Goal: Information Seeking & Learning: Learn about a topic

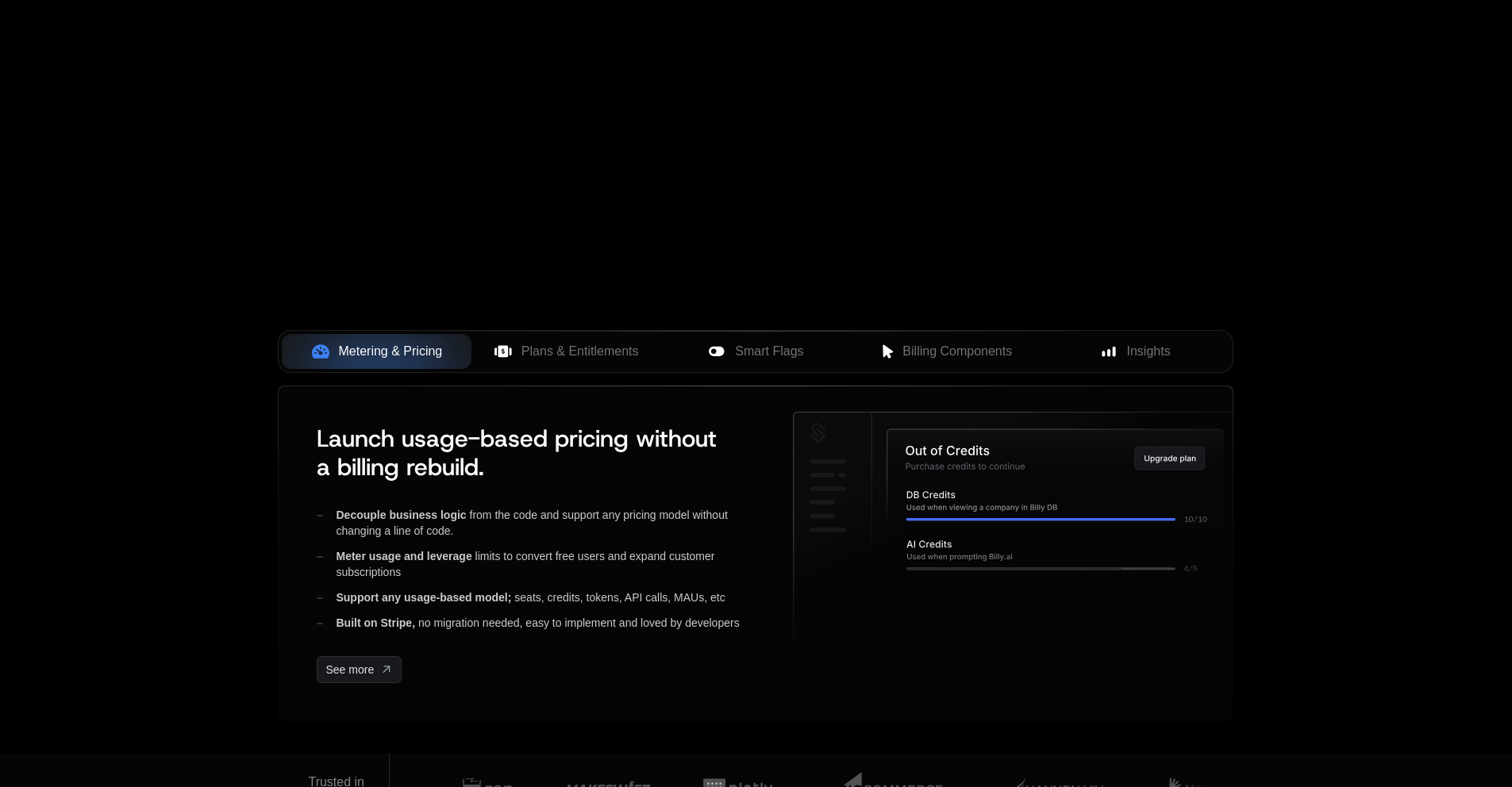
scroll to position [397, 0]
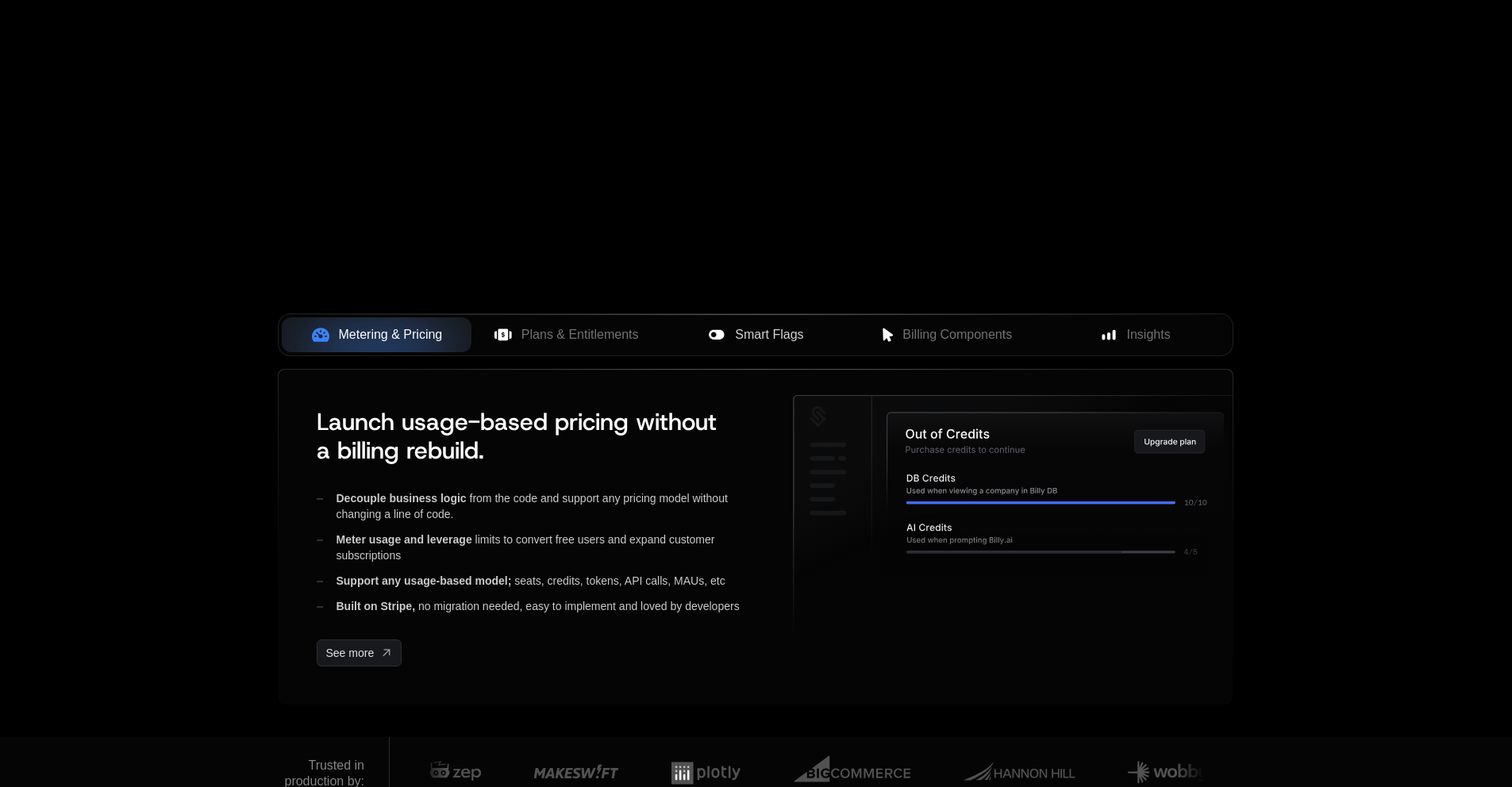
click at [777, 333] on span "Smart Flags" at bounding box center [769, 335] width 68 height 19
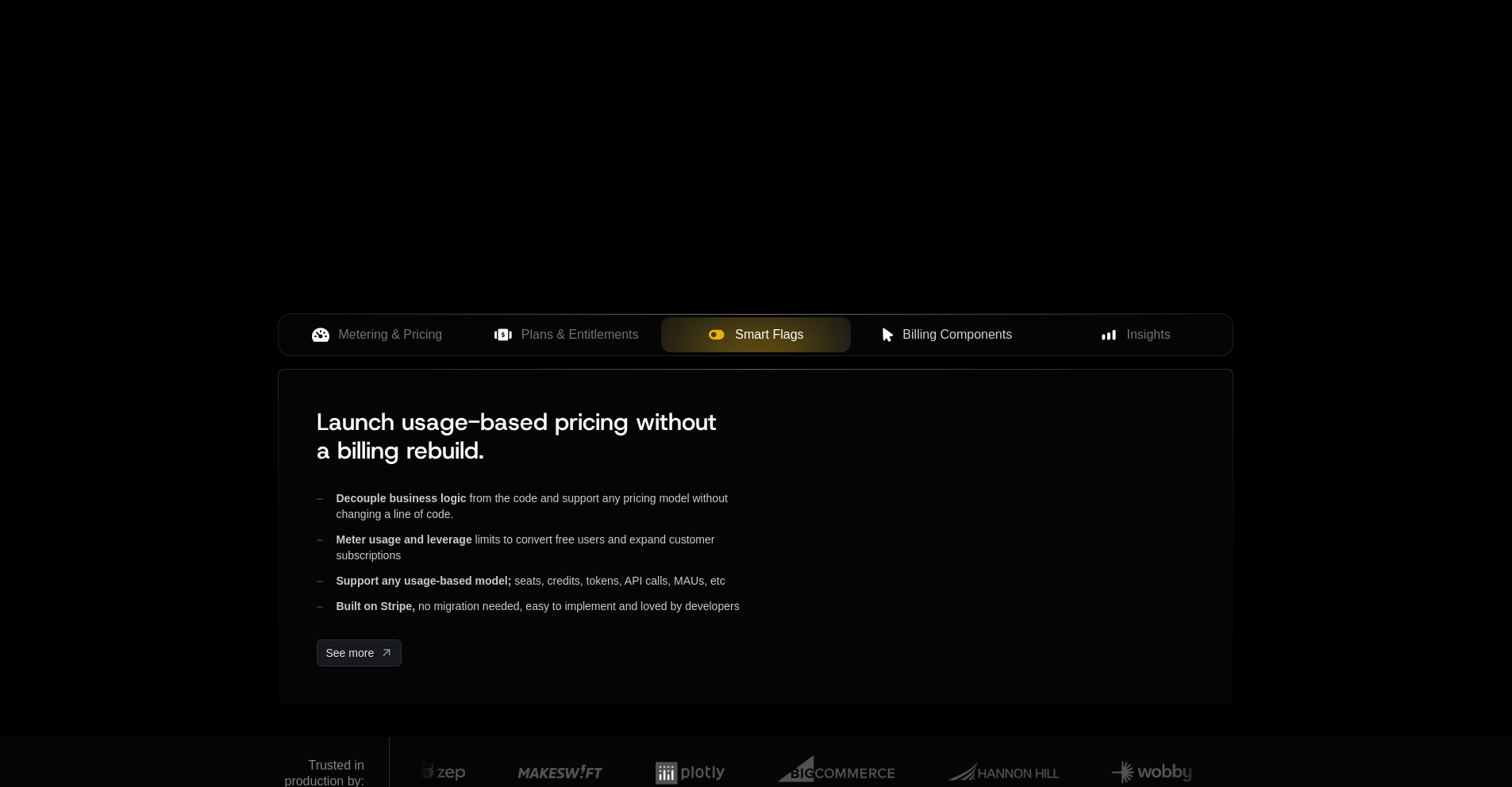
click at [961, 326] on span "Billing Components" at bounding box center [957, 335] width 110 height 19
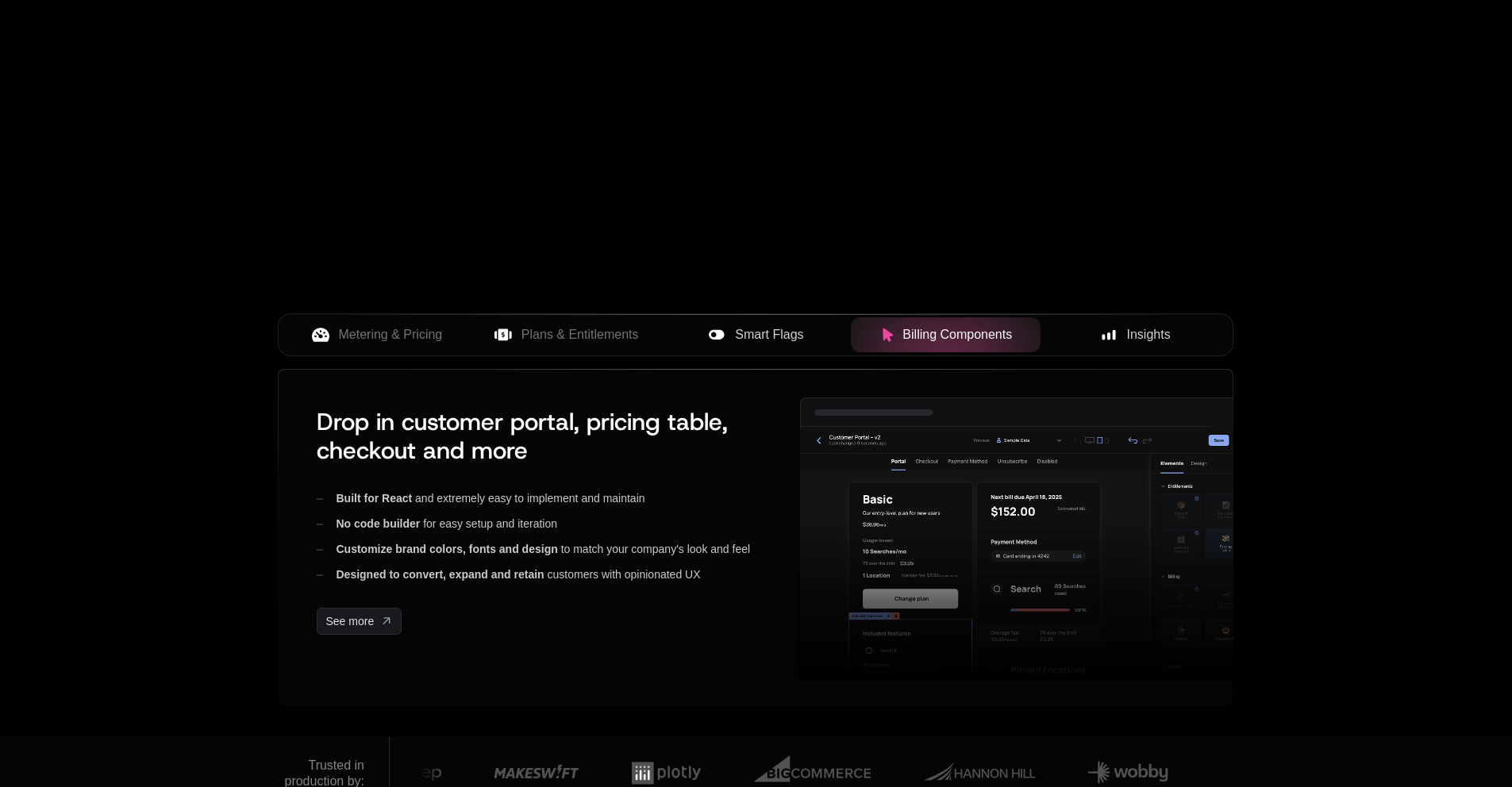
click at [1148, 330] on span "Insights" at bounding box center [1149, 335] width 44 height 19
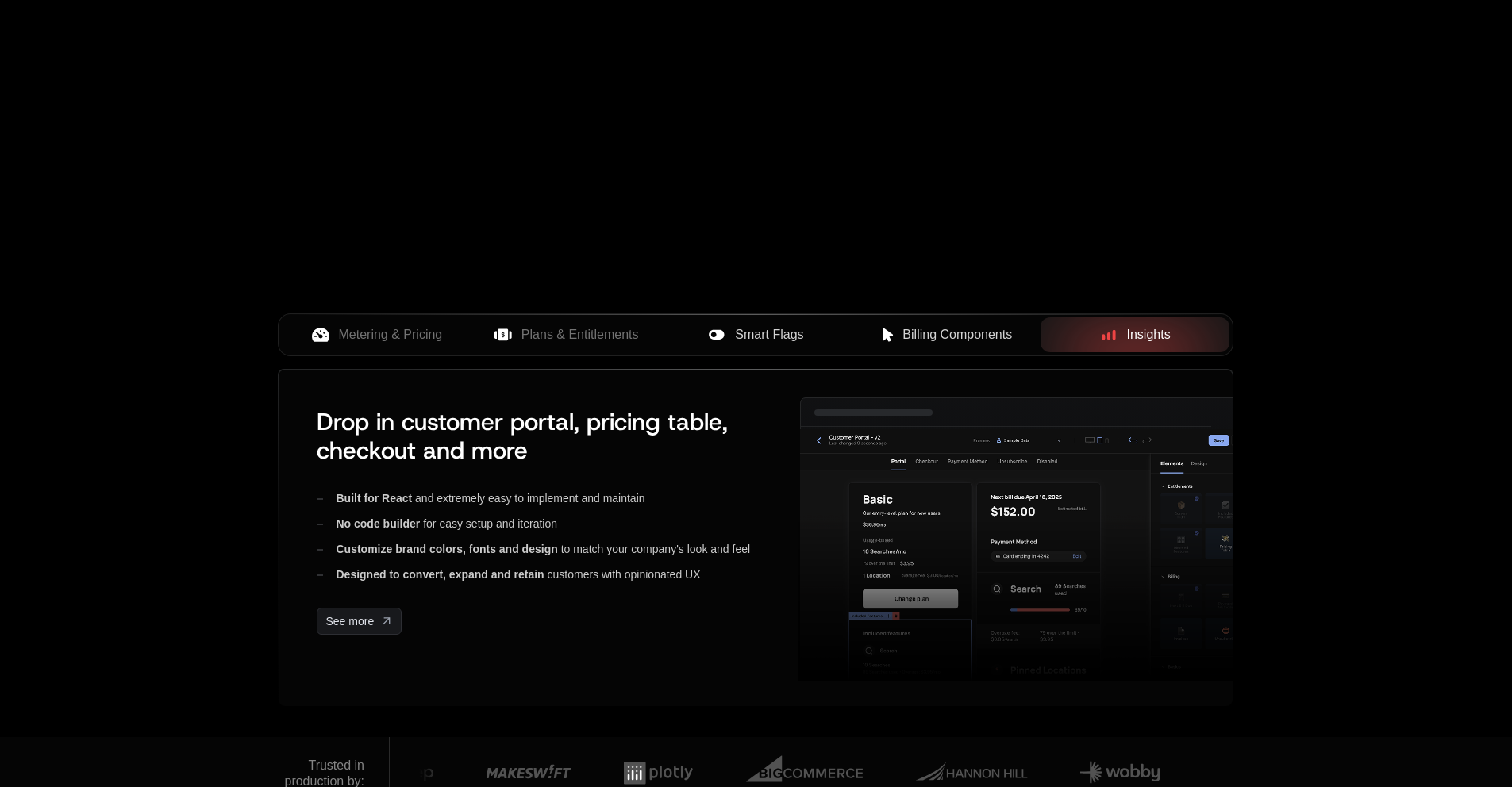
click at [948, 326] on span "Billing Components" at bounding box center [957, 335] width 110 height 19
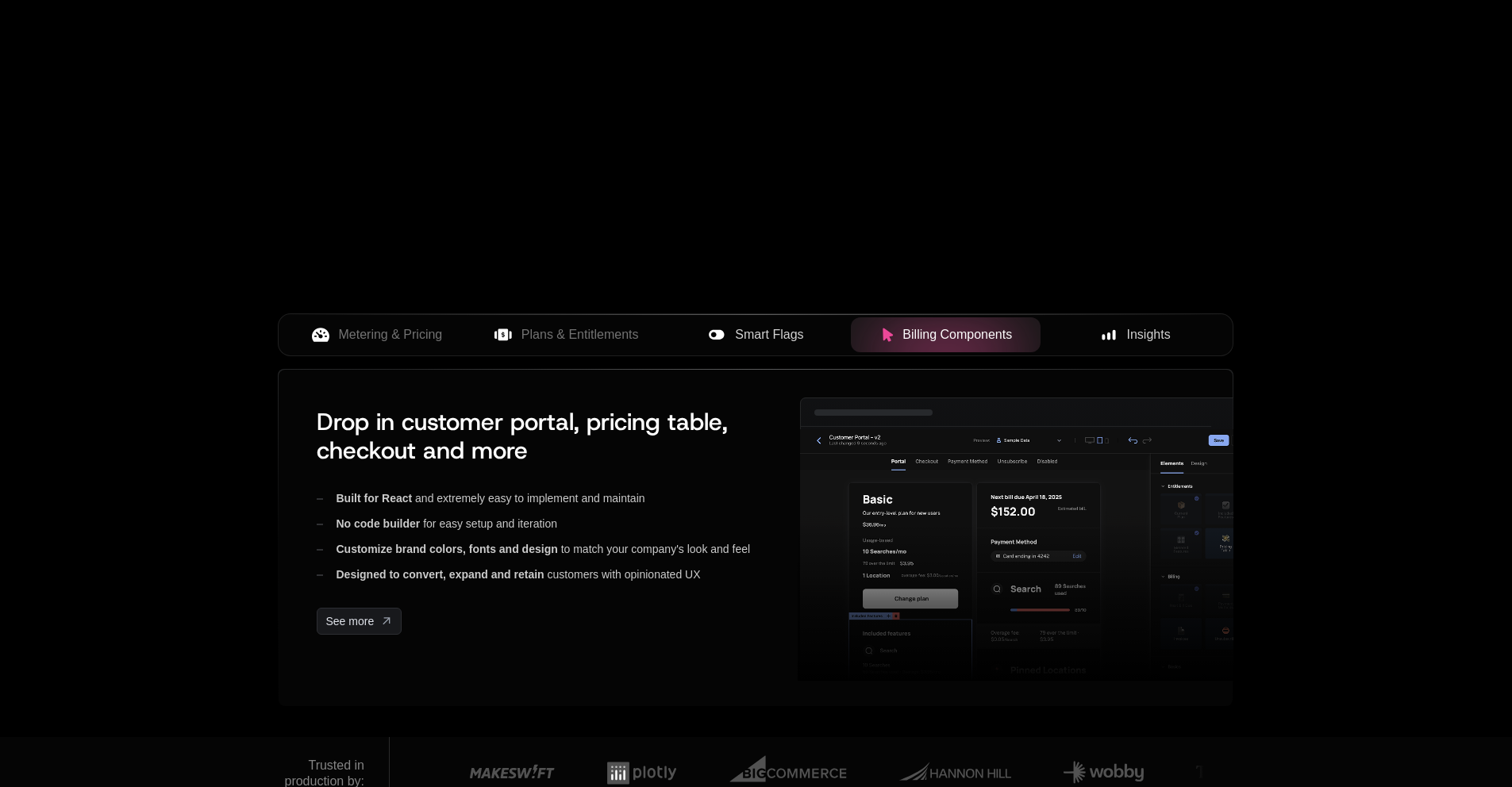
click at [746, 323] on button "Smart Flags" at bounding box center [756, 334] width 190 height 35
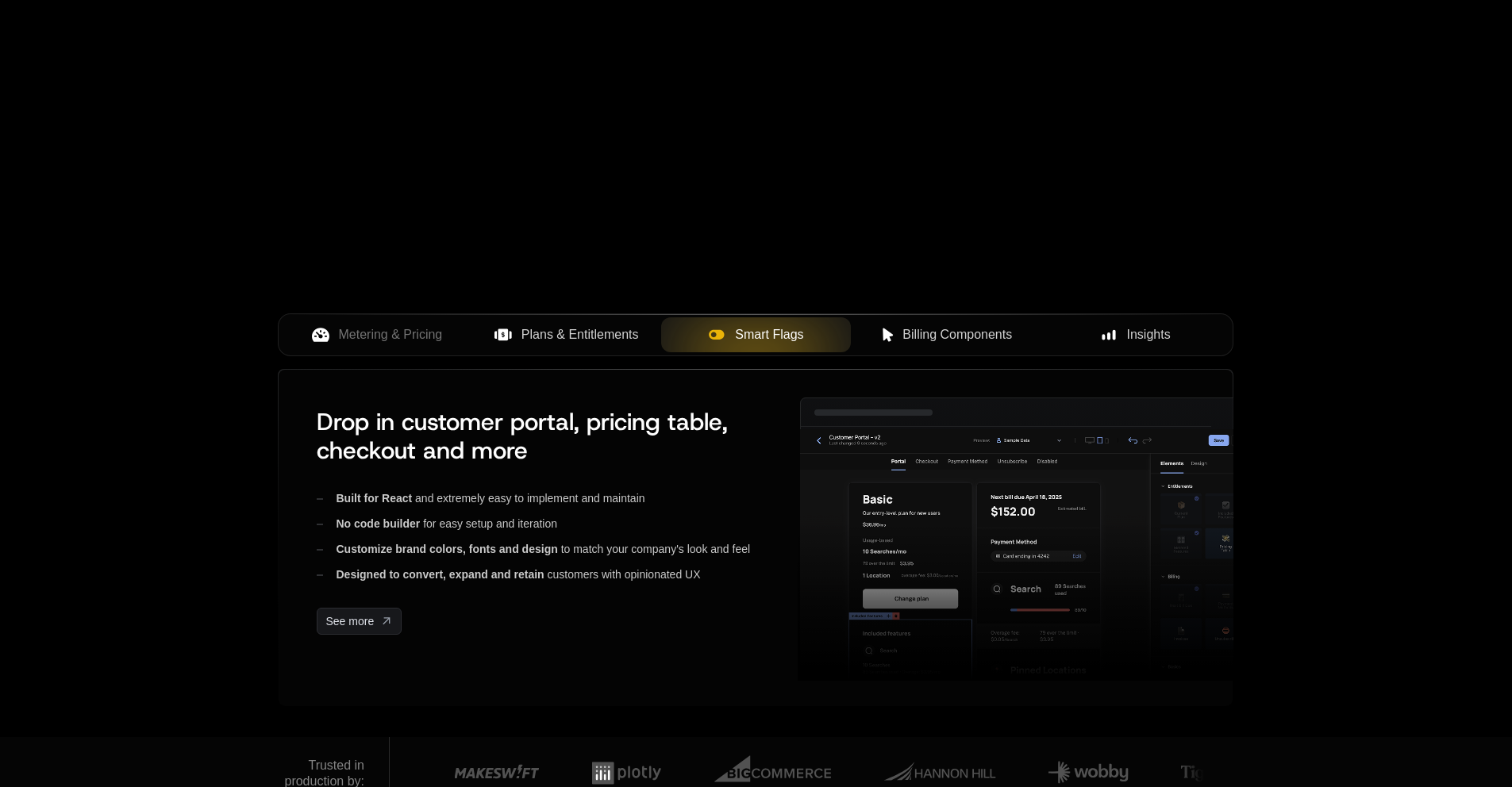
click at [562, 344] on span "Plans & Entitlements" at bounding box center [580, 335] width 118 height 19
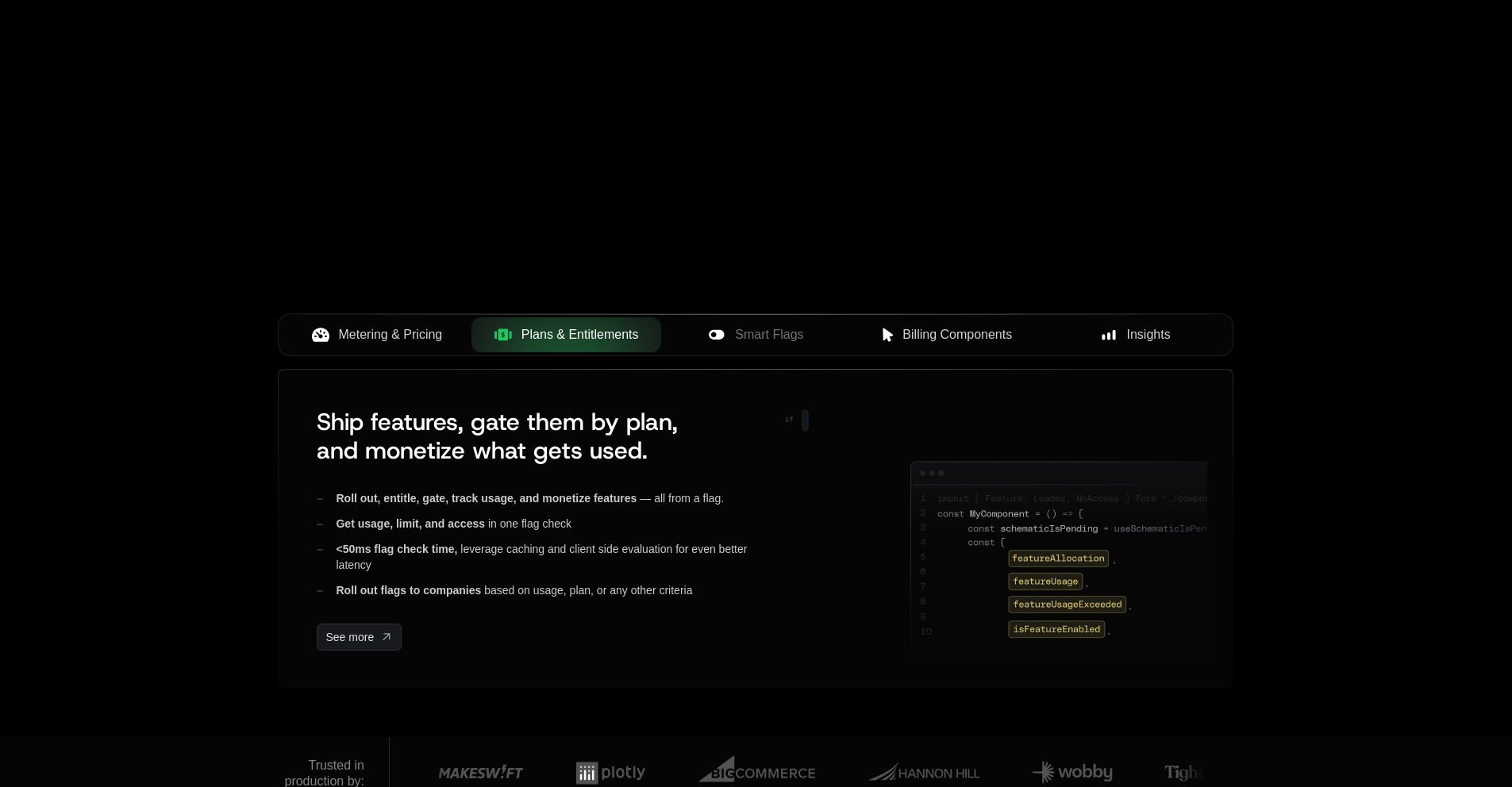
click at [434, 334] on span "Metering & Pricing" at bounding box center [390, 335] width 104 height 19
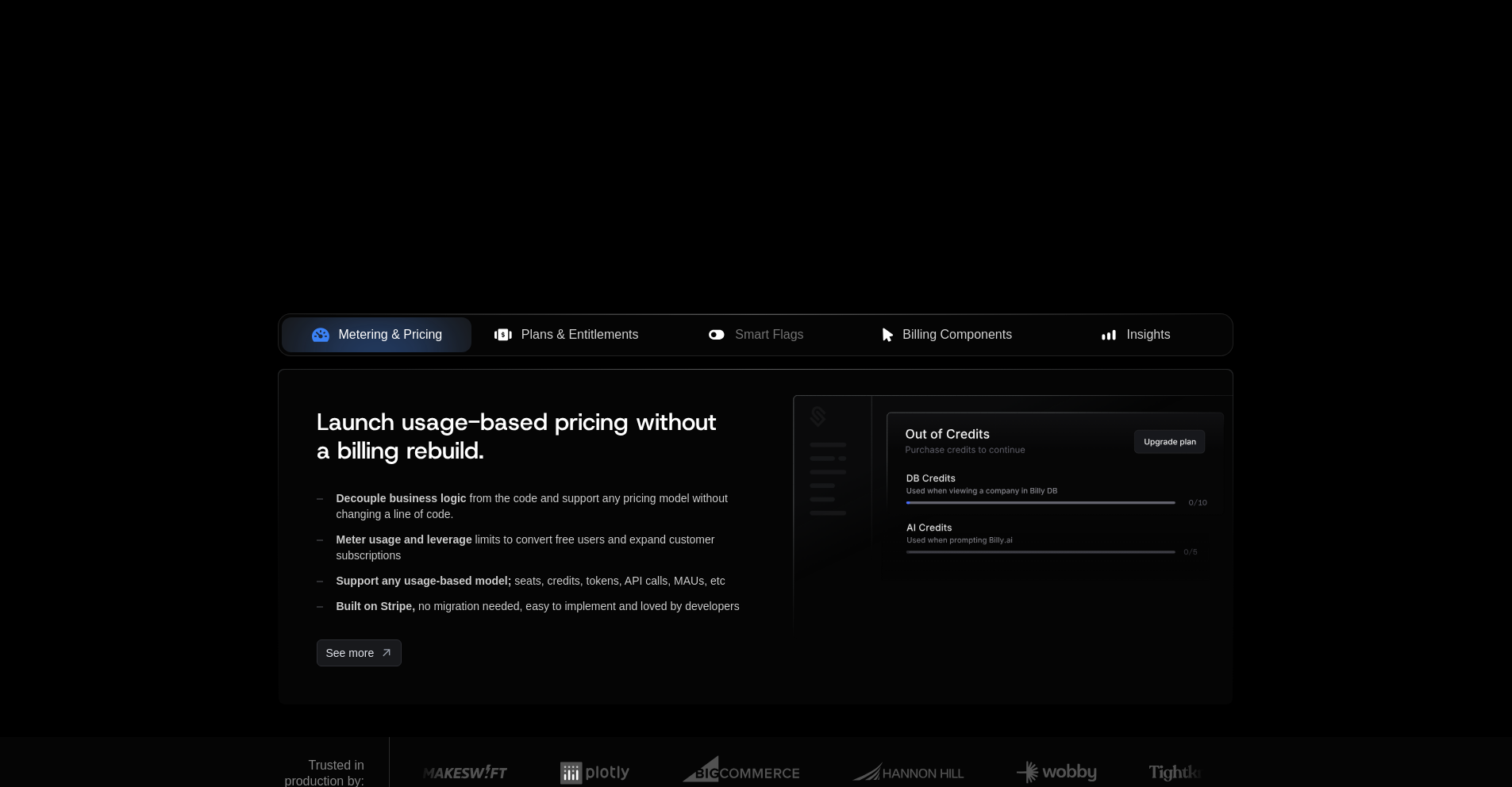
click at [522, 335] on span "Plans & Entitlements" at bounding box center [580, 335] width 118 height 19
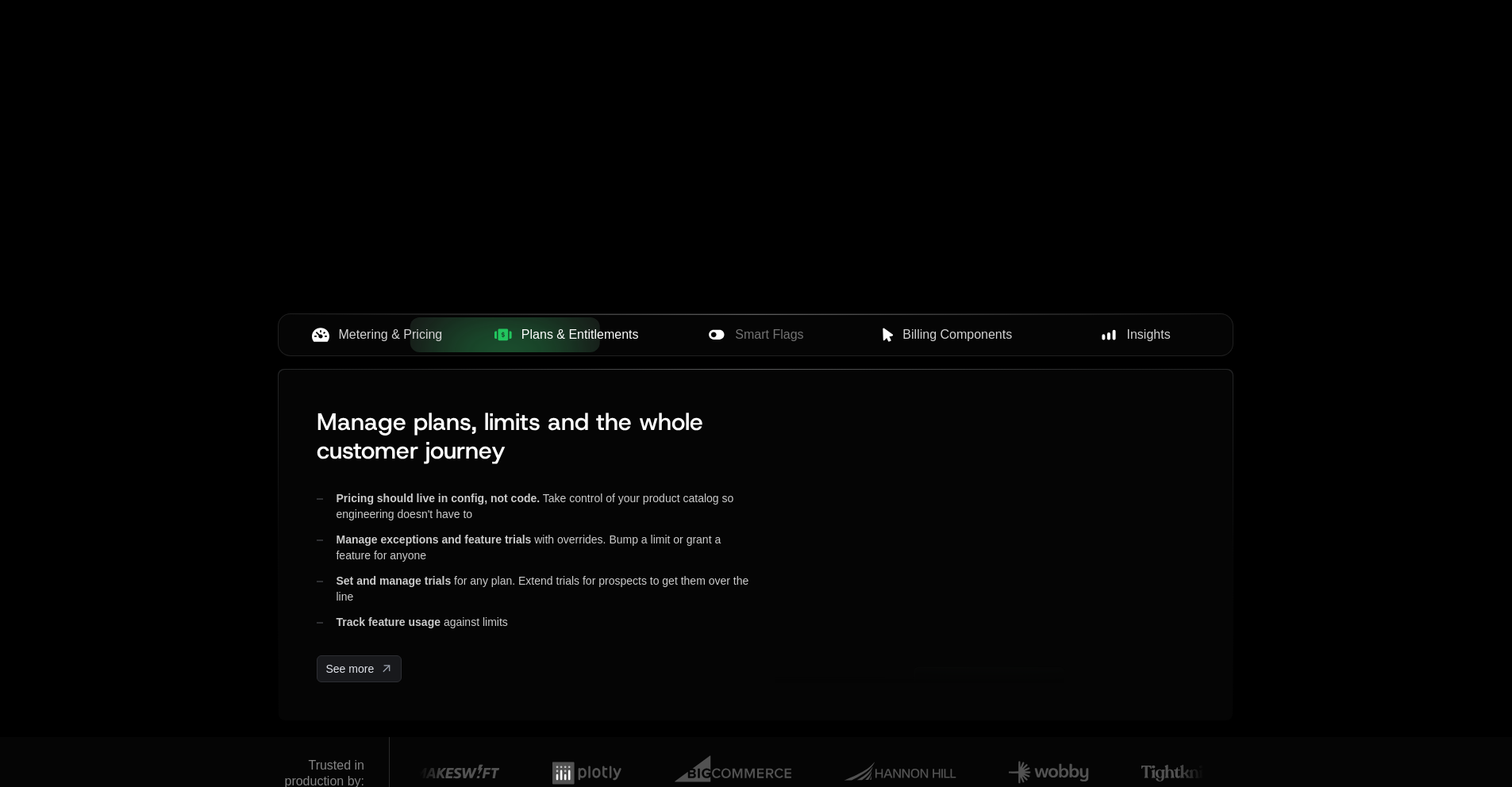
click at [726, 341] on div "Smart Flags" at bounding box center [756, 335] width 165 height 19
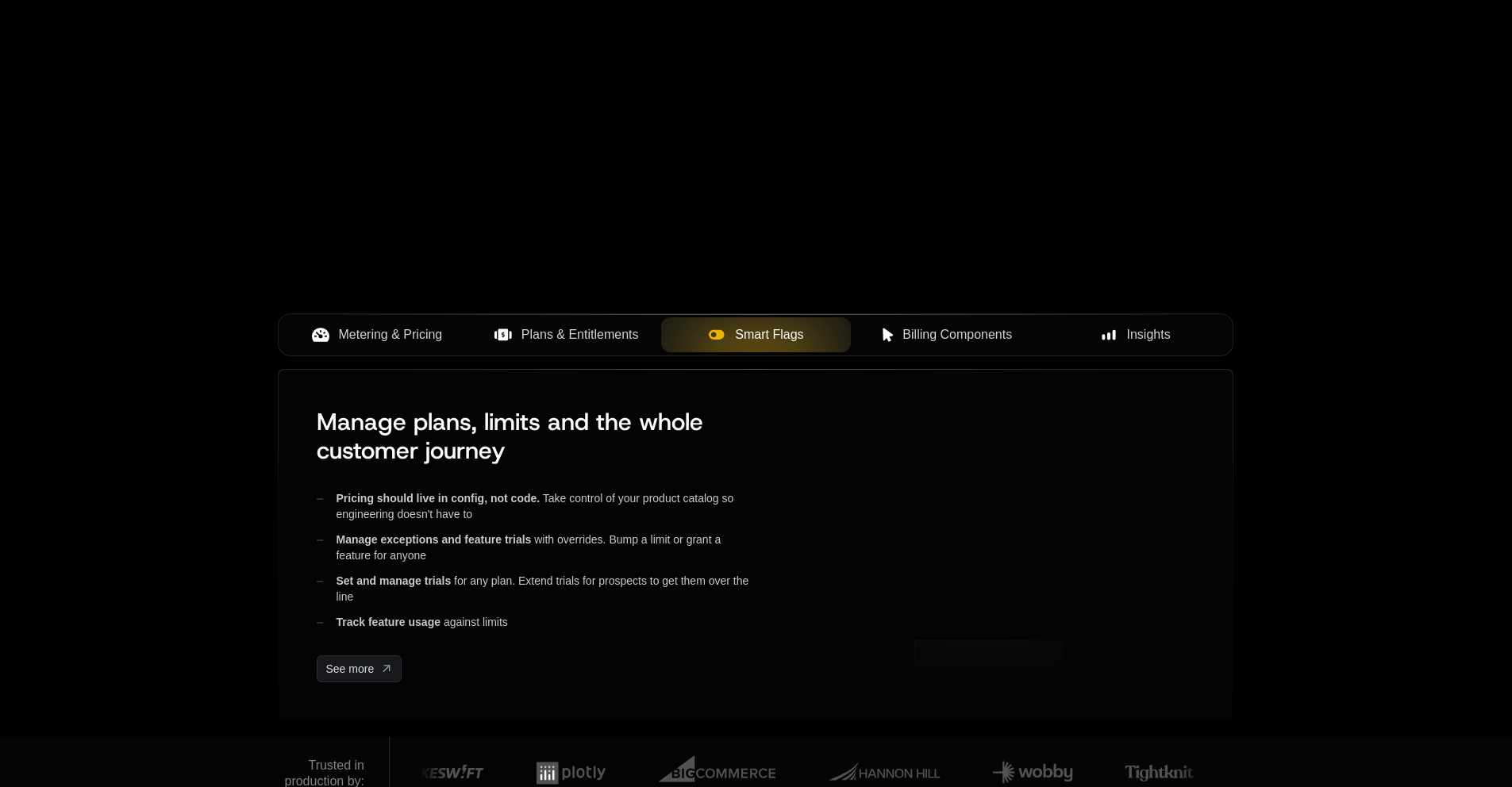
click at [936, 325] on button "Billing Components" at bounding box center [946, 334] width 190 height 35
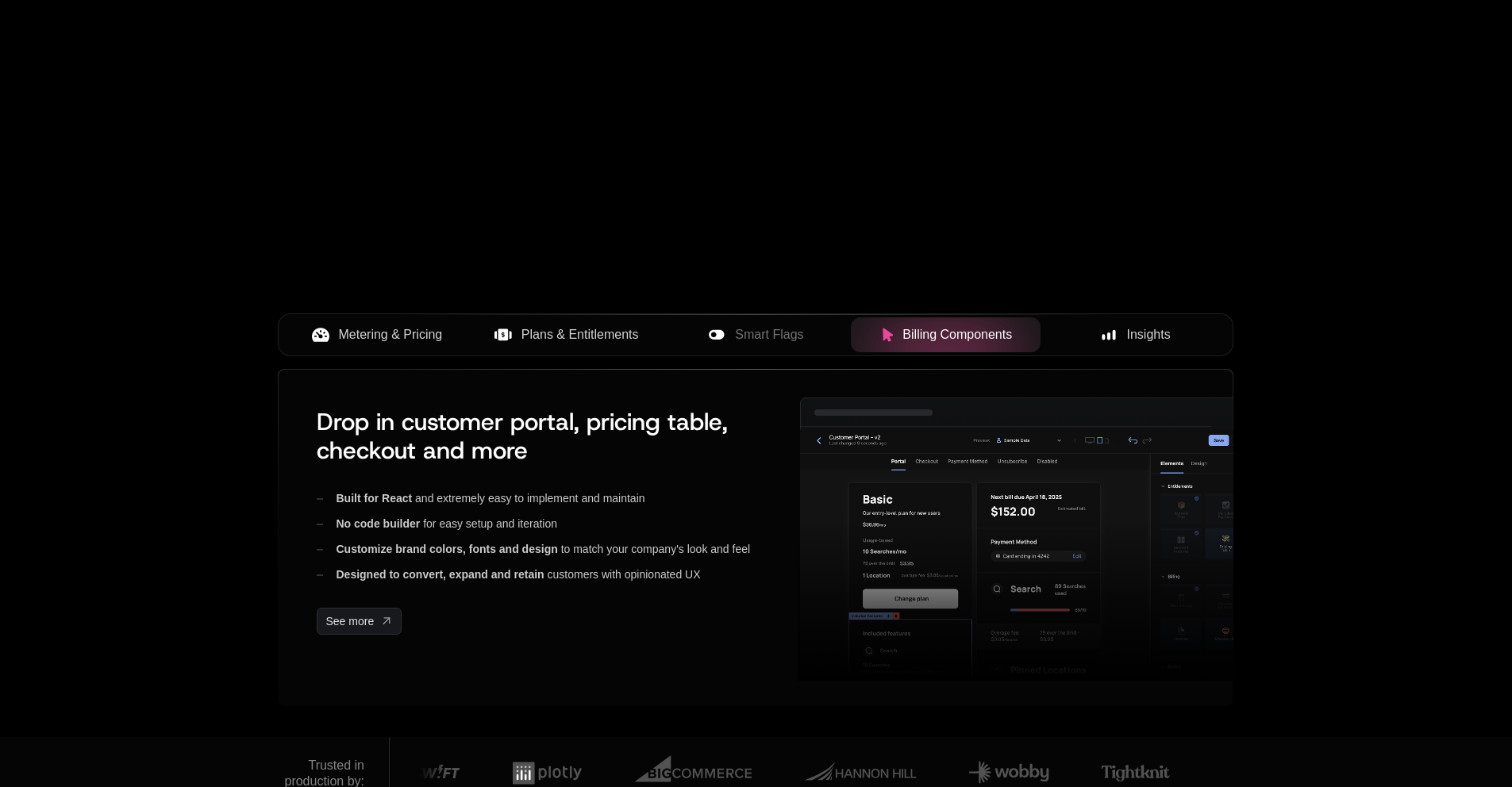
click at [1159, 333] on span "Insights" at bounding box center [1149, 335] width 44 height 19
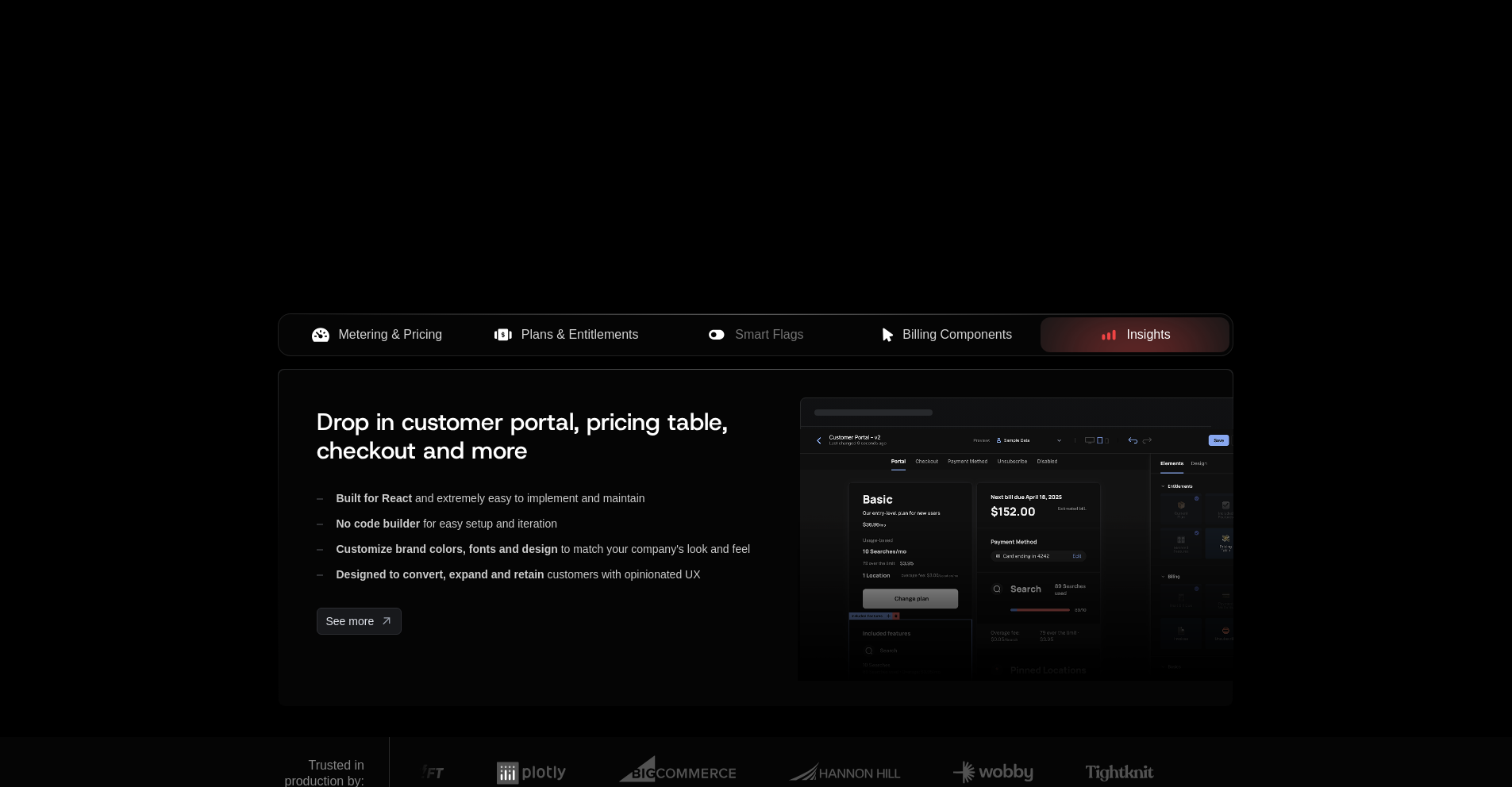
click at [969, 324] on button "Billing Components" at bounding box center [946, 334] width 190 height 35
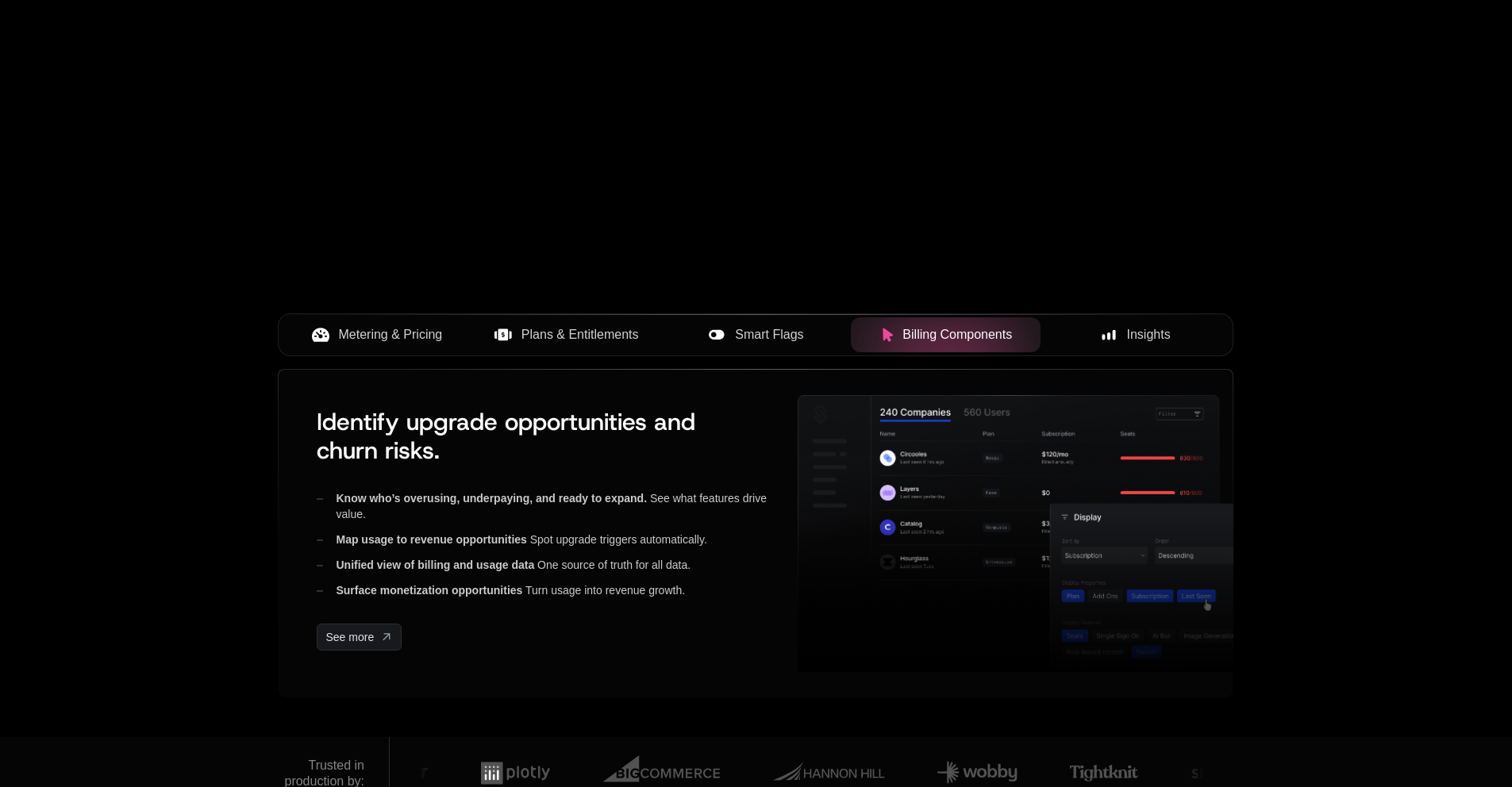
click at [803, 324] on button "Smart Flags" at bounding box center [756, 334] width 190 height 35
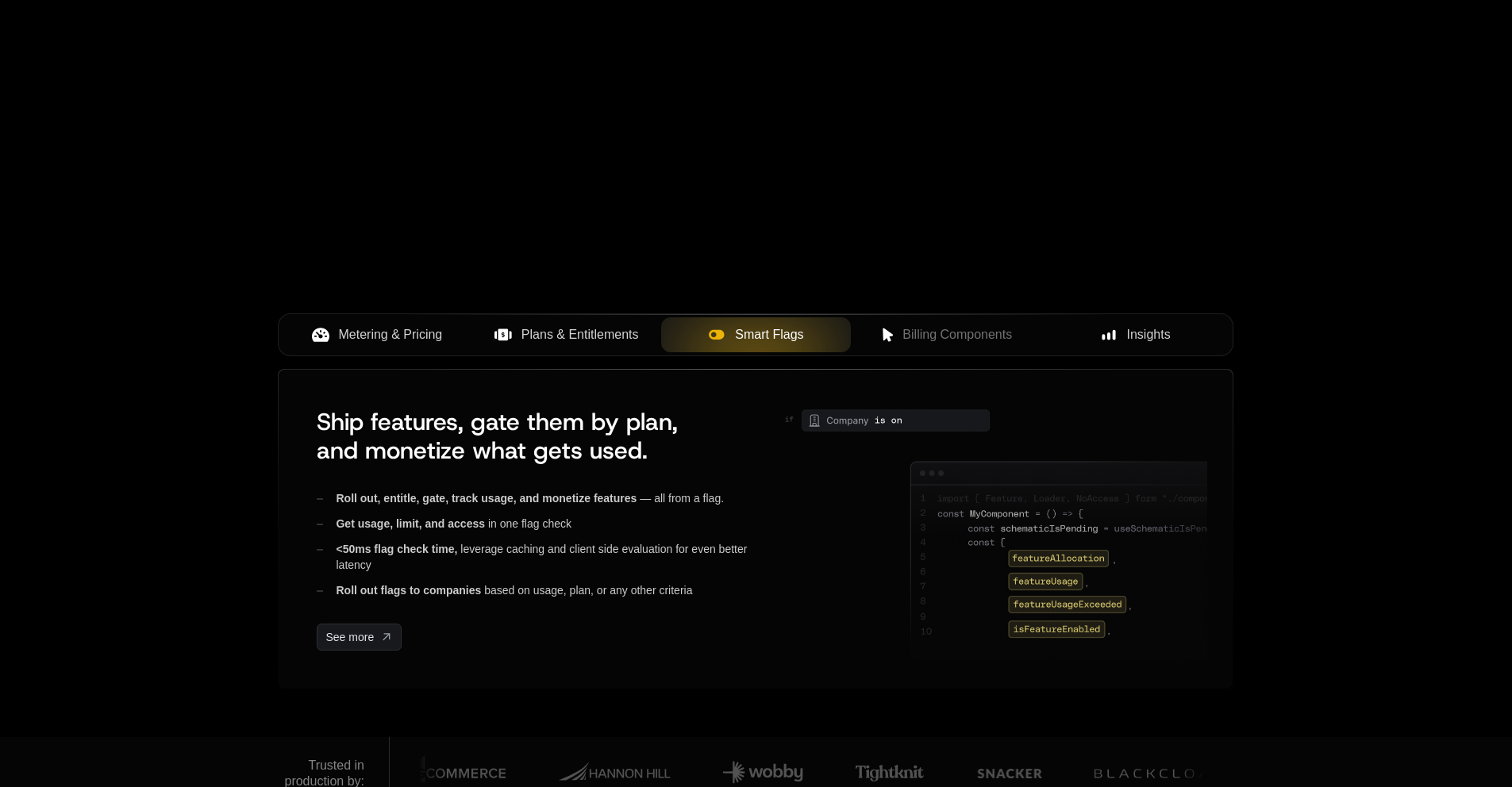
click at [939, 335] on span "Billing Components" at bounding box center [957, 335] width 110 height 19
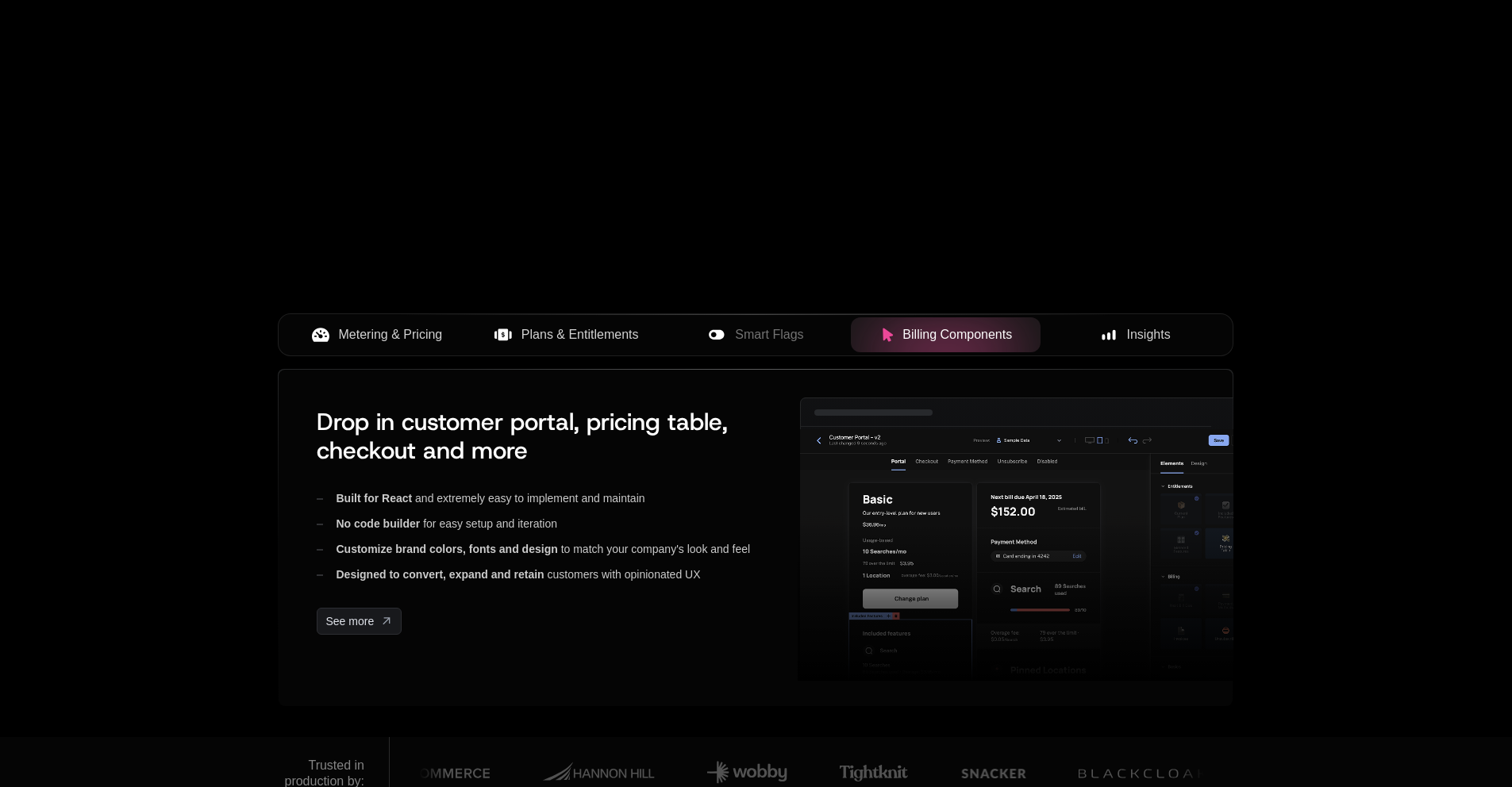
click at [1164, 335] on span "Insights" at bounding box center [1149, 335] width 44 height 19
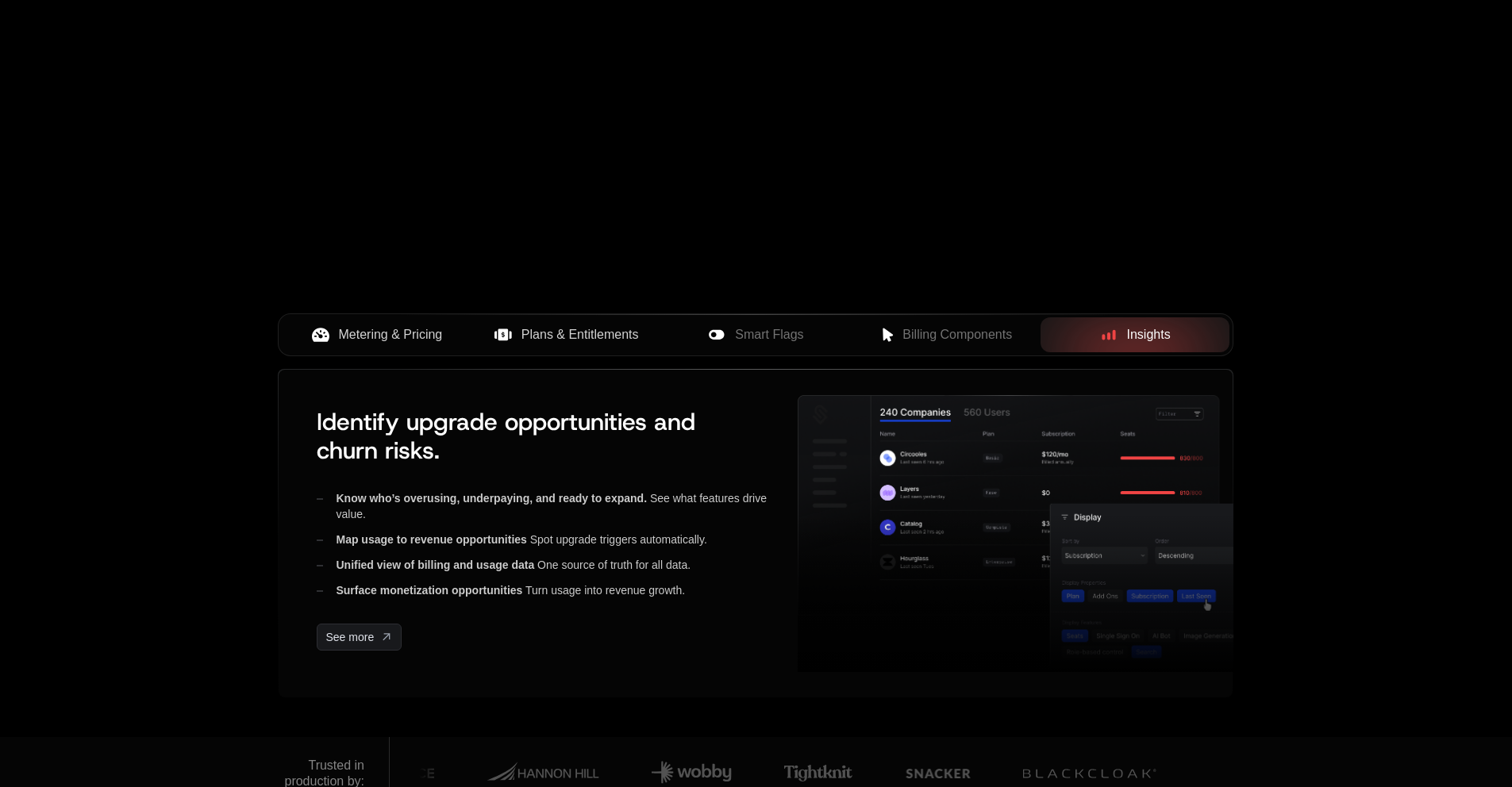
click at [557, 344] on button "Plans & Entitlements" at bounding box center [566, 334] width 190 height 35
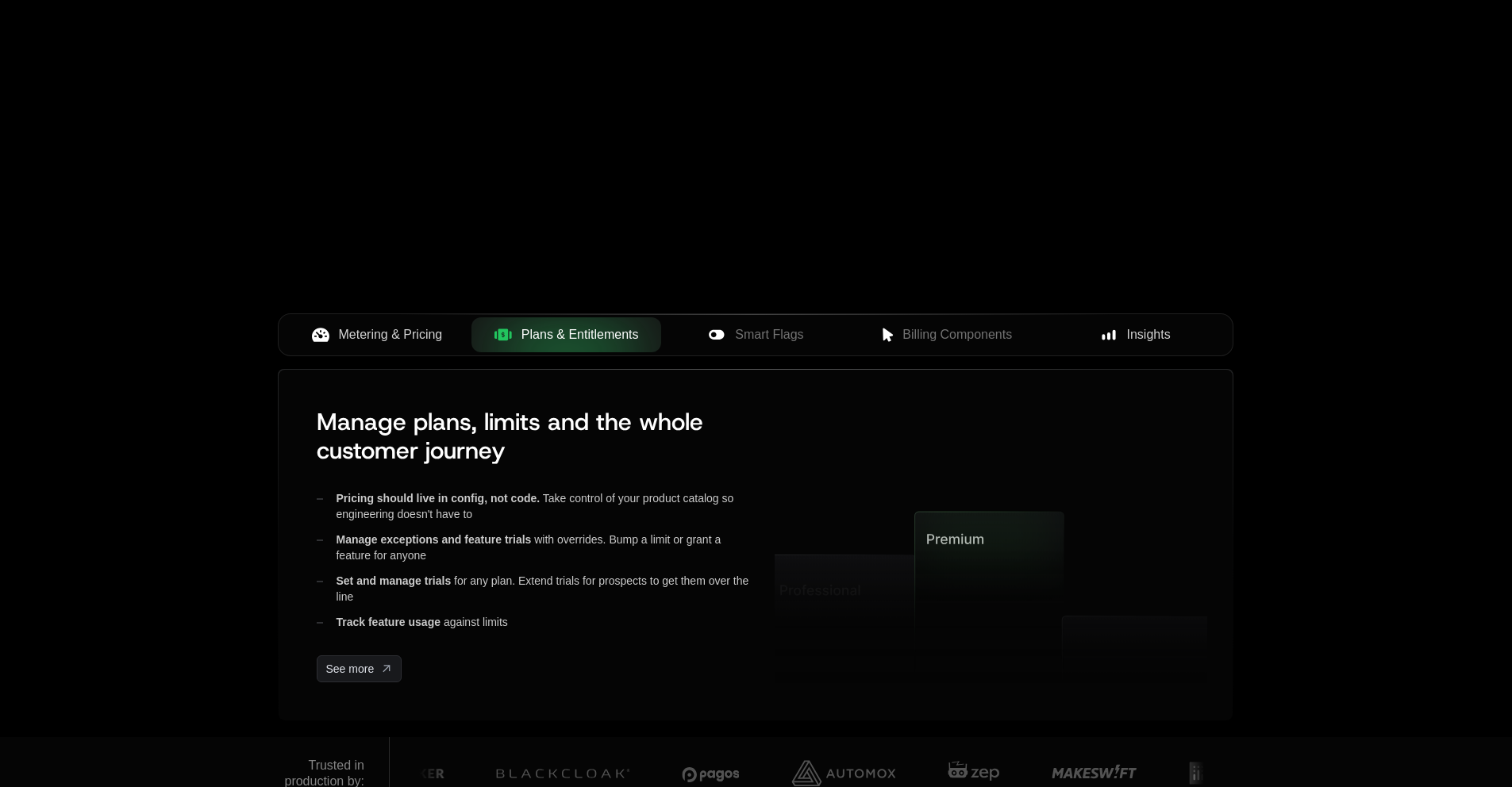
click at [353, 336] on span "Metering & Pricing" at bounding box center [390, 335] width 104 height 19
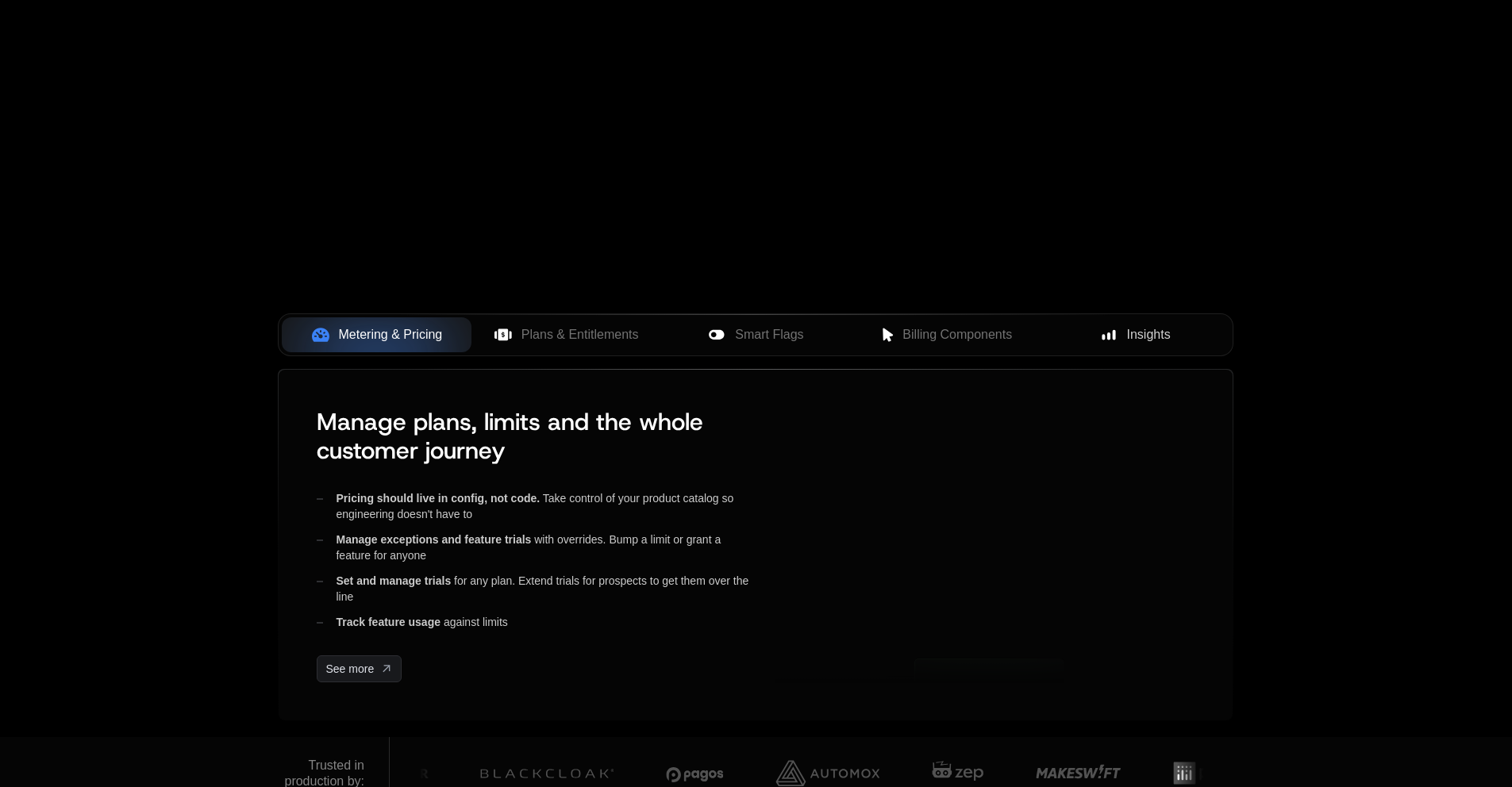
click at [631, 338] on span "Plans & Entitlements" at bounding box center [580, 335] width 118 height 19
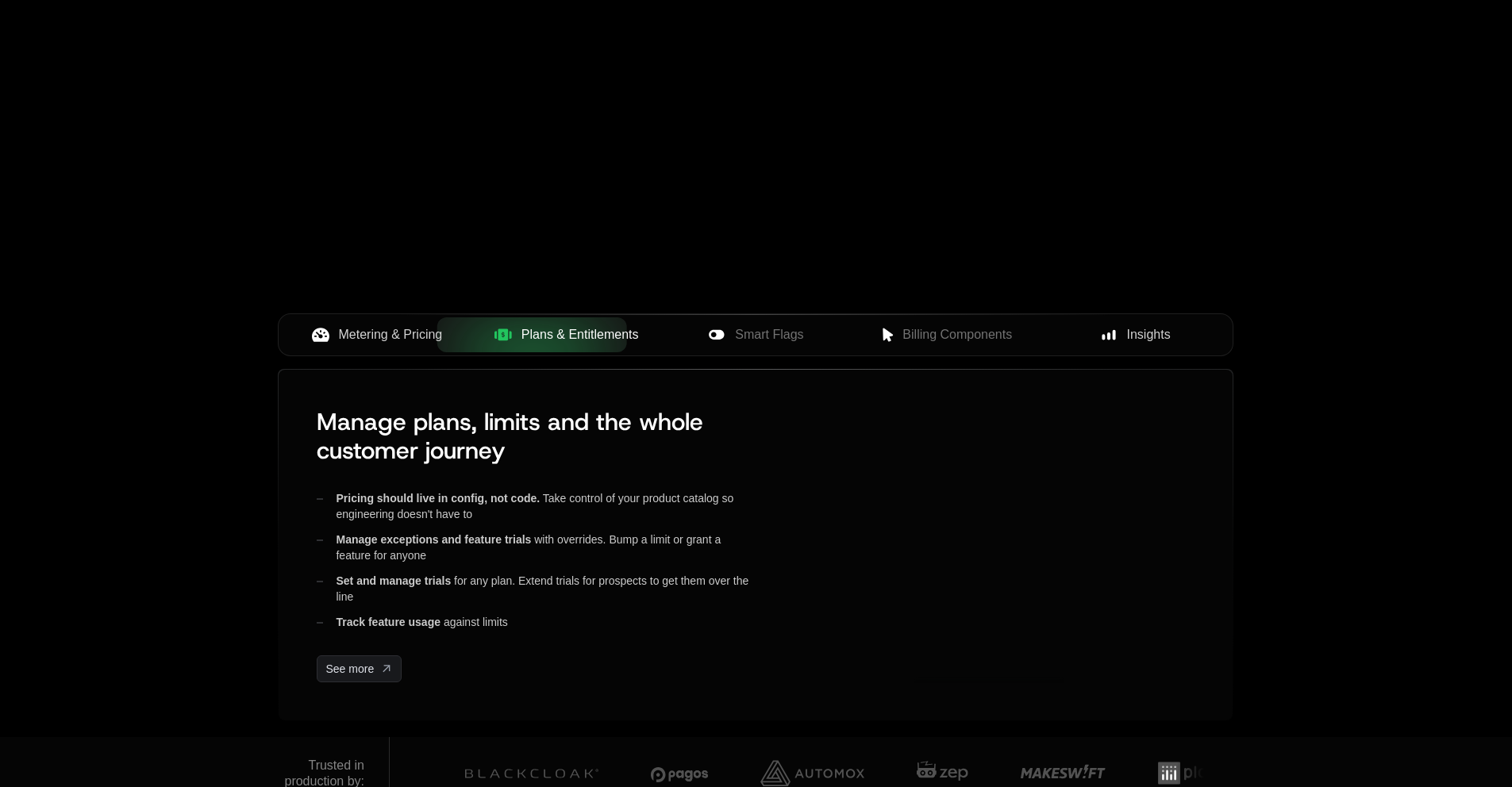
click at [793, 337] on span "Smart Flags" at bounding box center [769, 335] width 68 height 19
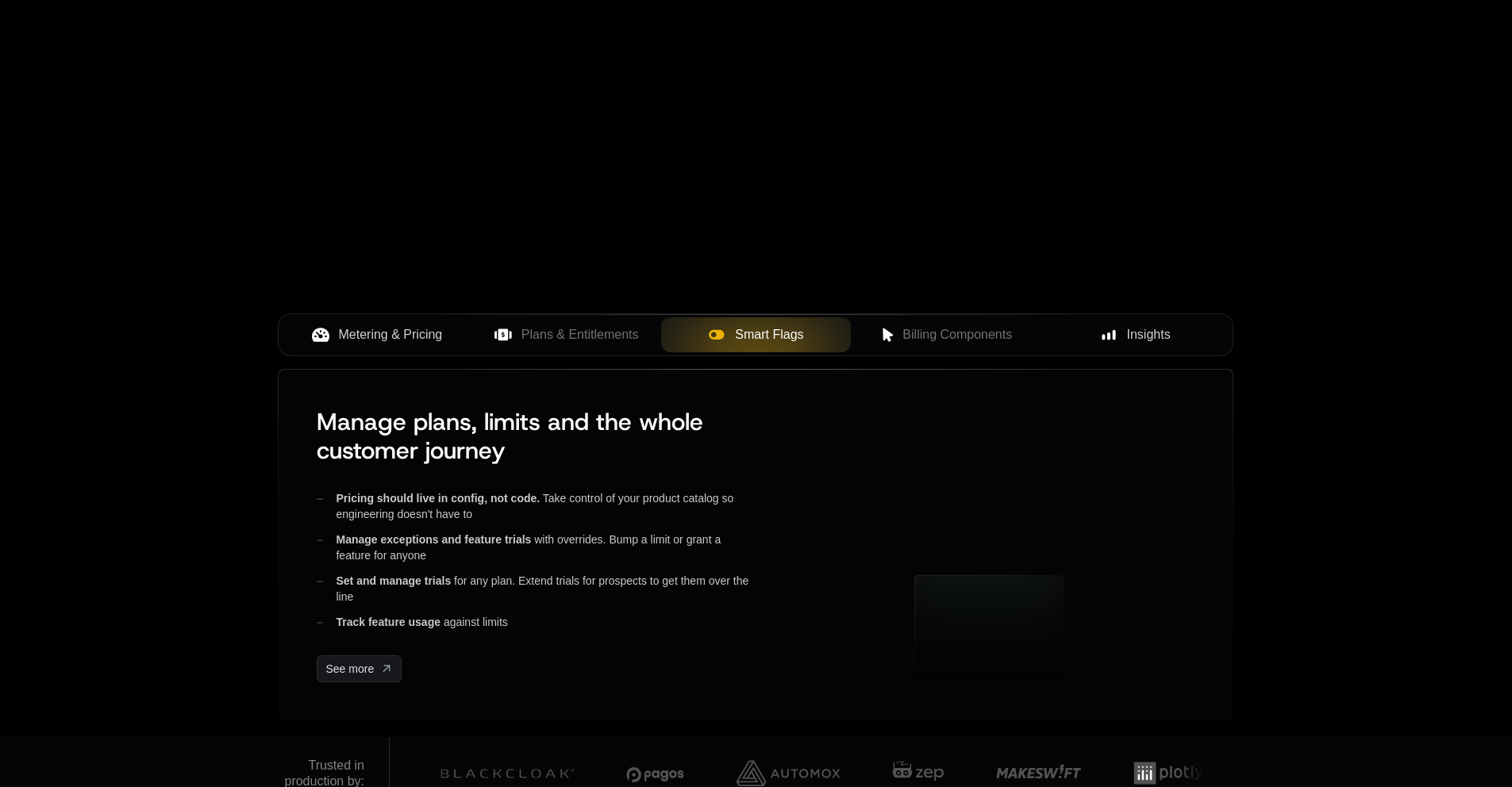
click at [977, 330] on span "Billing Components" at bounding box center [957, 335] width 110 height 19
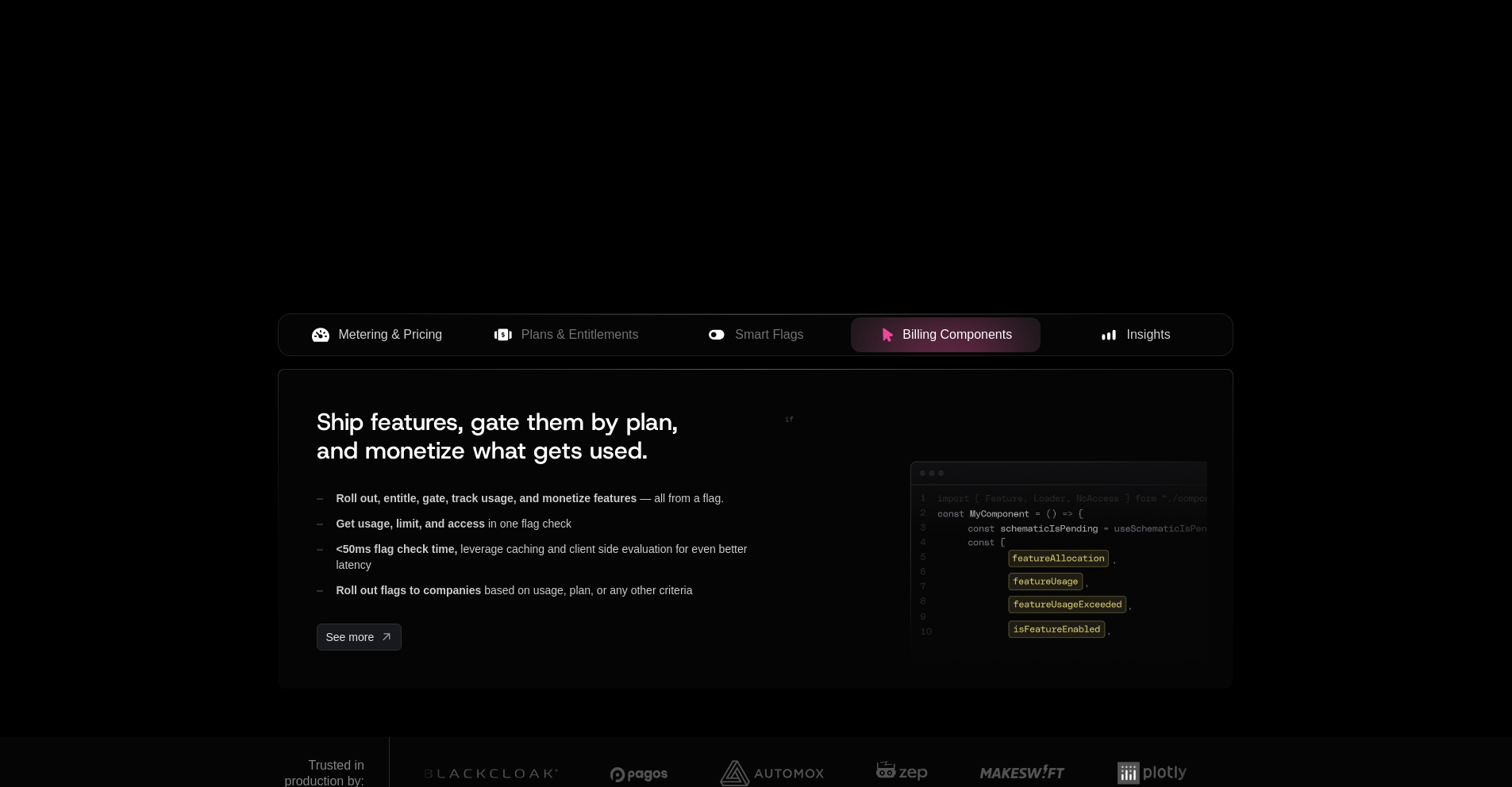
click at [1138, 337] on span "Insights" at bounding box center [1149, 335] width 44 height 19
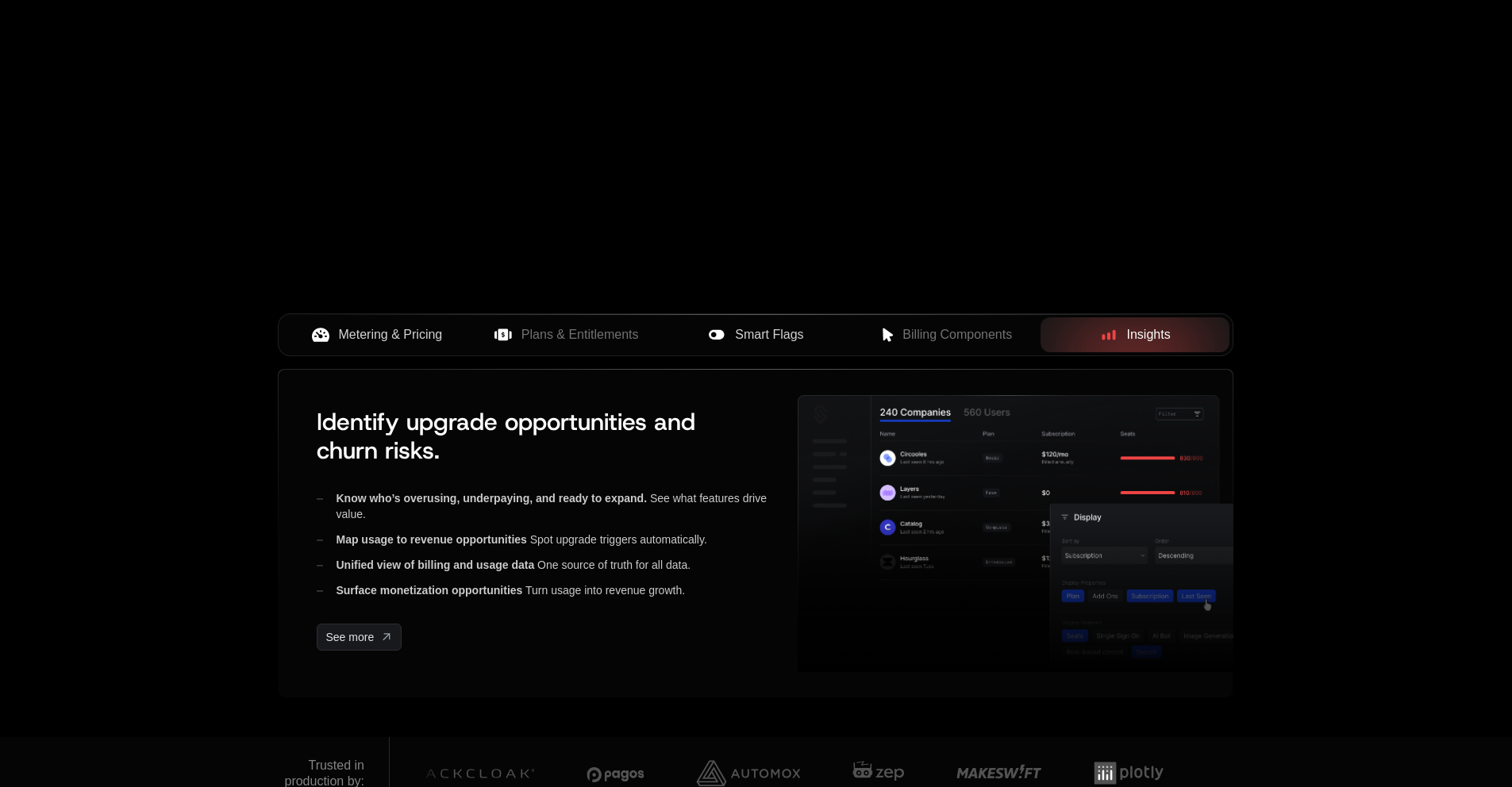
click at [786, 320] on button "Smart Flags" at bounding box center [756, 334] width 190 height 35
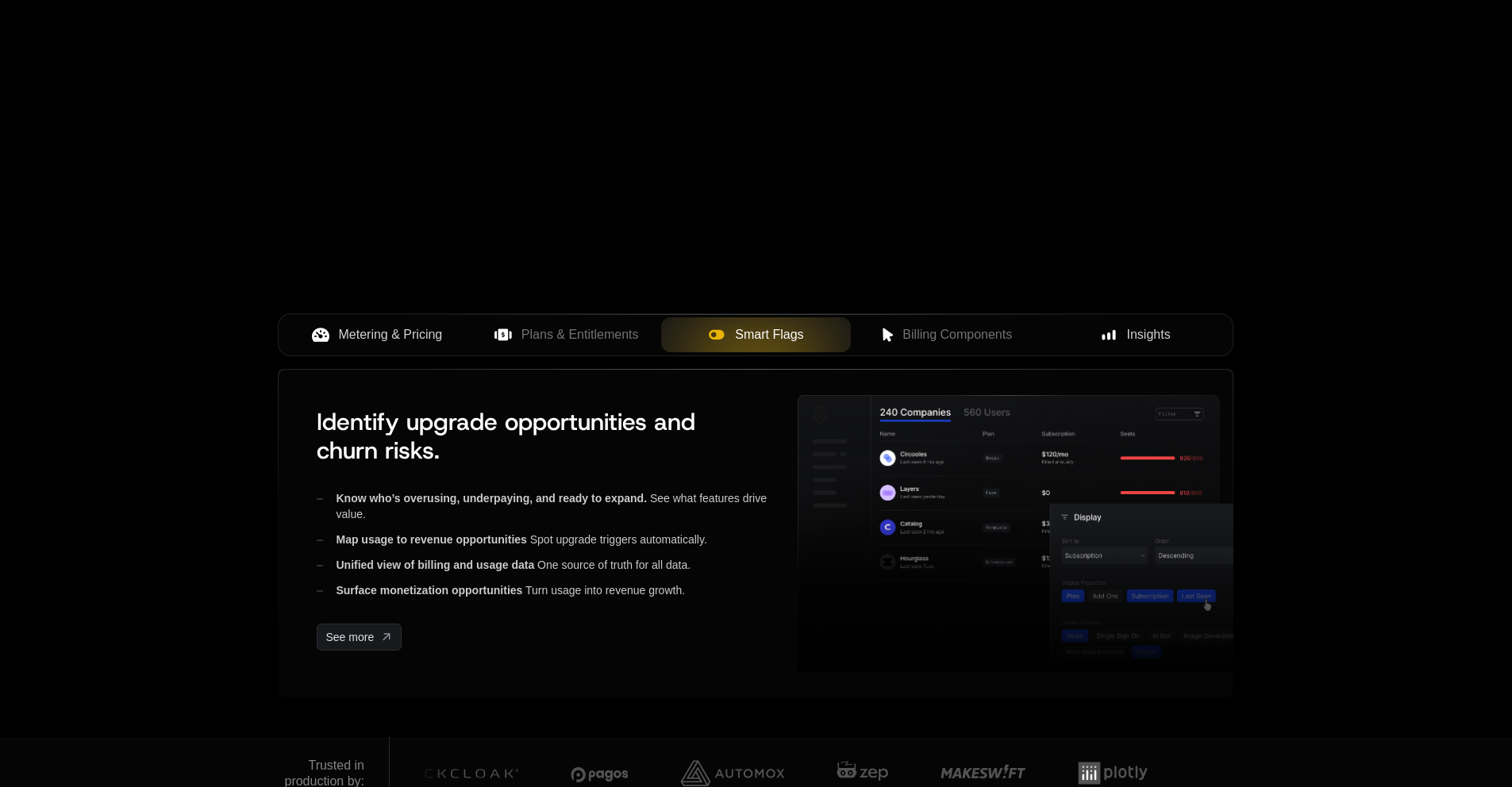
click at [977, 331] on span "Billing Components" at bounding box center [957, 335] width 110 height 19
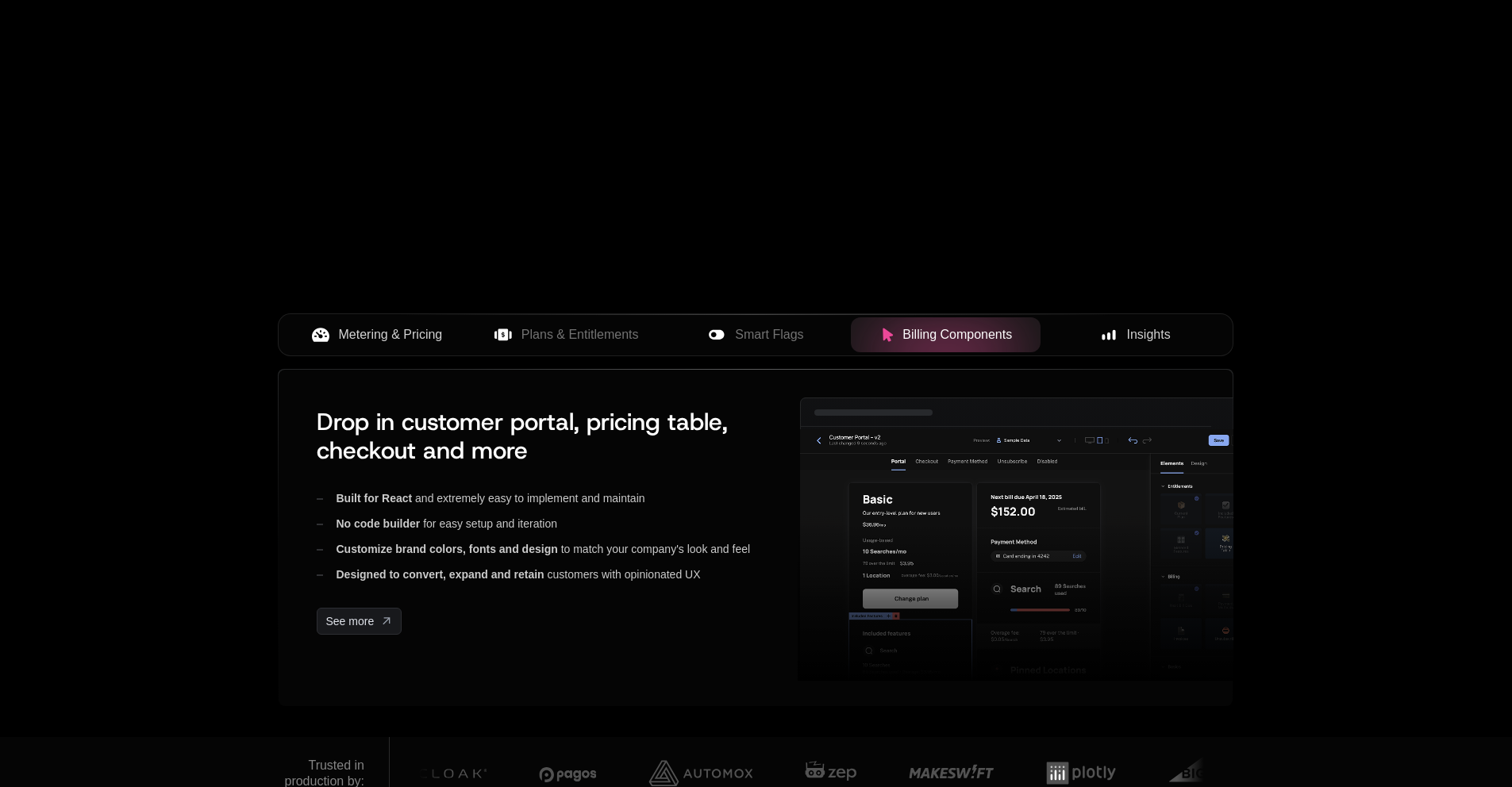
click at [1144, 332] on span "Insights" at bounding box center [1149, 335] width 44 height 19
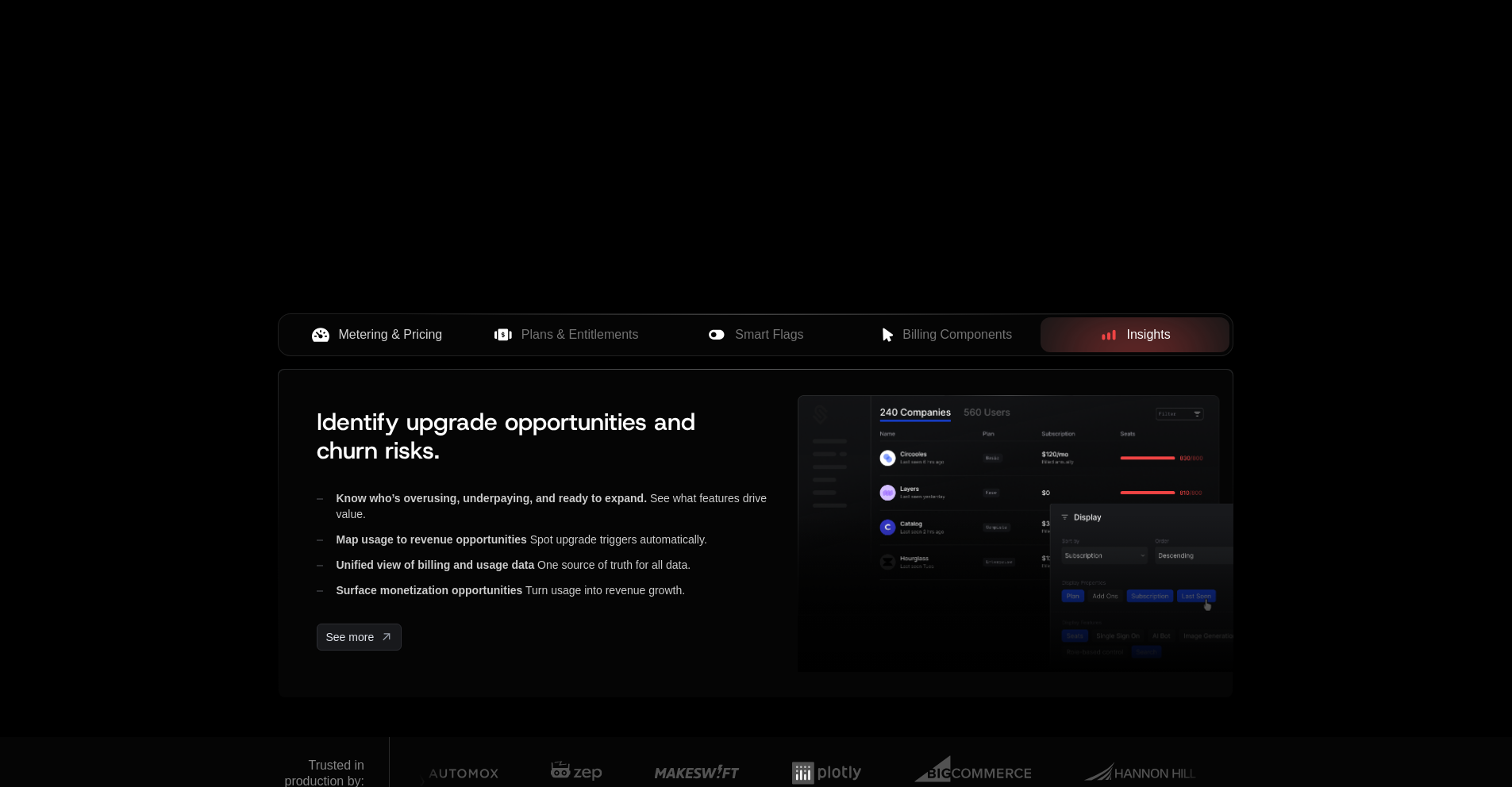
click at [936, 341] on span "Billing Components" at bounding box center [957, 335] width 110 height 19
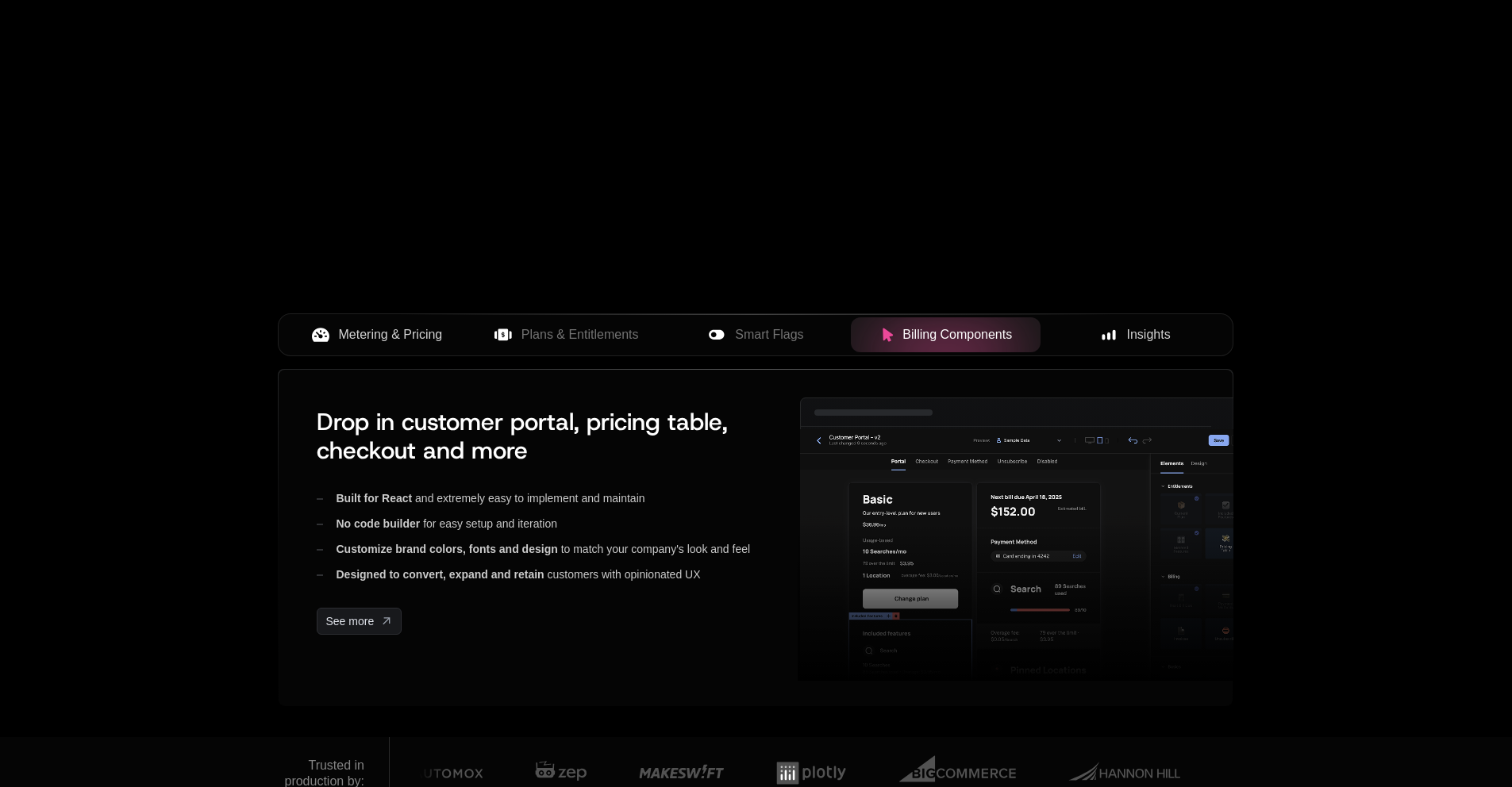
drag, startPoint x: 735, startPoint y: 336, endPoint x: 686, endPoint y: 359, distance: 54.1
click at [735, 336] on span "Smart Flags" at bounding box center [769, 335] width 68 height 19
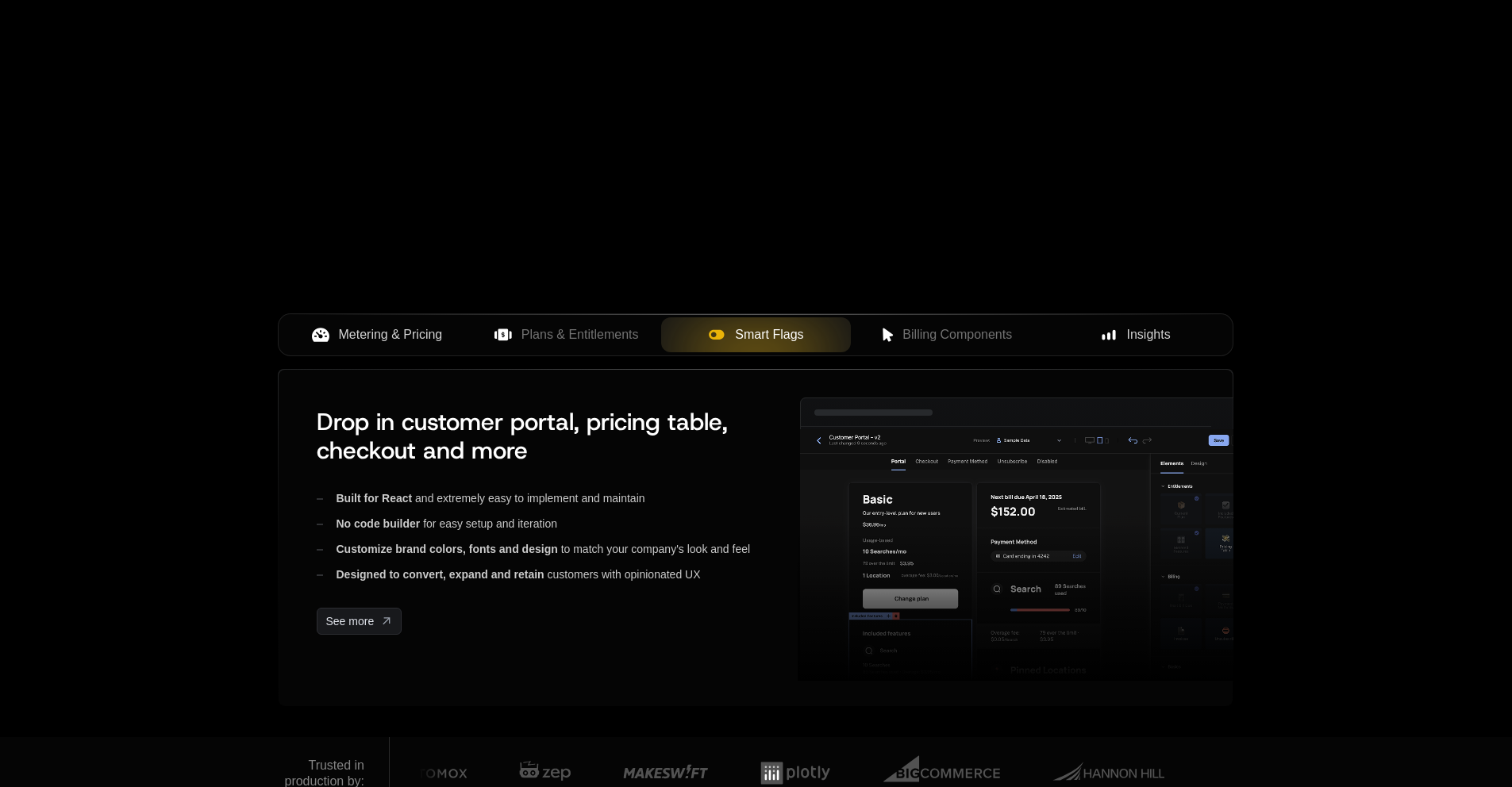
click at [586, 354] on div "Metering & Pricing Plans & Entitlements Smart Flags Billing Components Insights" at bounding box center [755, 334] width 955 height 43
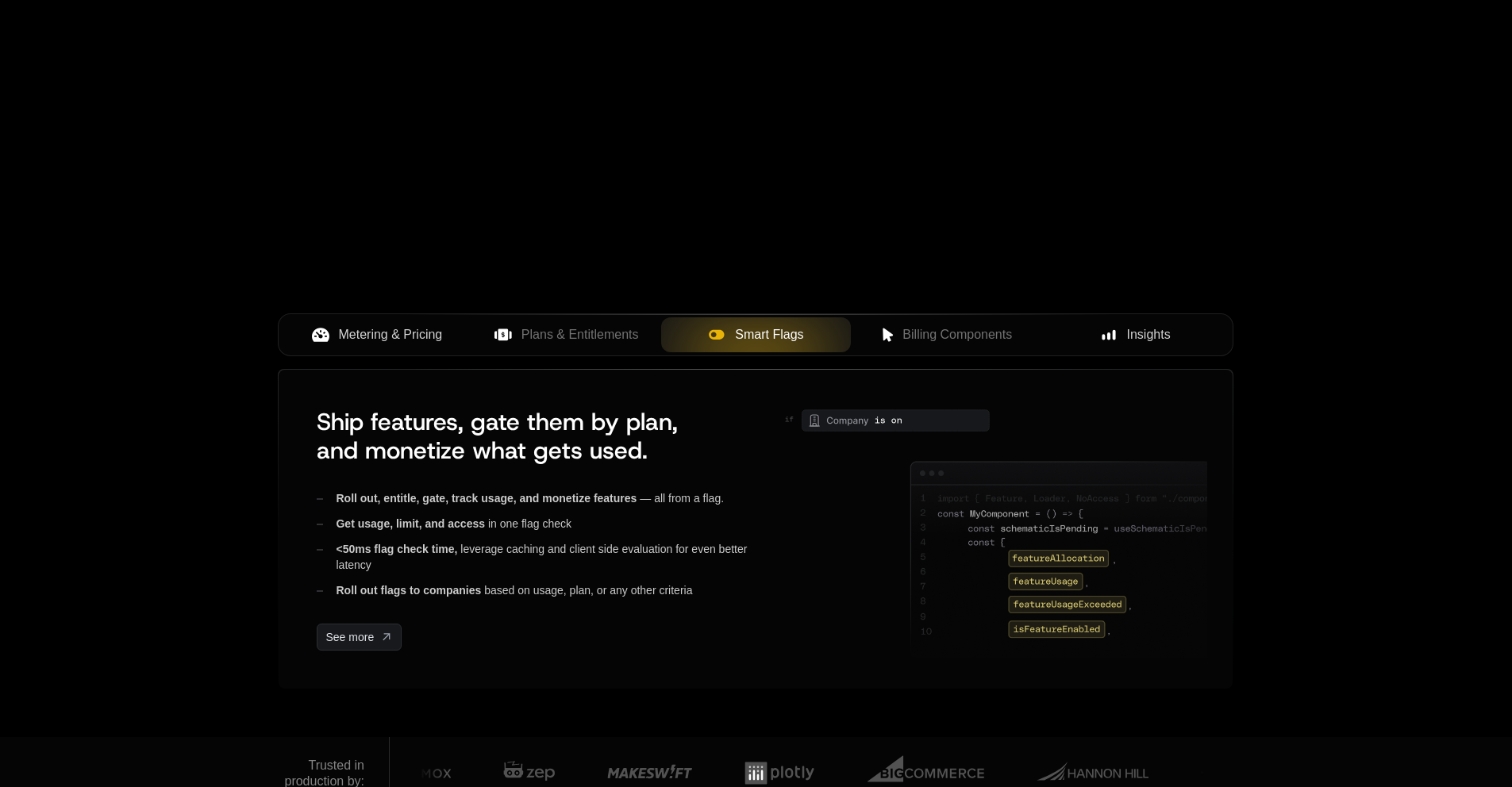
click at [580, 344] on span "Plans & Entitlements" at bounding box center [580, 335] width 118 height 19
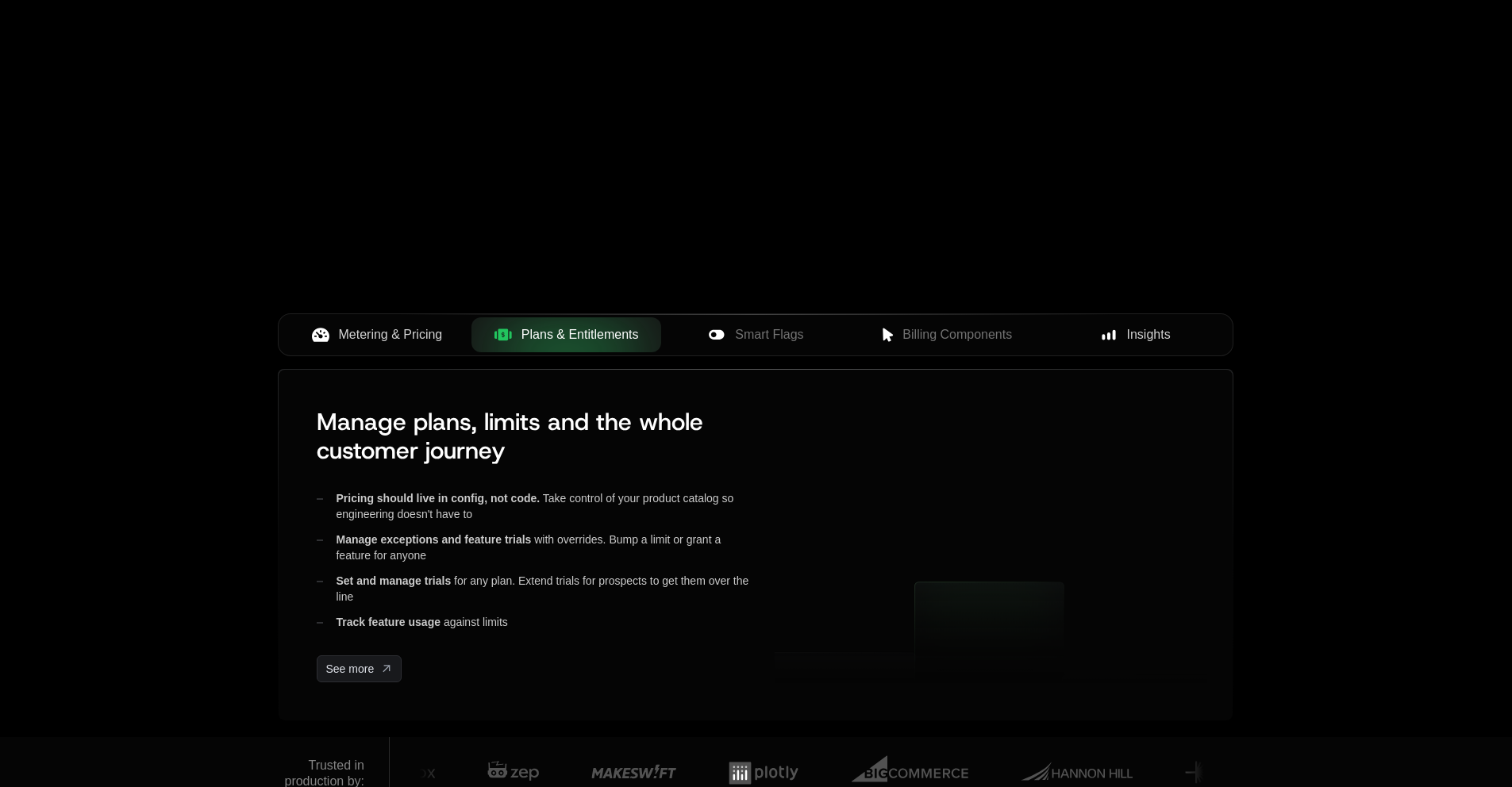
click at [429, 350] on button "Metering & Pricing" at bounding box center [376, 334] width 190 height 35
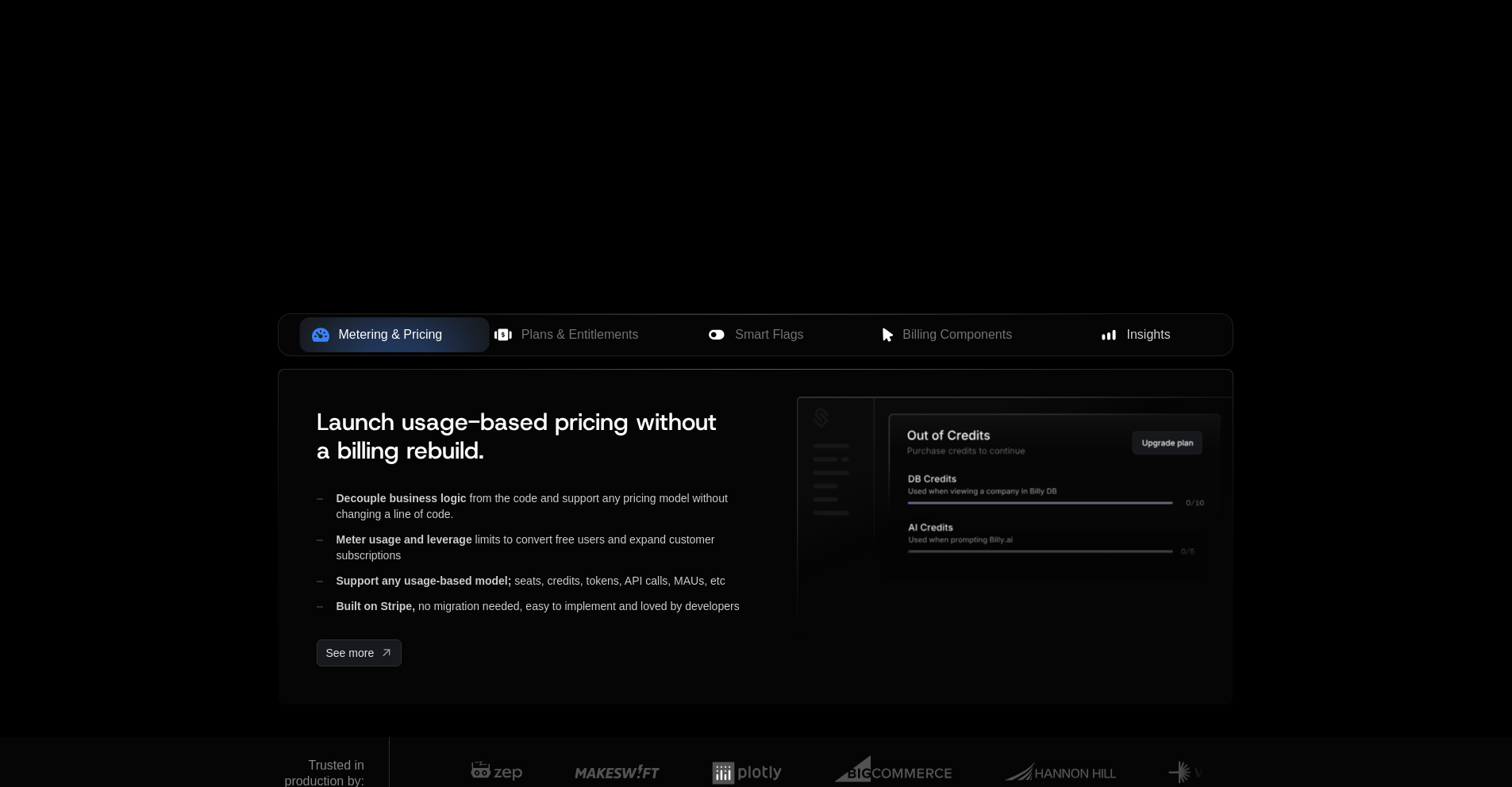
click at [549, 340] on span "Plans & Entitlements" at bounding box center [580, 335] width 118 height 19
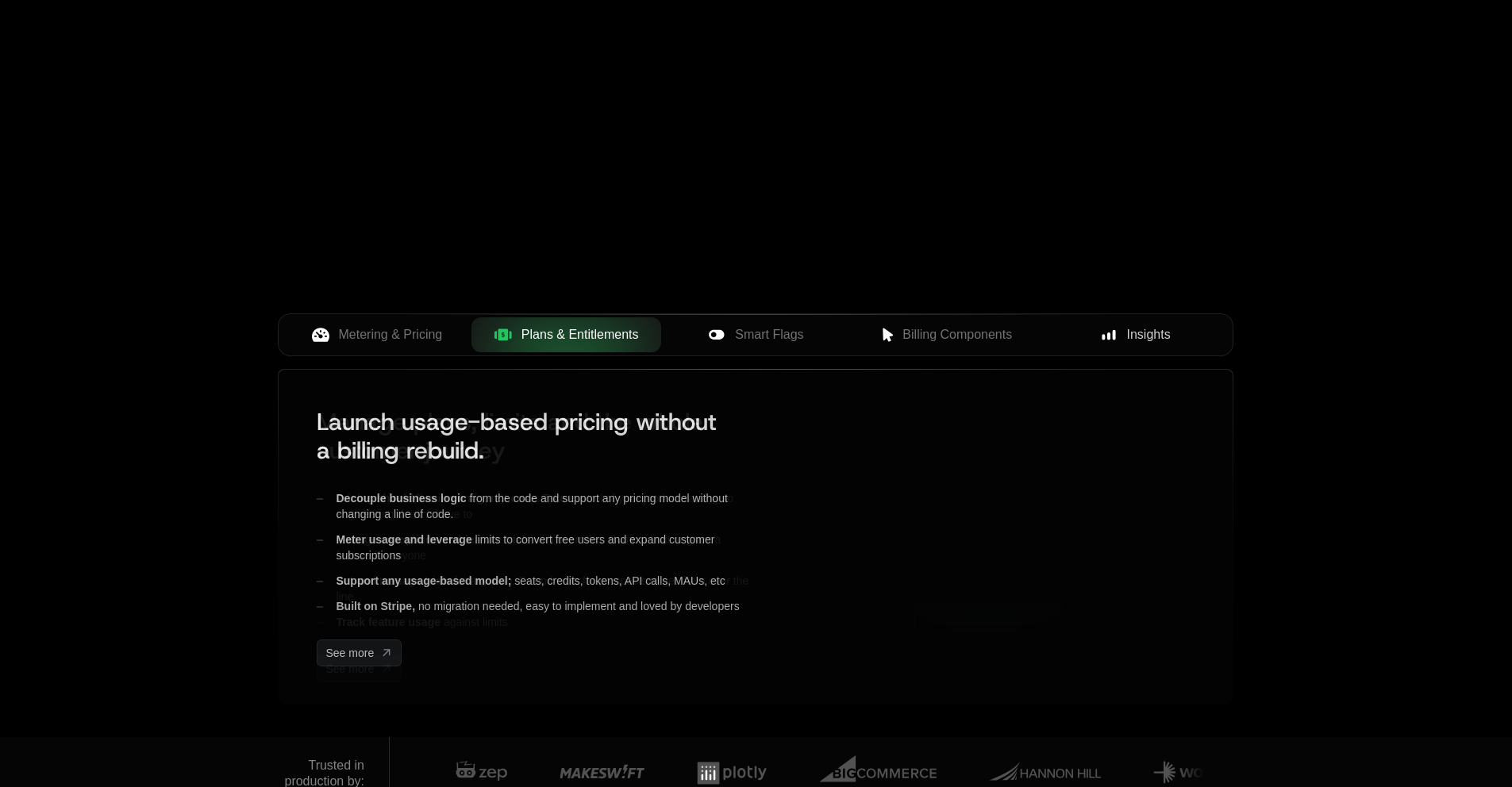
click at [791, 329] on span "Smart Flags" at bounding box center [769, 335] width 68 height 19
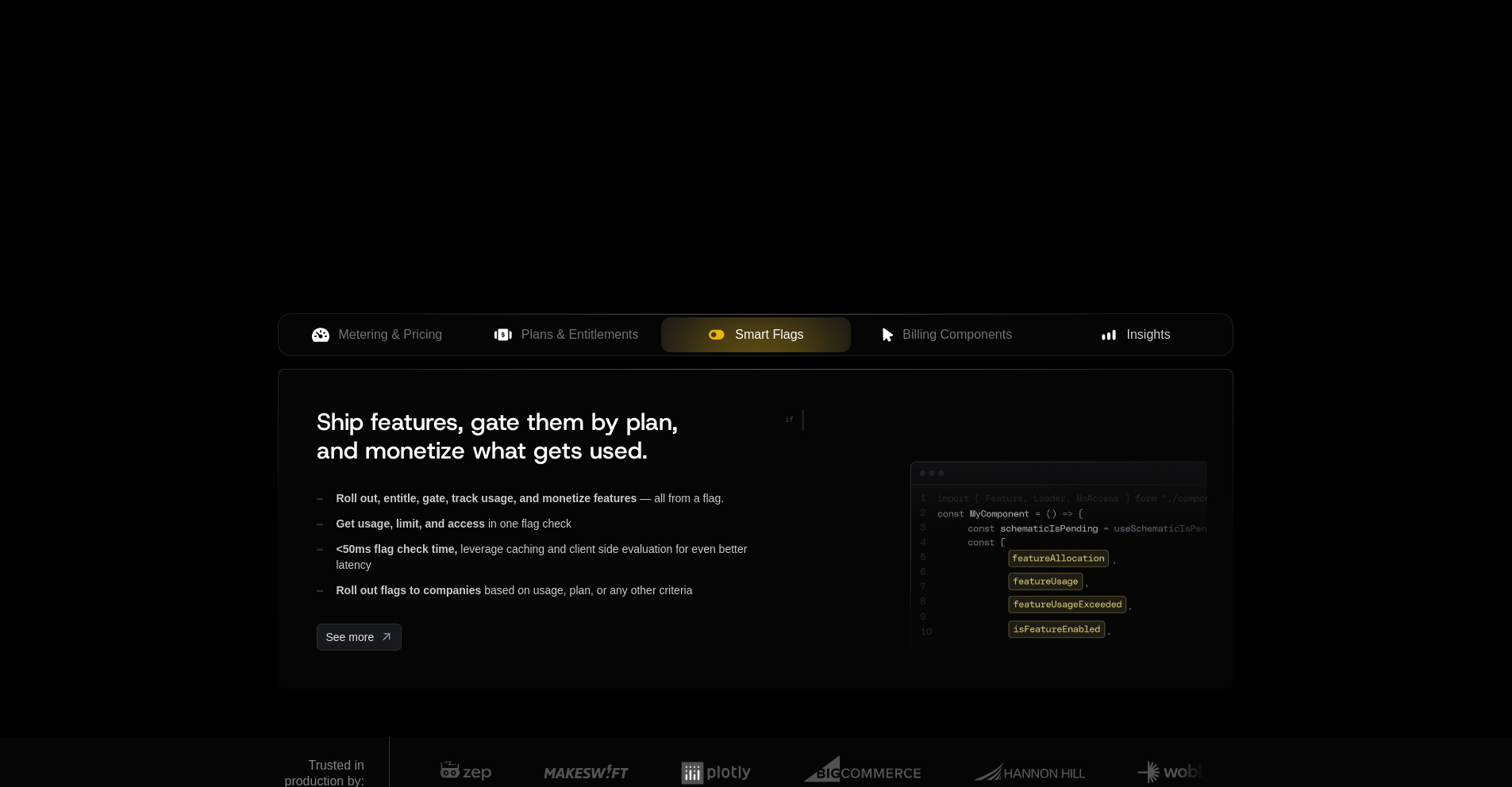
click at [942, 340] on span "Billing Components" at bounding box center [957, 335] width 110 height 19
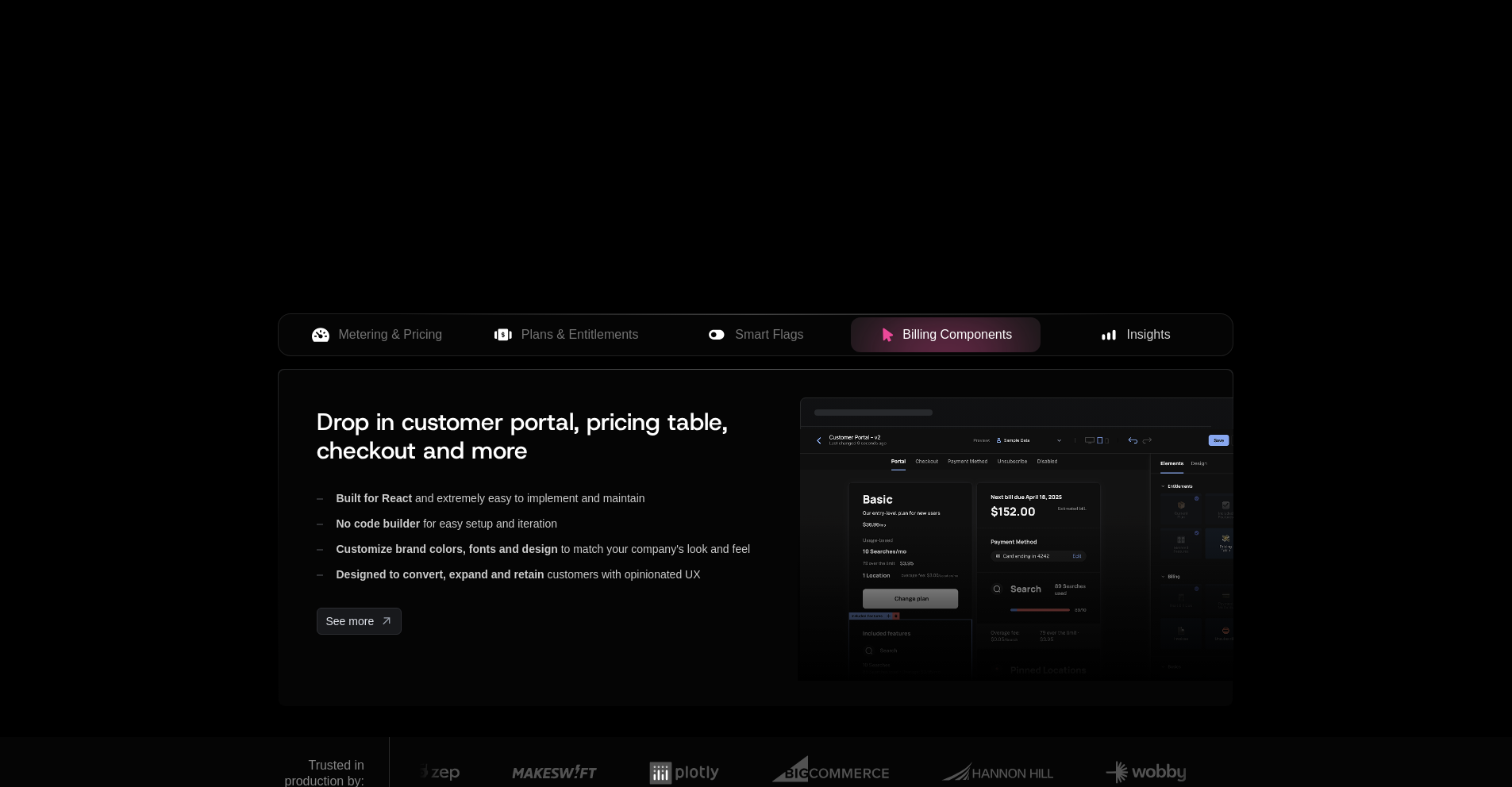
click at [1177, 335] on div "Insights" at bounding box center [1135, 335] width 165 height 19
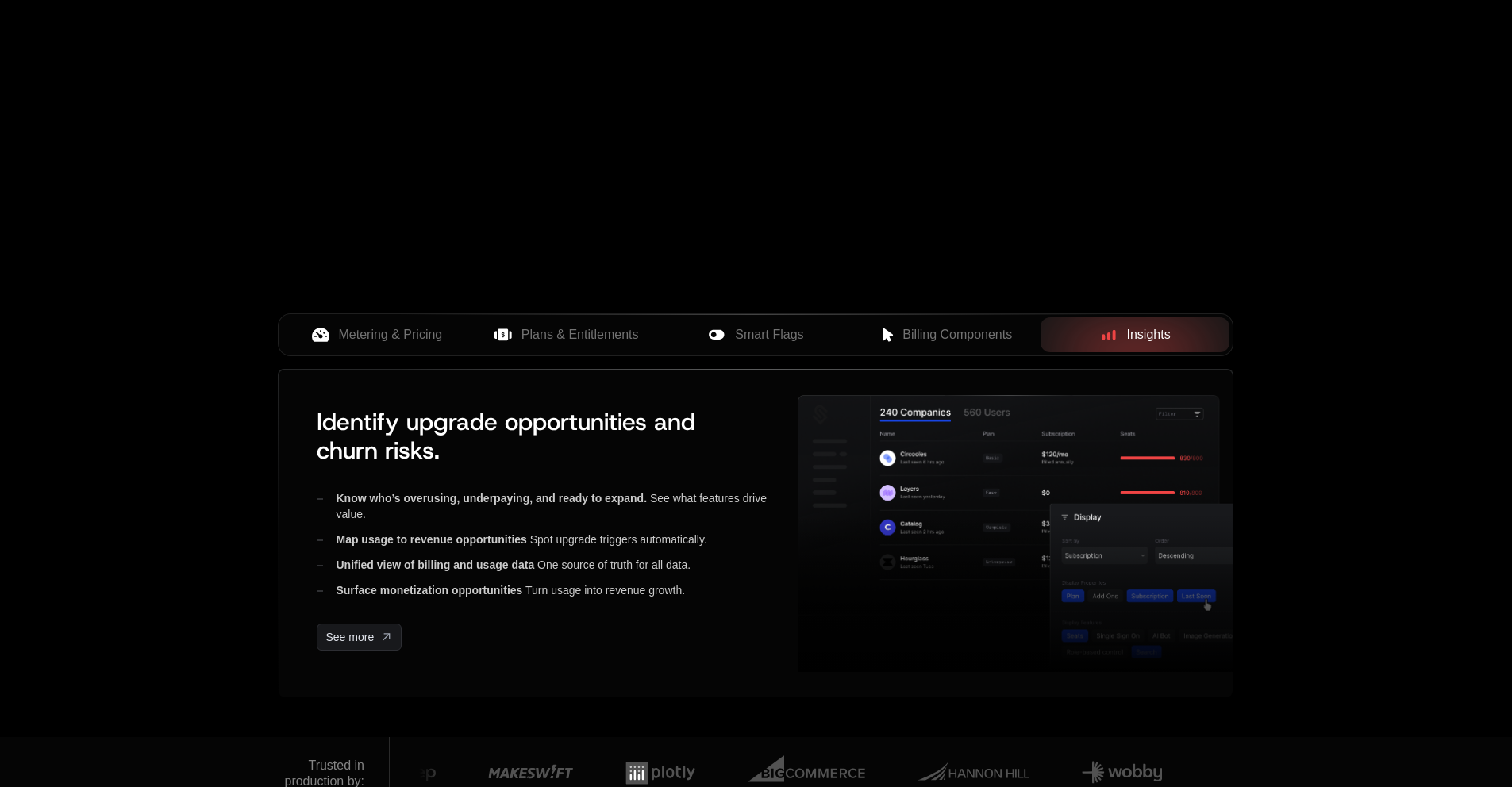
click at [967, 333] on span "Billing Components" at bounding box center [957, 335] width 110 height 19
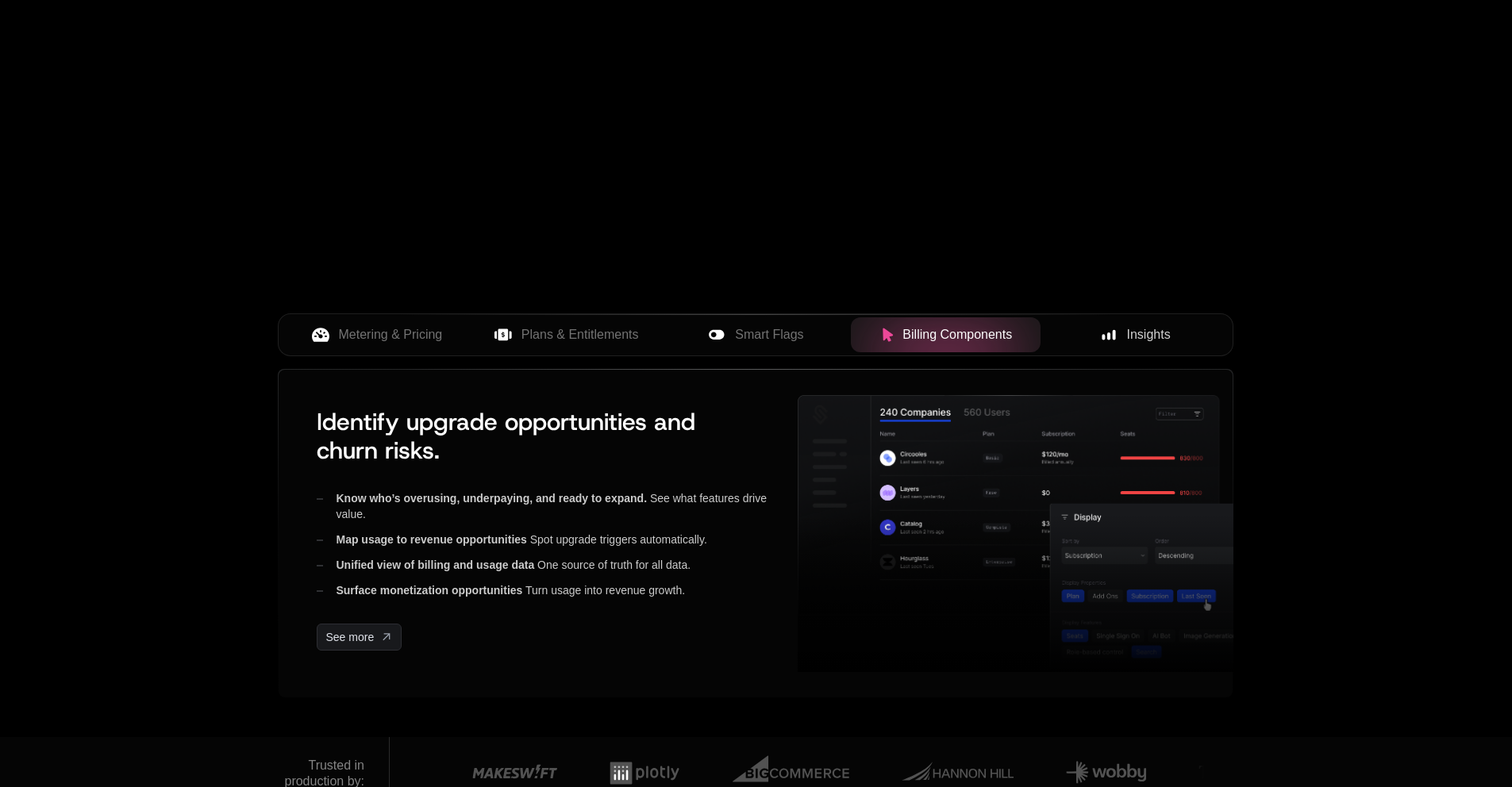
click at [722, 335] on icon at bounding box center [716, 334] width 15 height 10
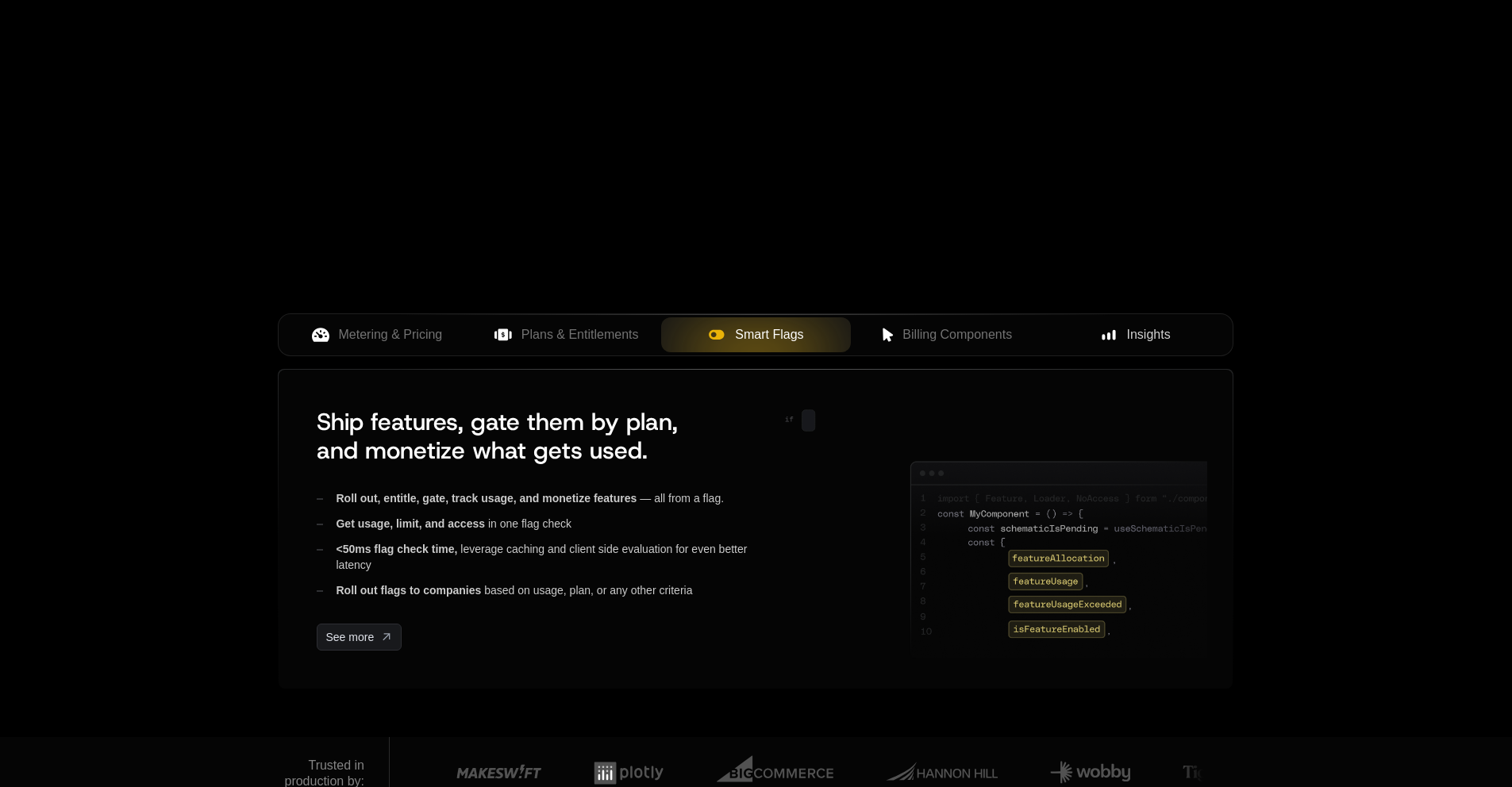
click at [543, 326] on span "Plans & Entitlements" at bounding box center [580, 335] width 118 height 19
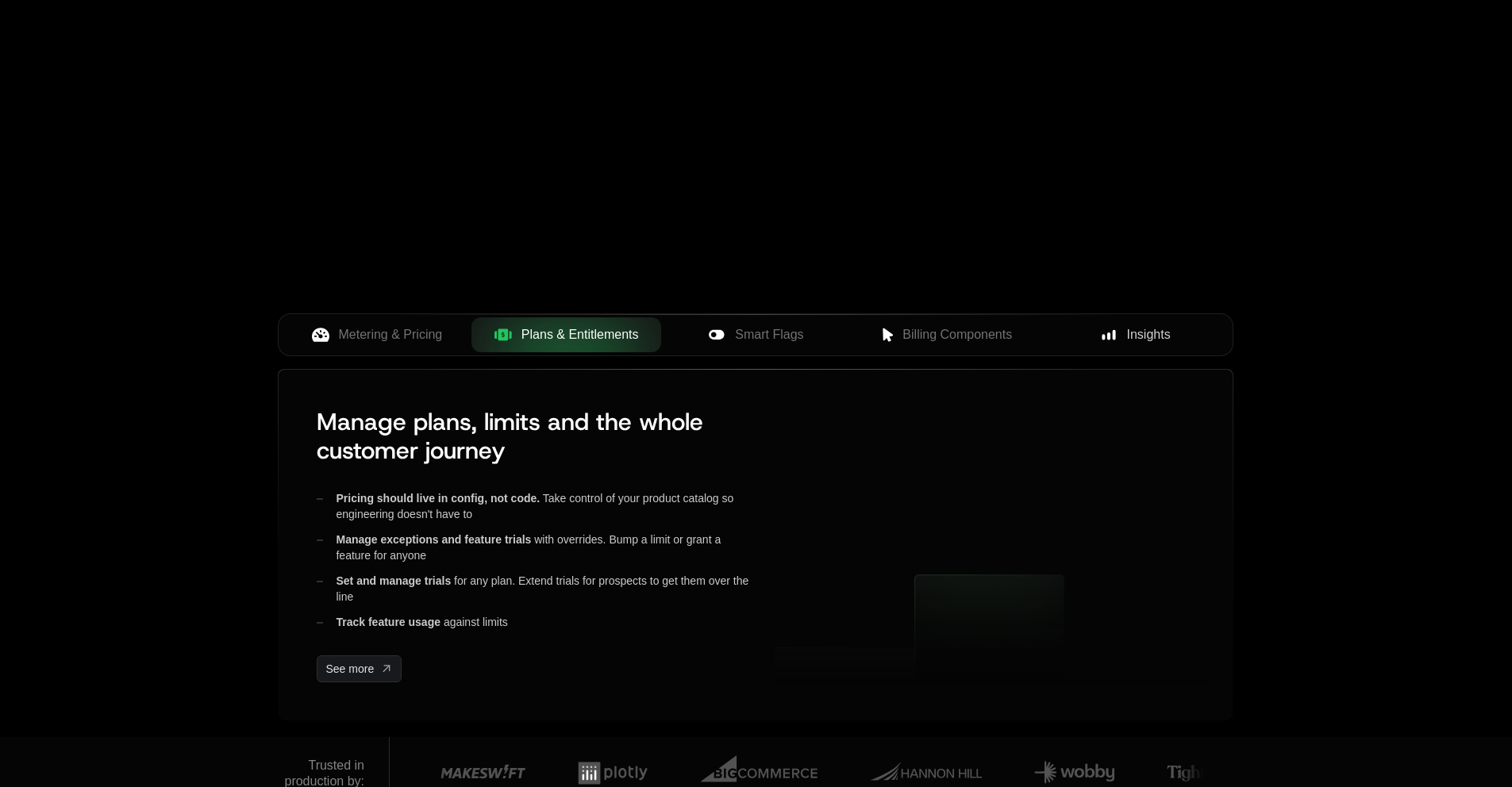
click at [372, 344] on span "Metering & Pricing" at bounding box center [390, 335] width 104 height 19
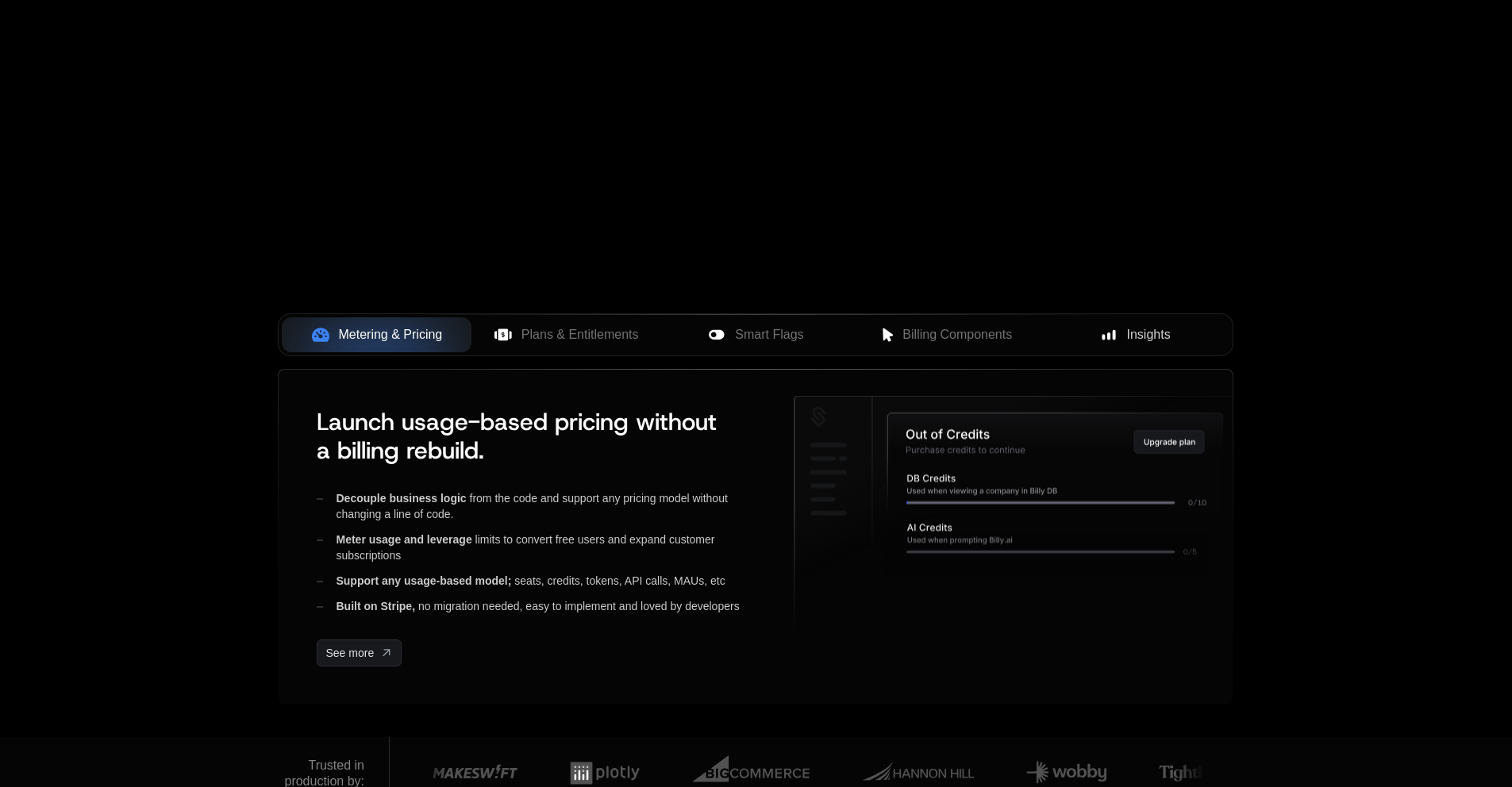
click at [514, 328] on div "Plans & Entitlements" at bounding box center [566, 335] width 165 height 19
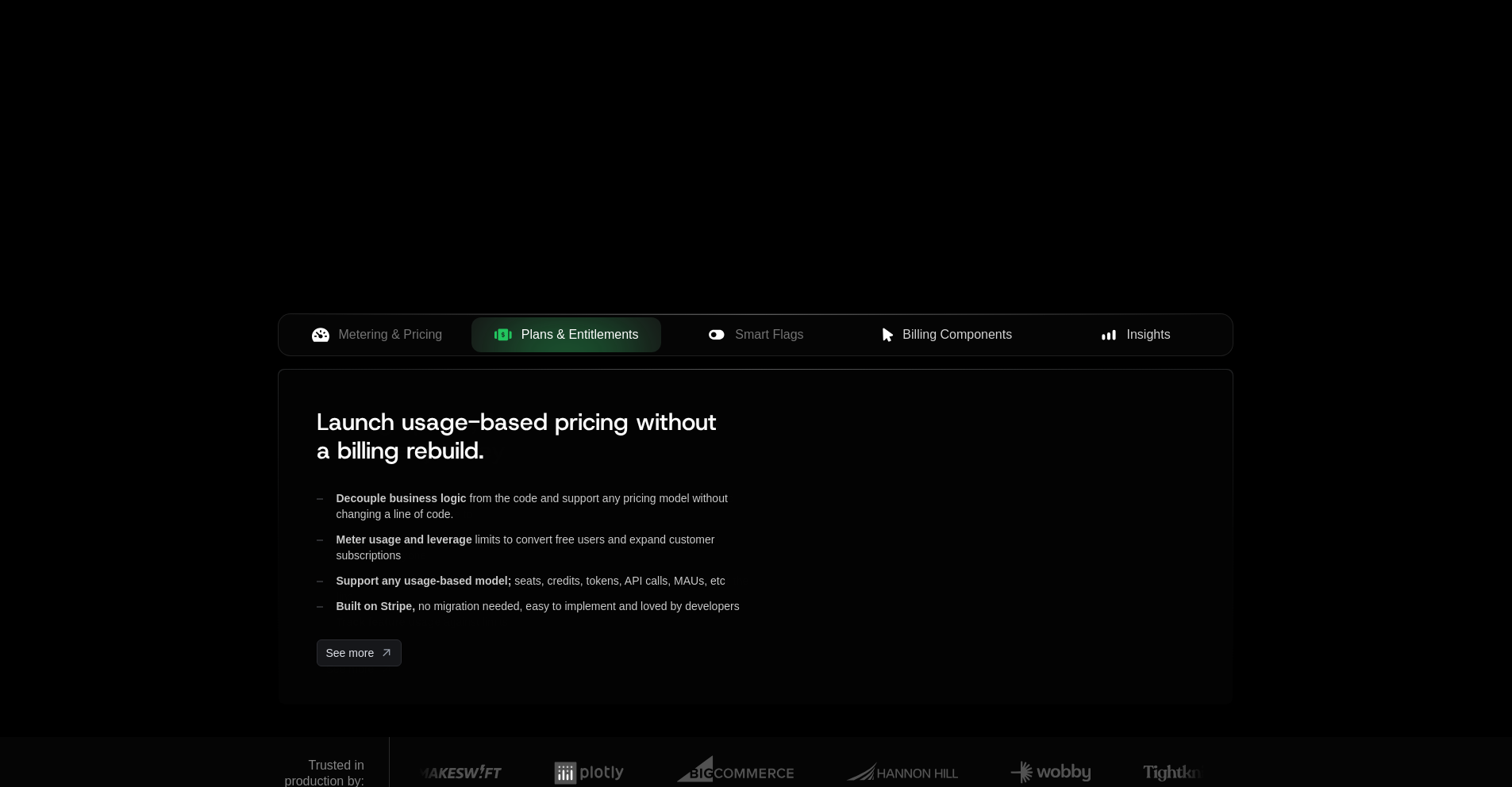
click at [851, 329] on button "Billing Components" at bounding box center [946, 334] width 190 height 35
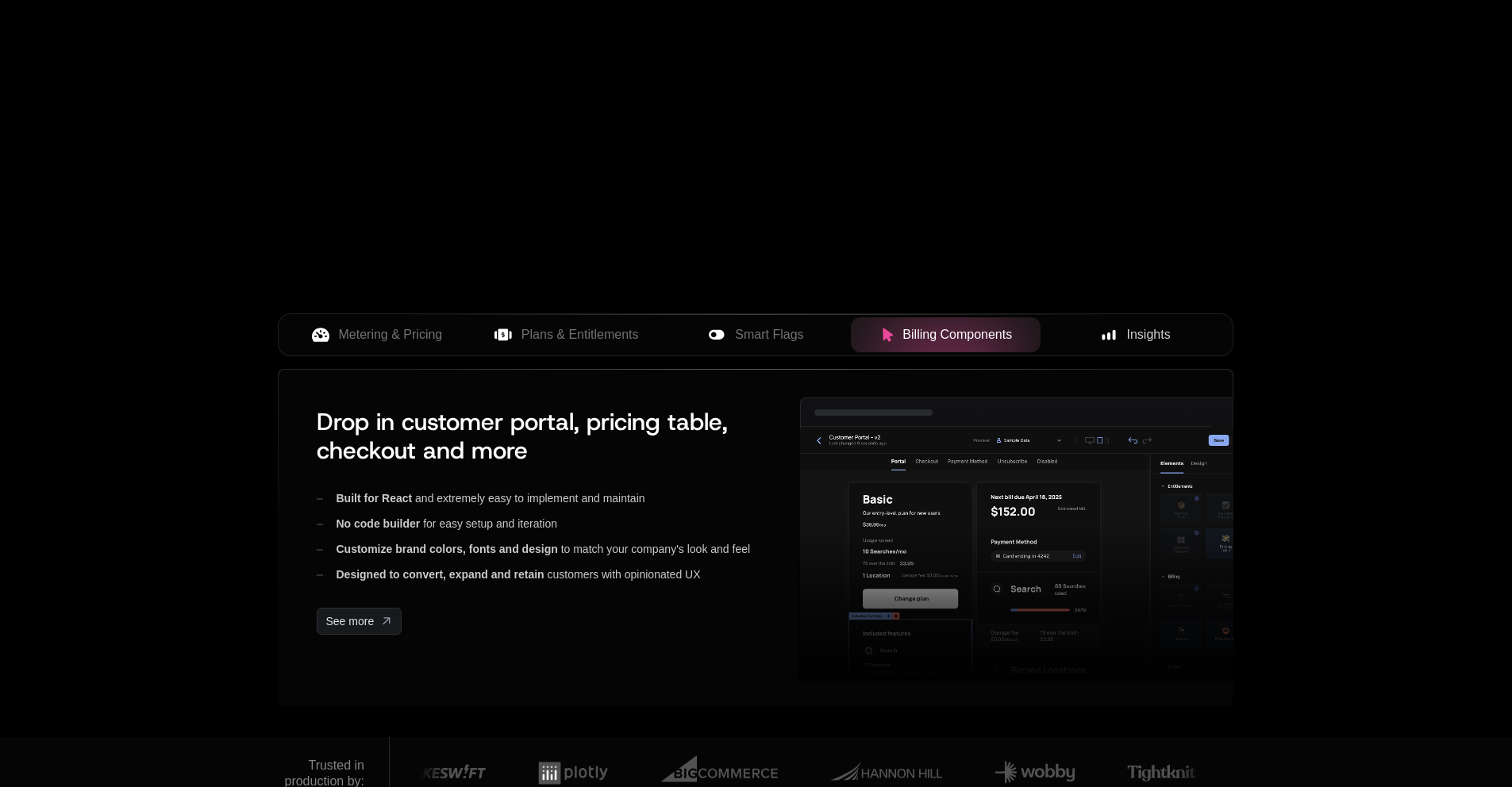
click at [988, 338] on span "Billing Components" at bounding box center [957, 335] width 110 height 19
click at [1175, 326] on div "Insights" at bounding box center [1135, 335] width 165 height 19
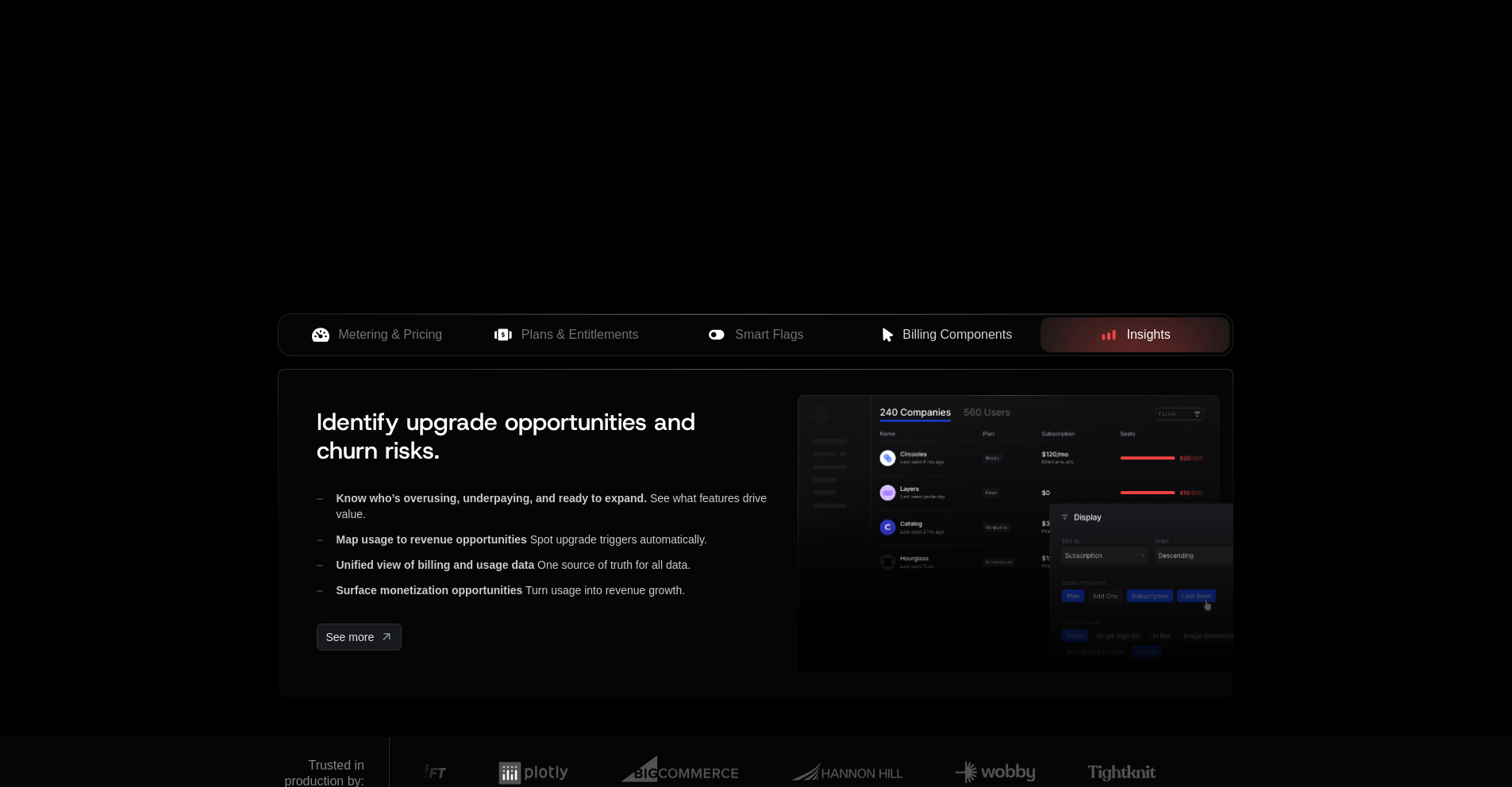
click at [897, 343] on div "Billing Components" at bounding box center [945, 335] width 165 height 19
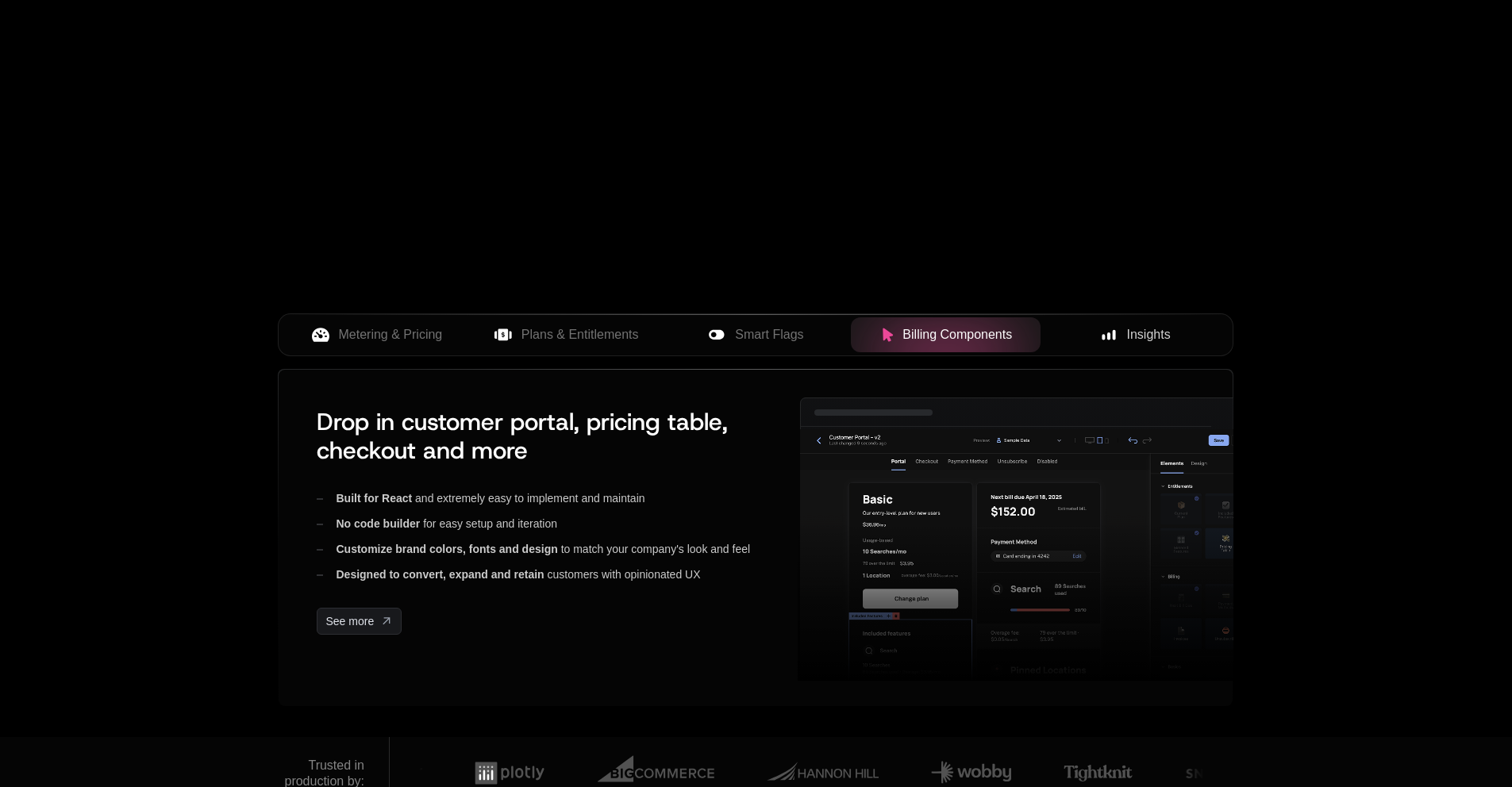
click at [770, 355] on div "Metering & Pricing Plans & Entitlements Smart Flags Billing Components Insights" at bounding box center [755, 334] width 955 height 43
click at [628, 346] on button "Plans & Entitlements" at bounding box center [566, 334] width 190 height 35
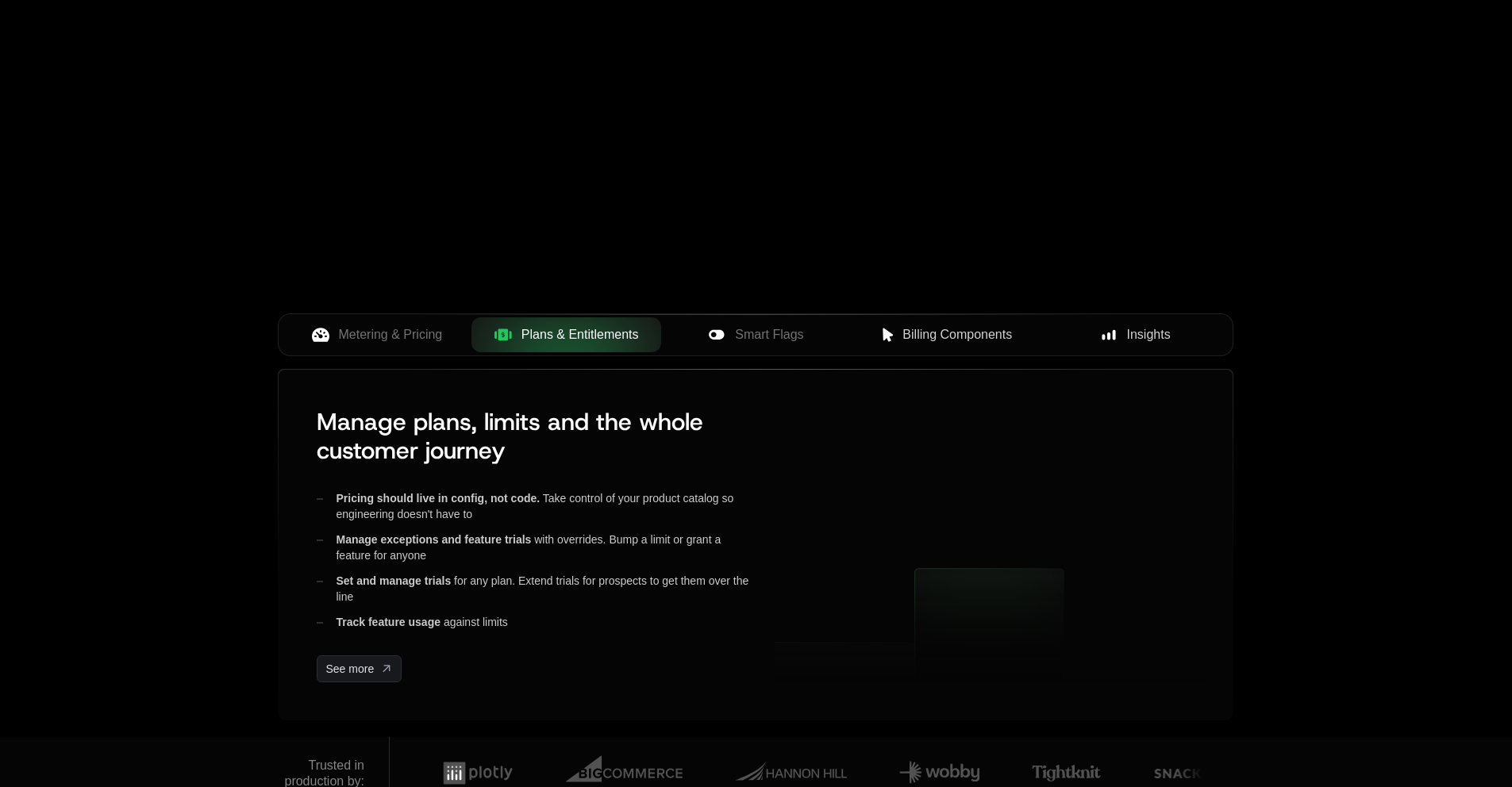
click at [770, 340] on span "Smart Flags" at bounding box center [769, 335] width 68 height 19
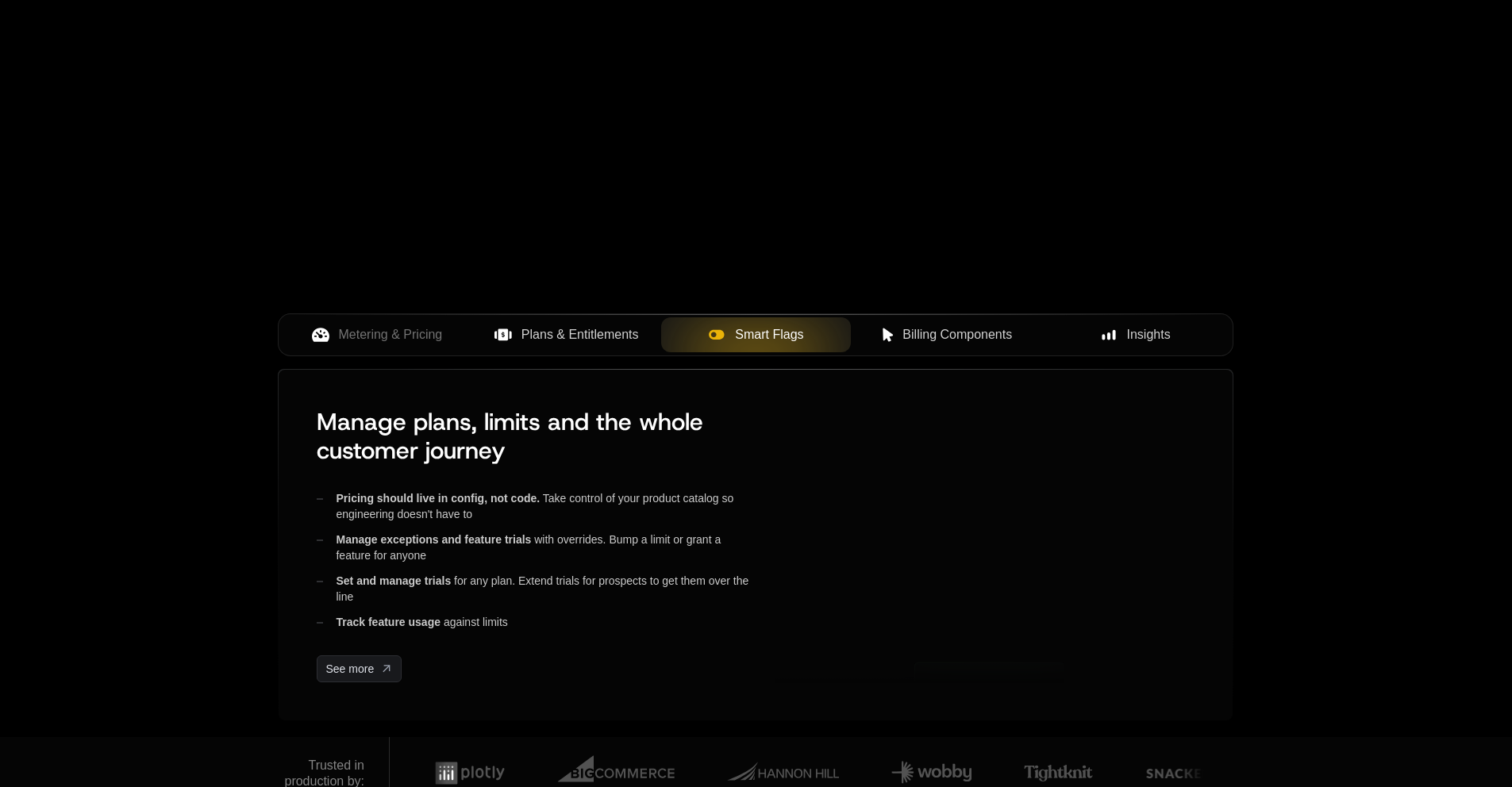
click at [580, 346] on button "Plans & Entitlements" at bounding box center [566, 334] width 190 height 35
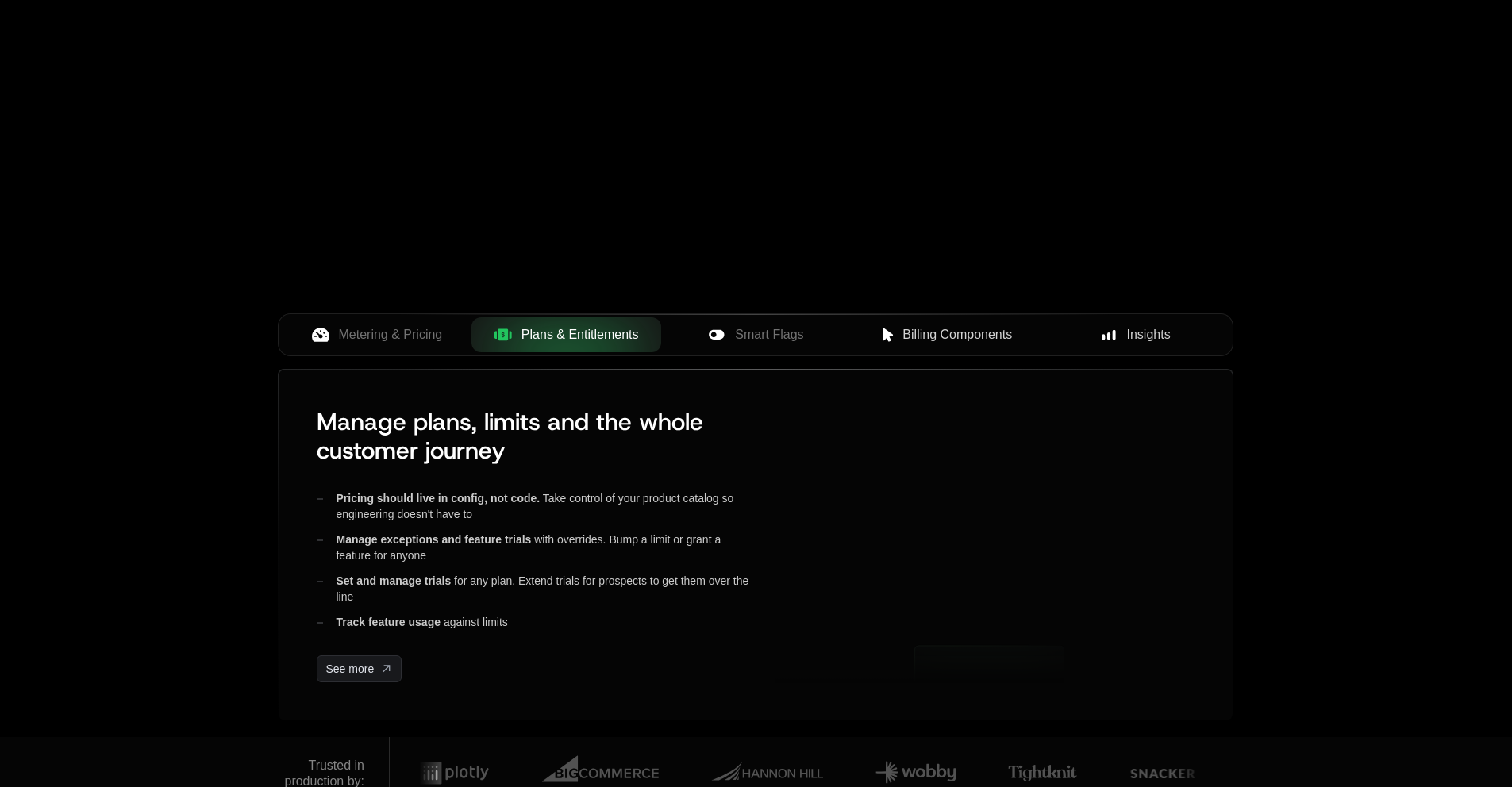
click at [378, 337] on span "Metering & Pricing" at bounding box center [390, 335] width 104 height 19
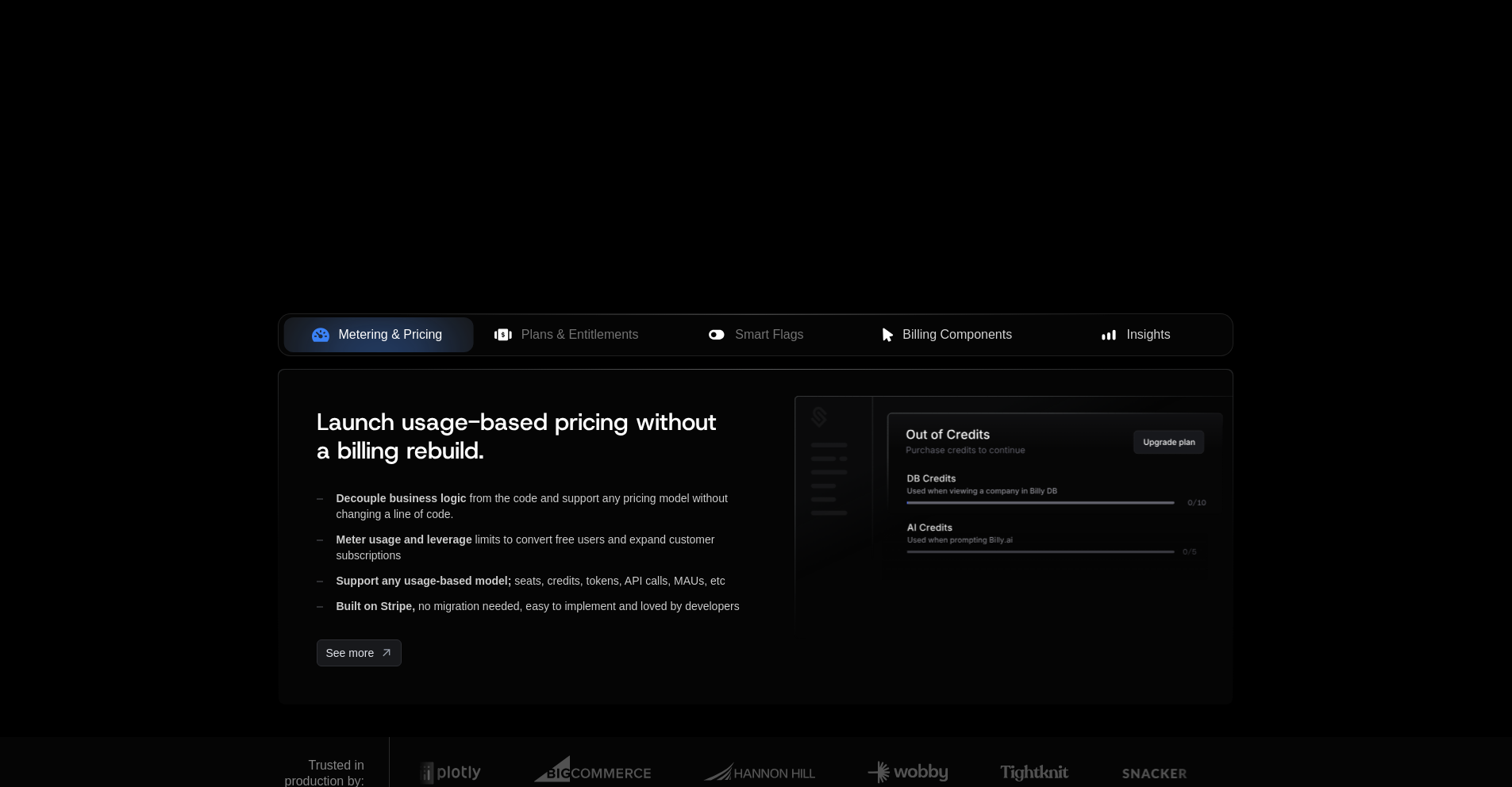
click at [557, 326] on span "Plans & Entitlements" at bounding box center [580, 335] width 118 height 19
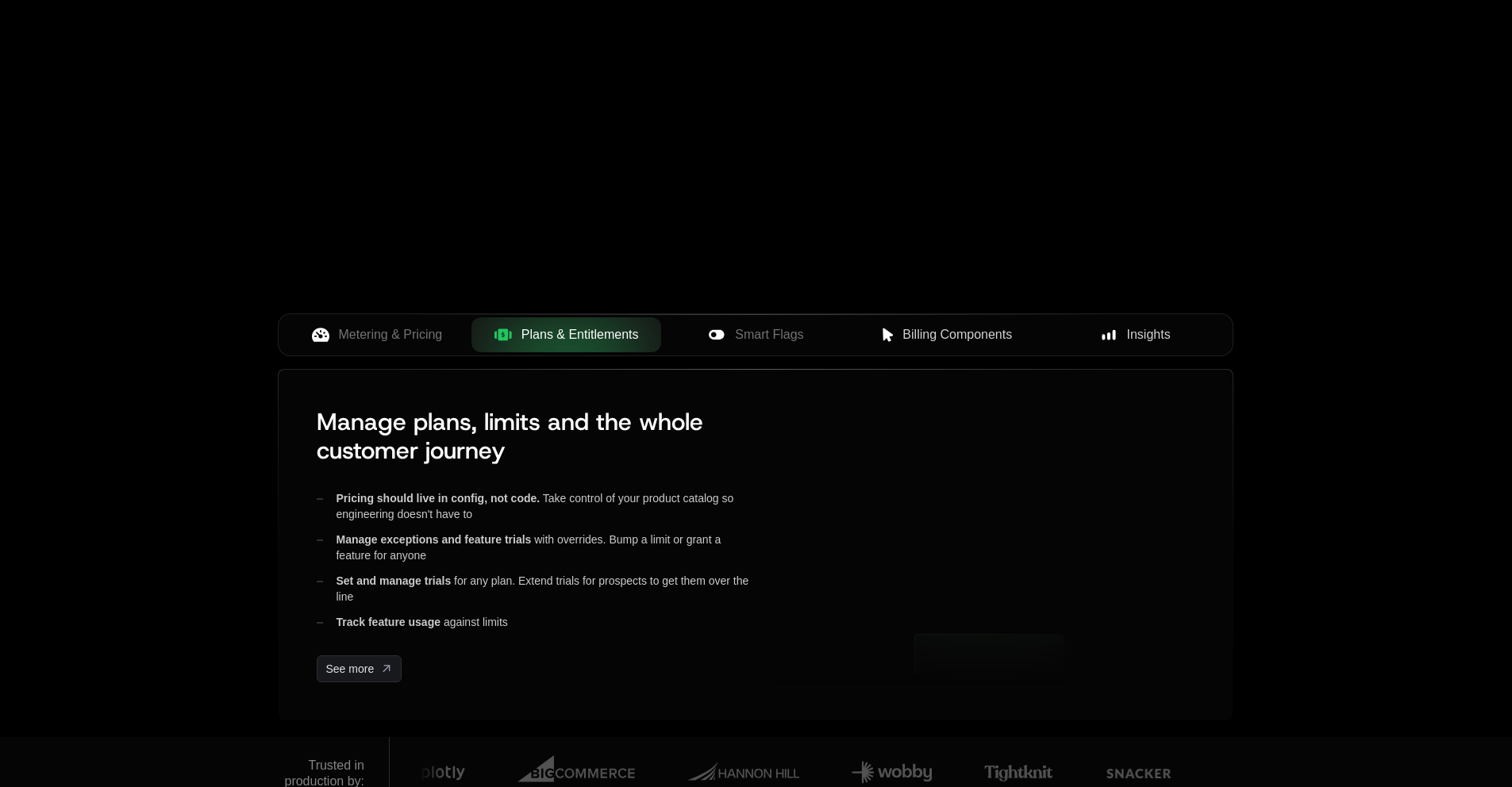
click at [813, 326] on div "Smart Flags" at bounding box center [756, 335] width 165 height 19
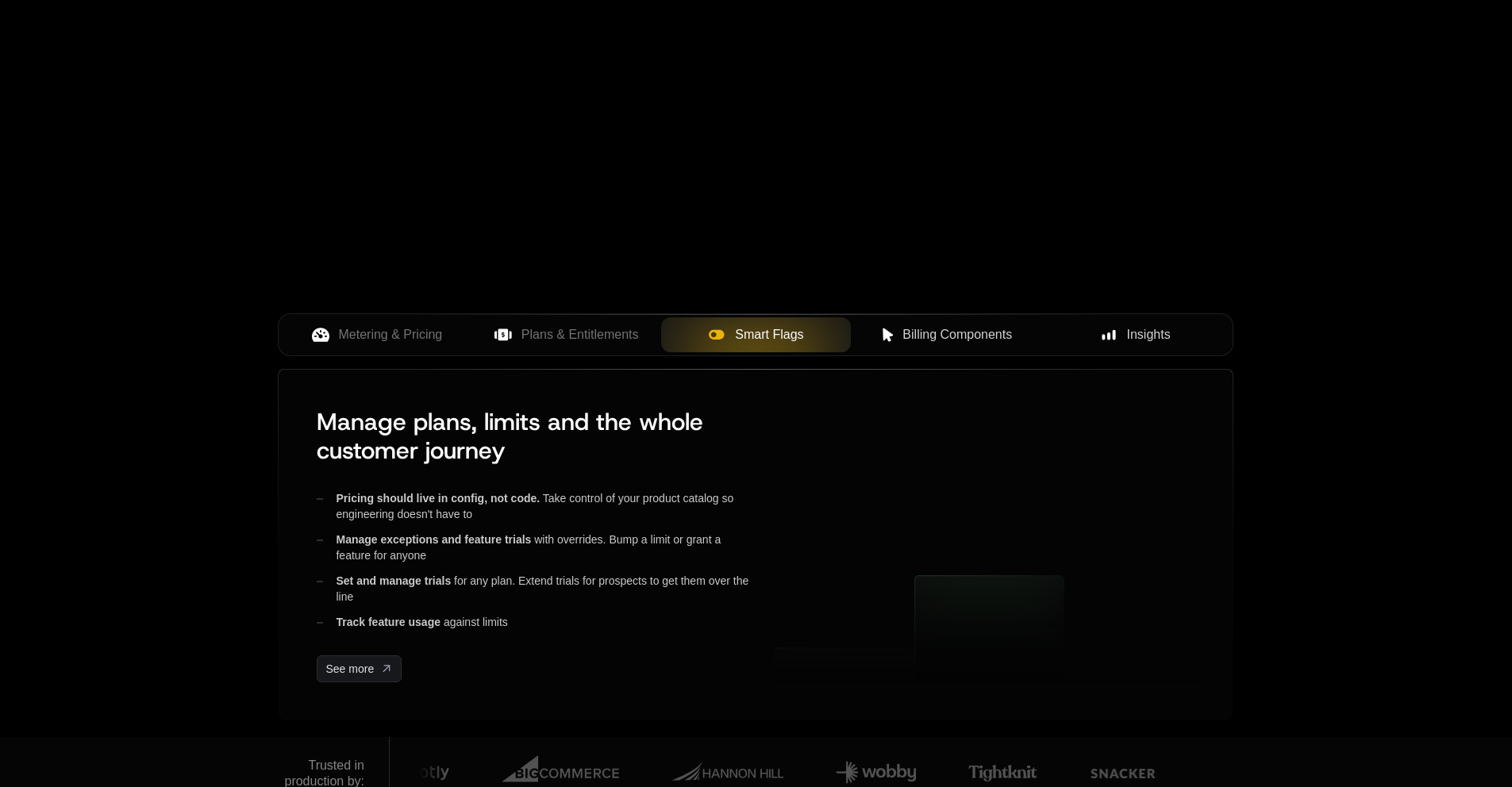
click at [969, 336] on span "Billing Components" at bounding box center [957, 335] width 110 height 19
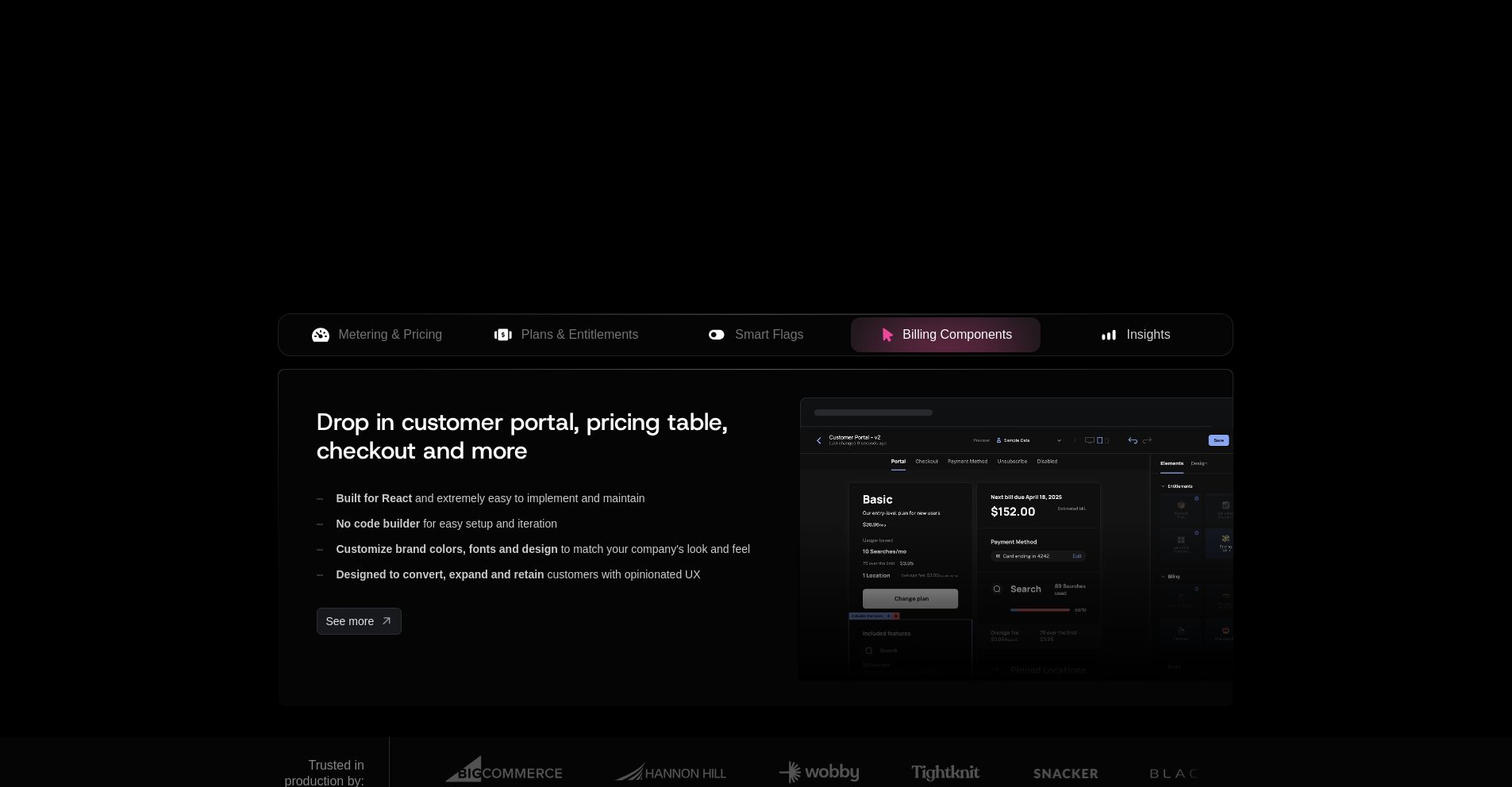
click at [685, 343] on div "Smart Flags" at bounding box center [756, 335] width 165 height 19
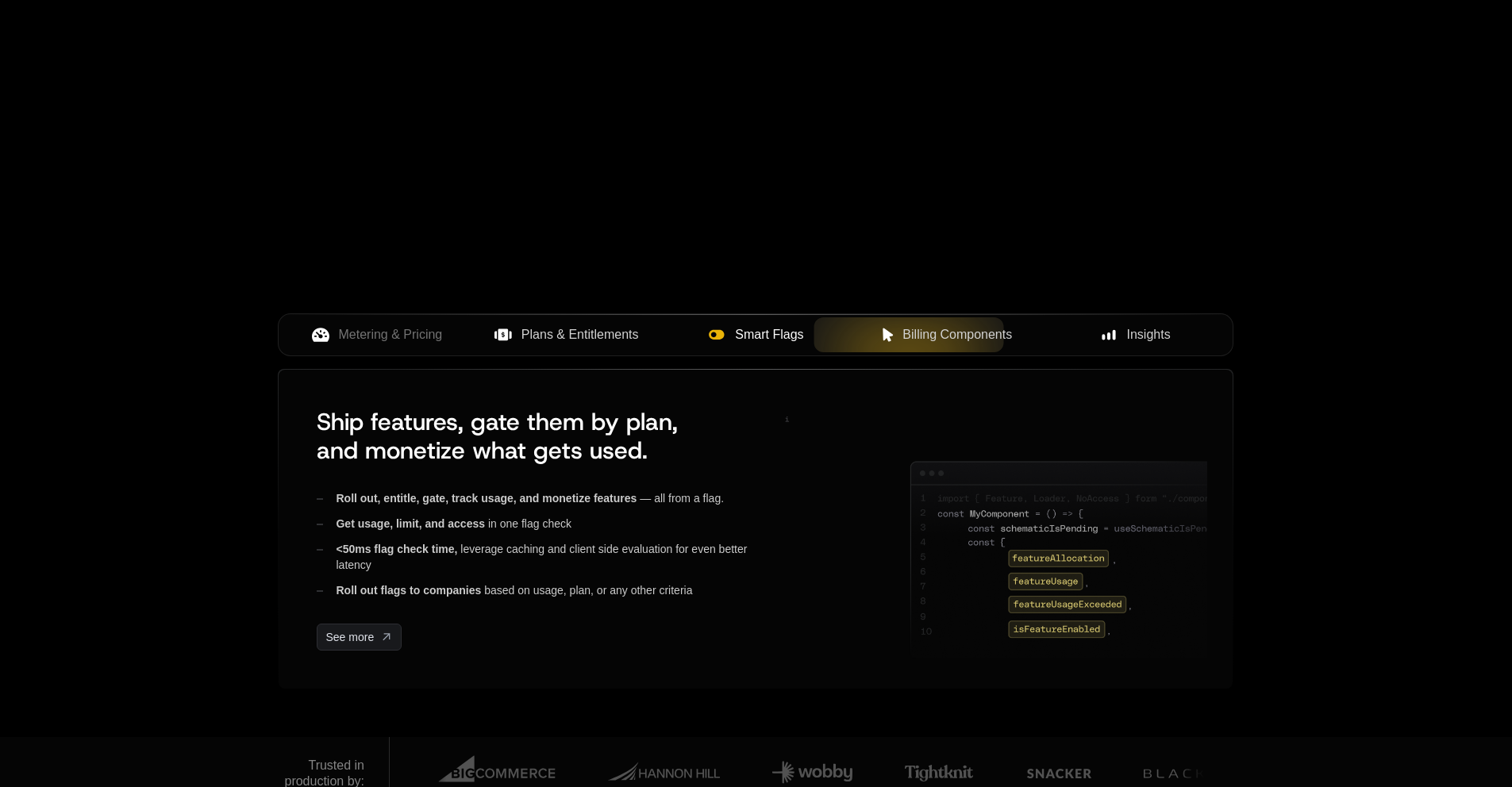
click at [550, 349] on button "Plans & Entitlements" at bounding box center [566, 334] width 190 height 35
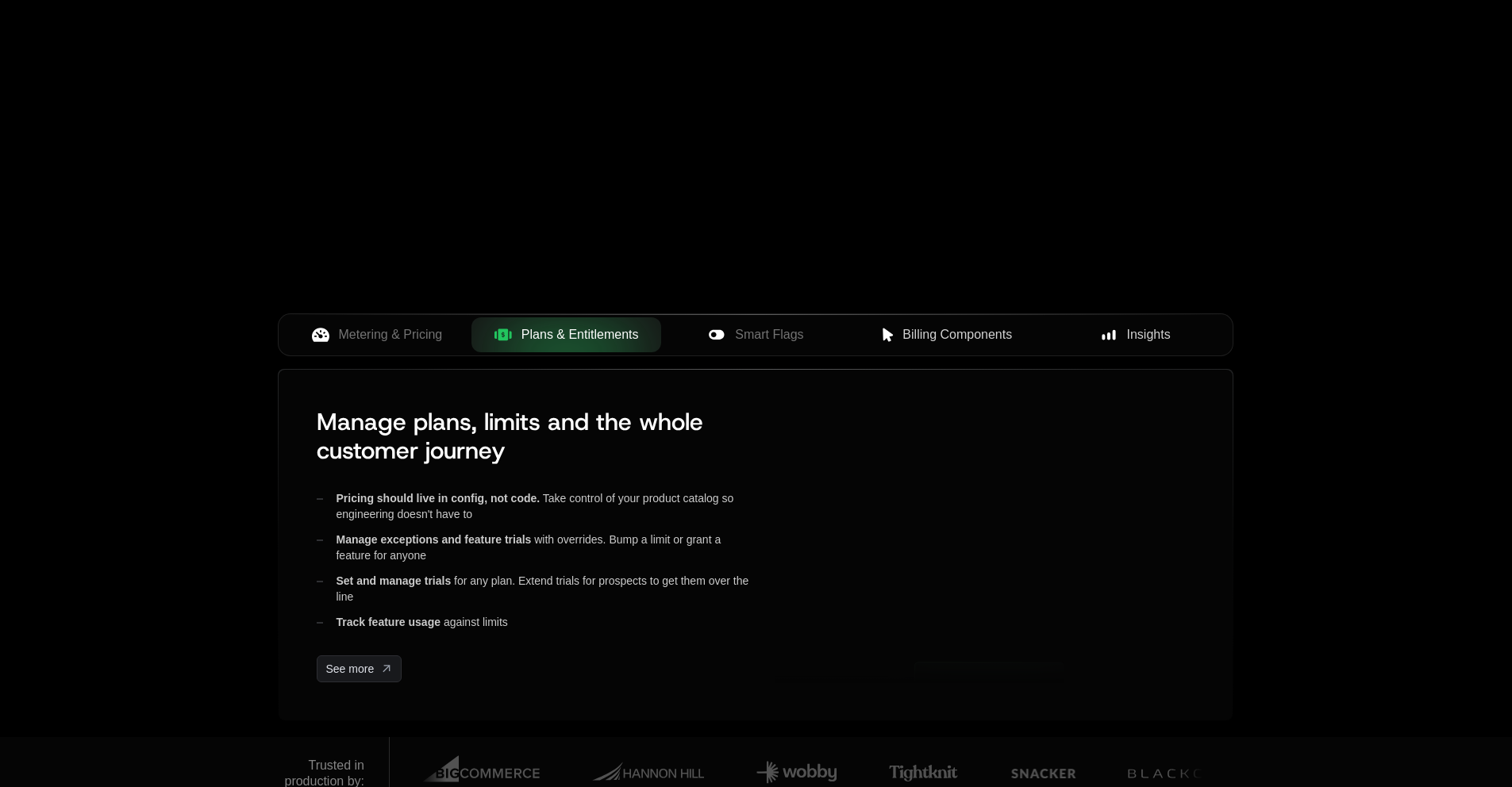
click at [394, 354] on div "Metering & Pricing Plans & Entitlements Smart Flags Billing Components Insights" at bounding box center [755, 334] width 955 height 43
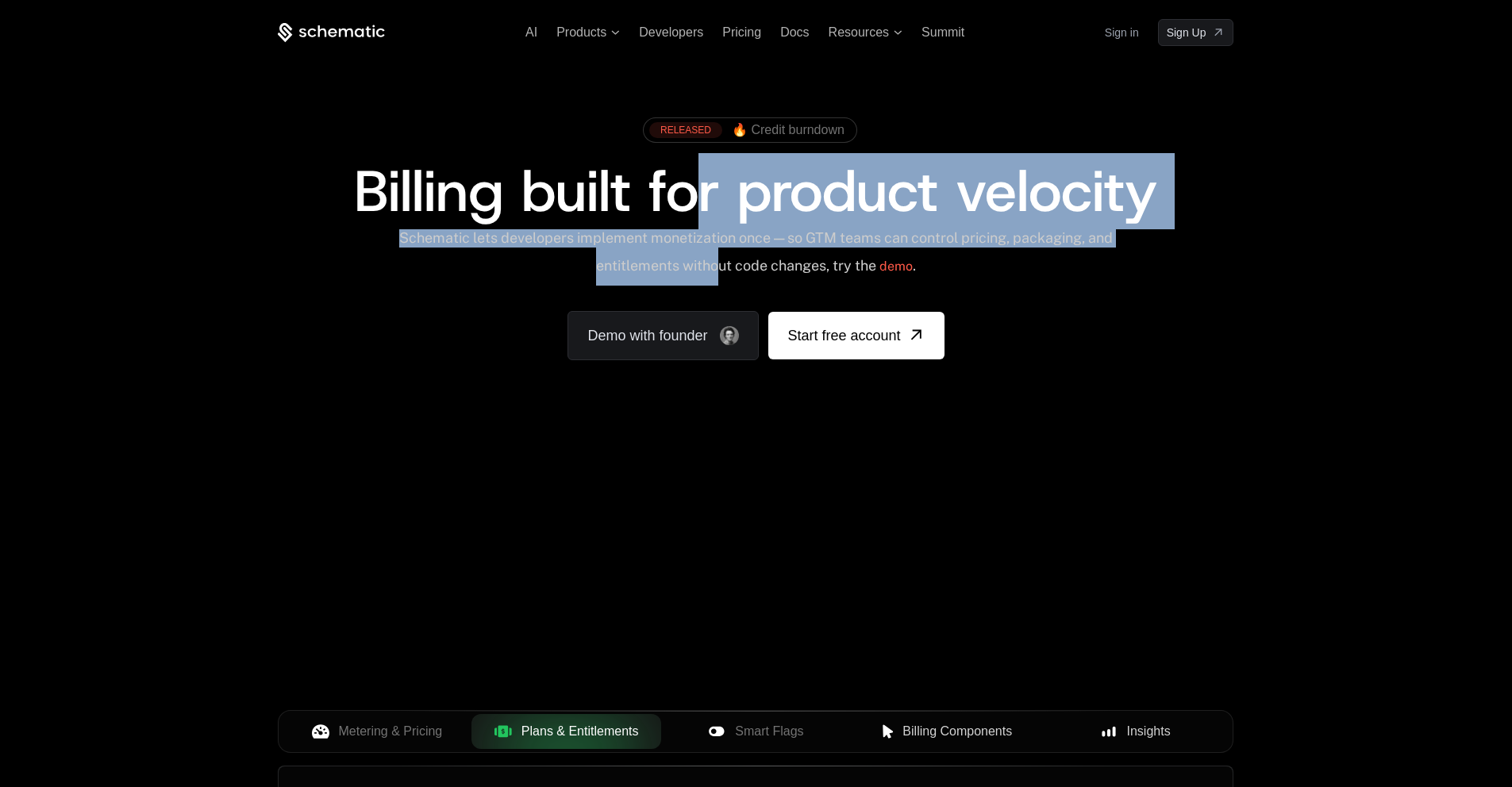
drag, startPoint x: 705, startPoint y: 187, endPoint x: 733, endPoint y: 251, distance: 69.9
click at [733, 252] on div "RELEASED 🔥 Credit burndown Billing built for product velocity Schematic lets de…" at bounding box center [755, 235] width 955 height 251
click at [733, 251] on div "Schematic lets developers implement monetization once — so GTM teams can contro…" at bounding box center [755, 257] width 717 height 57
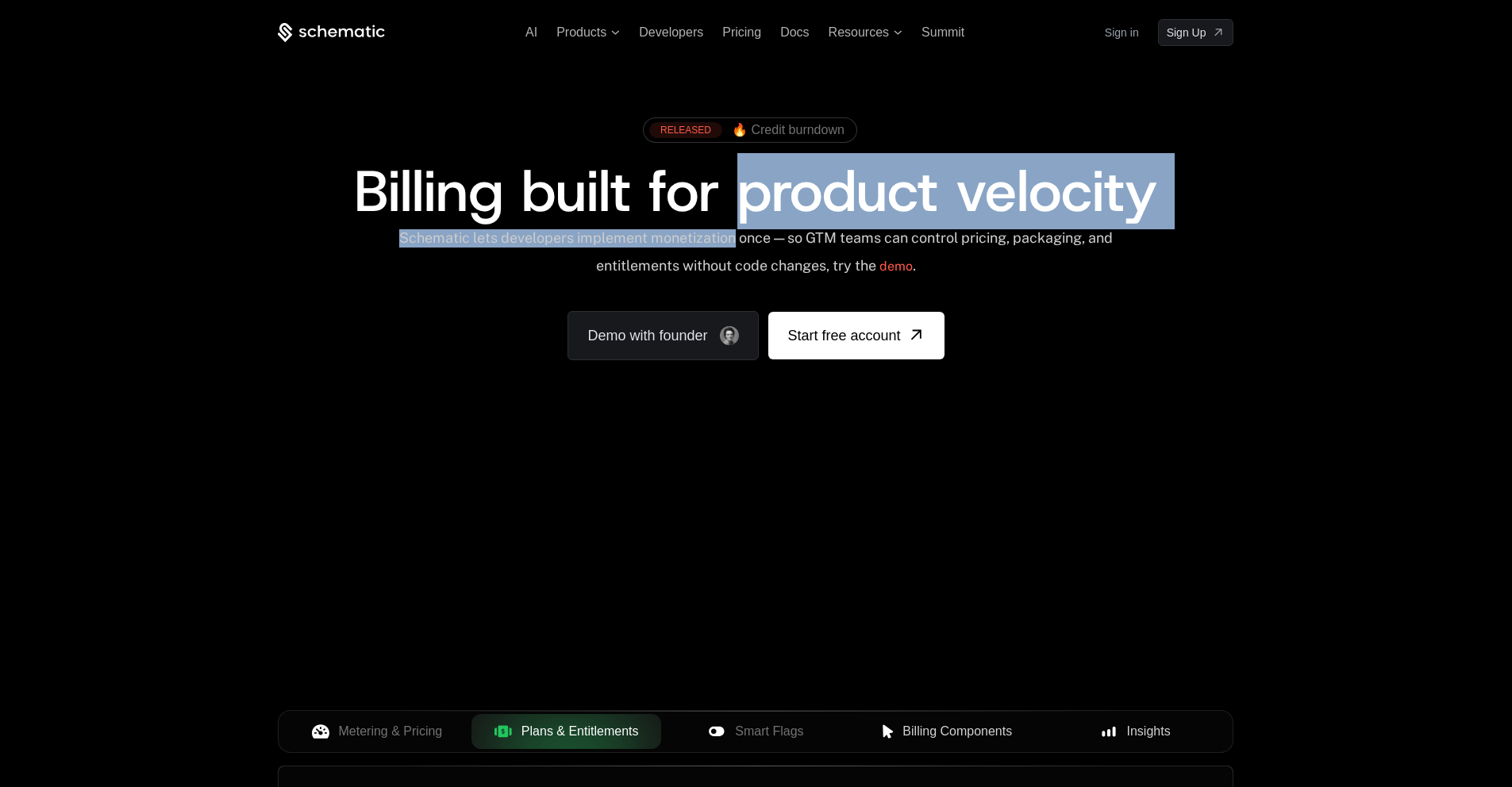
drag, startPoint x: 736, startPoint y: 200, endPoint x: 745, endPoint y: 234, distance: 35.2
click at [745, 234] on div "RELEASED 🔥 Credit burndown Billing built for product velocity Schematic lets de…" at bounding box center [755, 235] width 955 height 251
click at [745, 234] on div "Schematic lets developers implement monetization once — so GTM teams can contro…" at bounding box center [755, 257] width 717 height 57
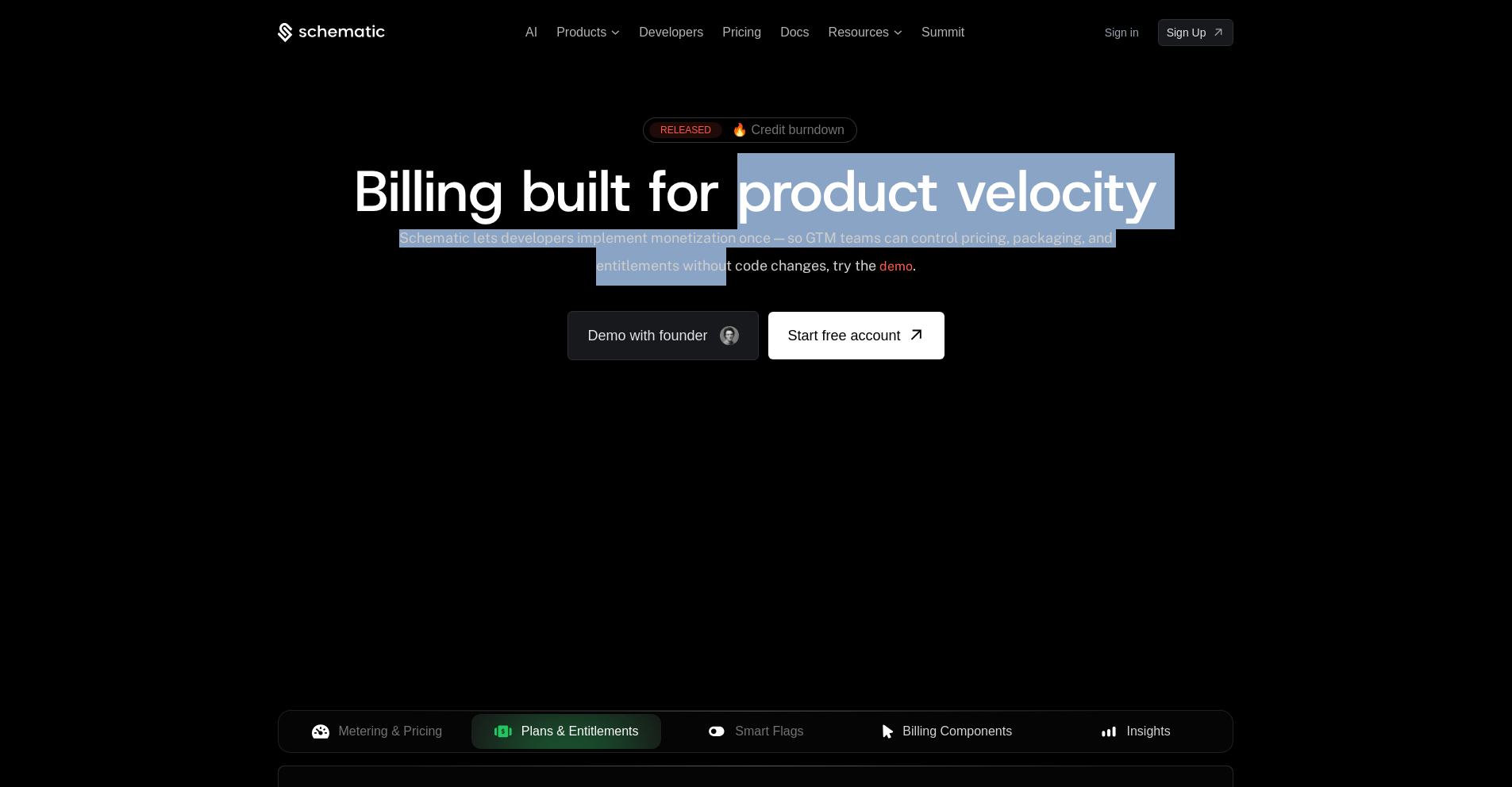
drag, startPoint x: 741, startPoint y: 248, endPoint x: 741, endPoint y: 228, distance: 20.0
click at [741, 228] on div "RELEASED 🔥 Credit burndown Billing built for product velocity Schematic lets de…" at bounding box center [755, 235] width 955 height 251
click at [741, 228] on span "Billing built for product velocity" at bounding box center [755, 191] width 803 height 76
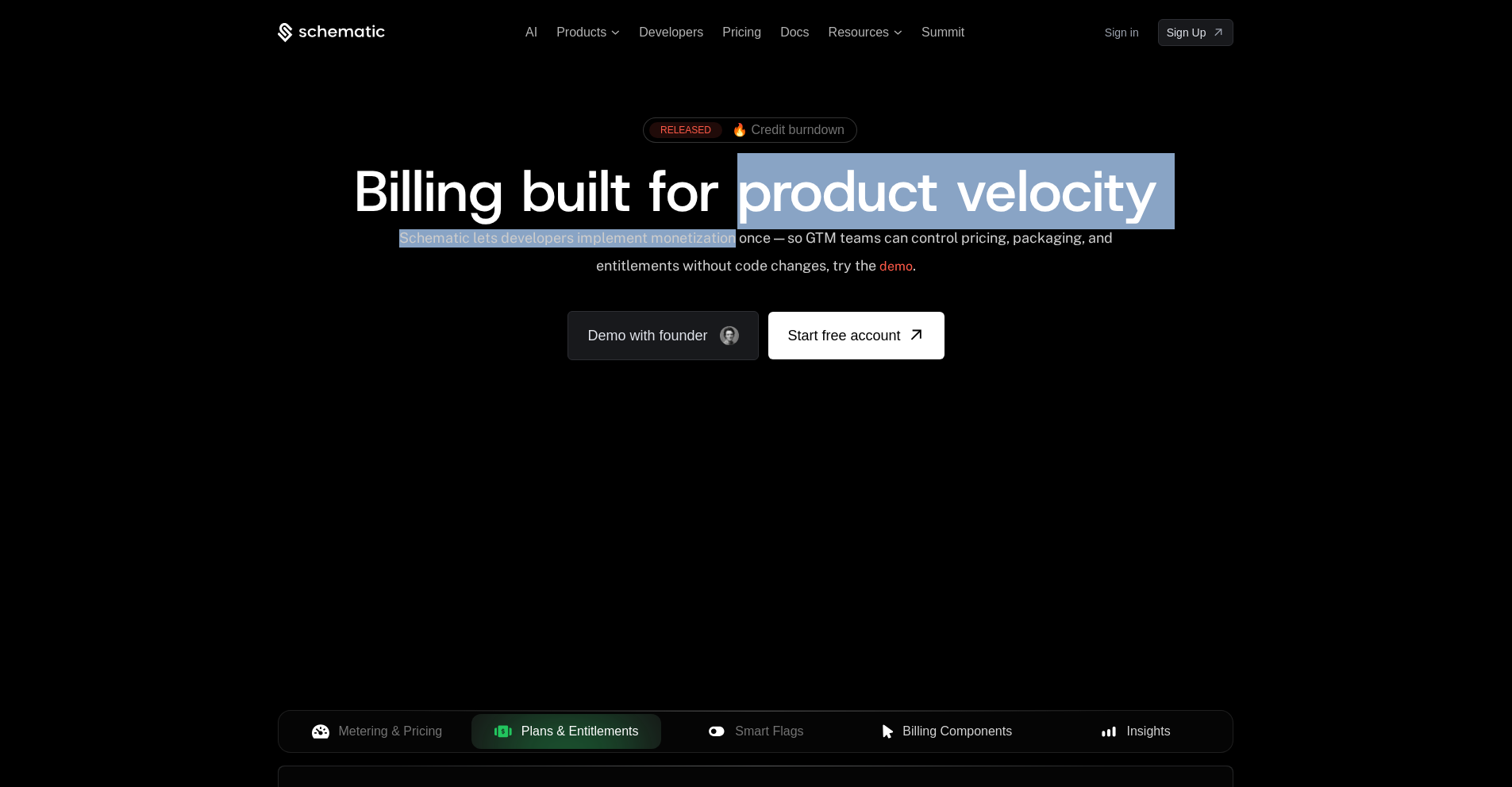
drag, startPoint x: 745, startPoint y: 241, endPoint x: 739, endPoint y: 227, distance: 15.2
click at [739, 227] on div "RELEASED 🔥 Credit burndown Billing built for product velocity Schematic lets de…" at bounding box center [755, 235] width 955 height 251
click at [739, 227] on span "Billing built for product velocity" at bounding box center [755, 191] width 803 height 76
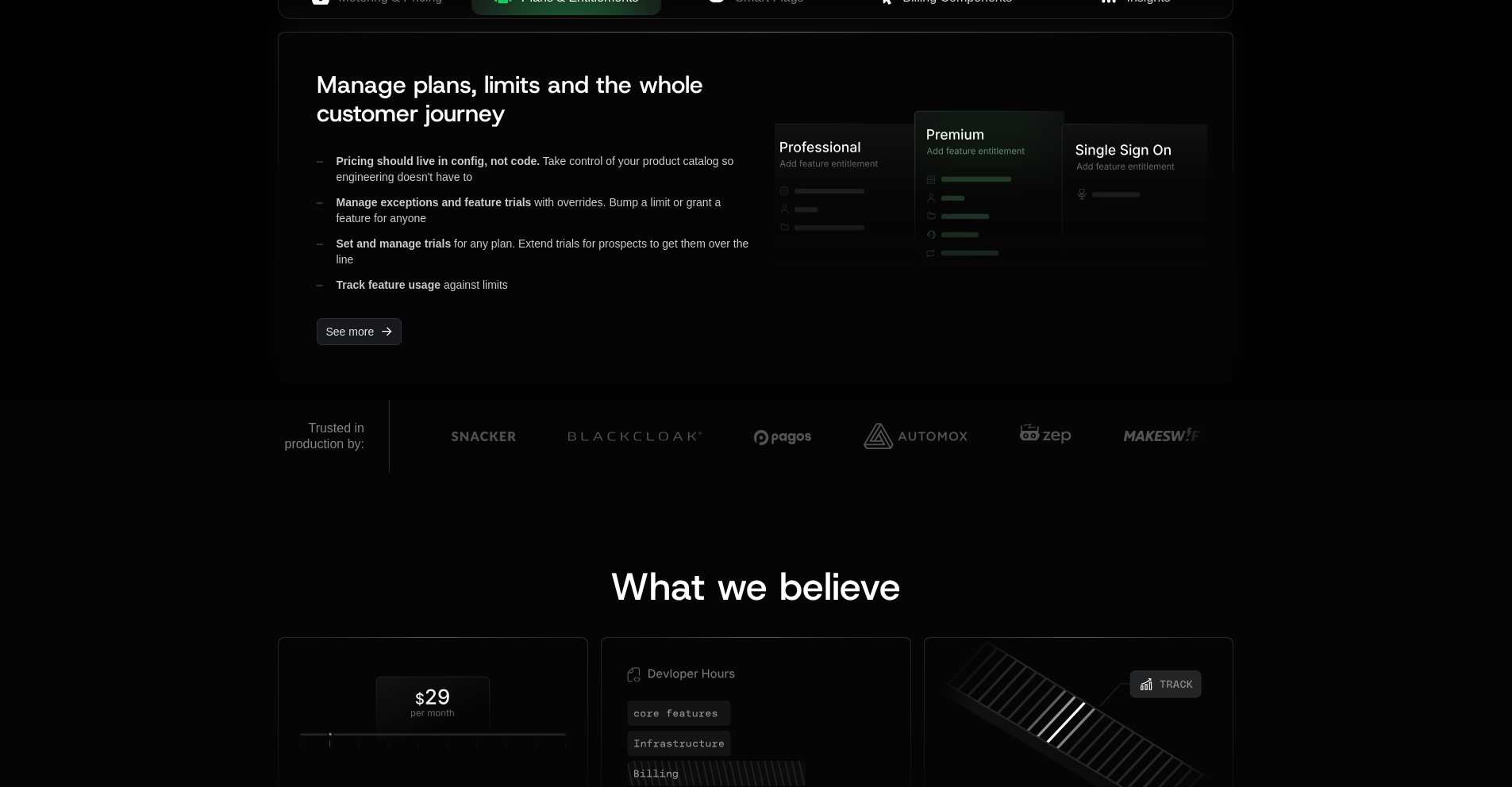
scroll to position [992, 0]
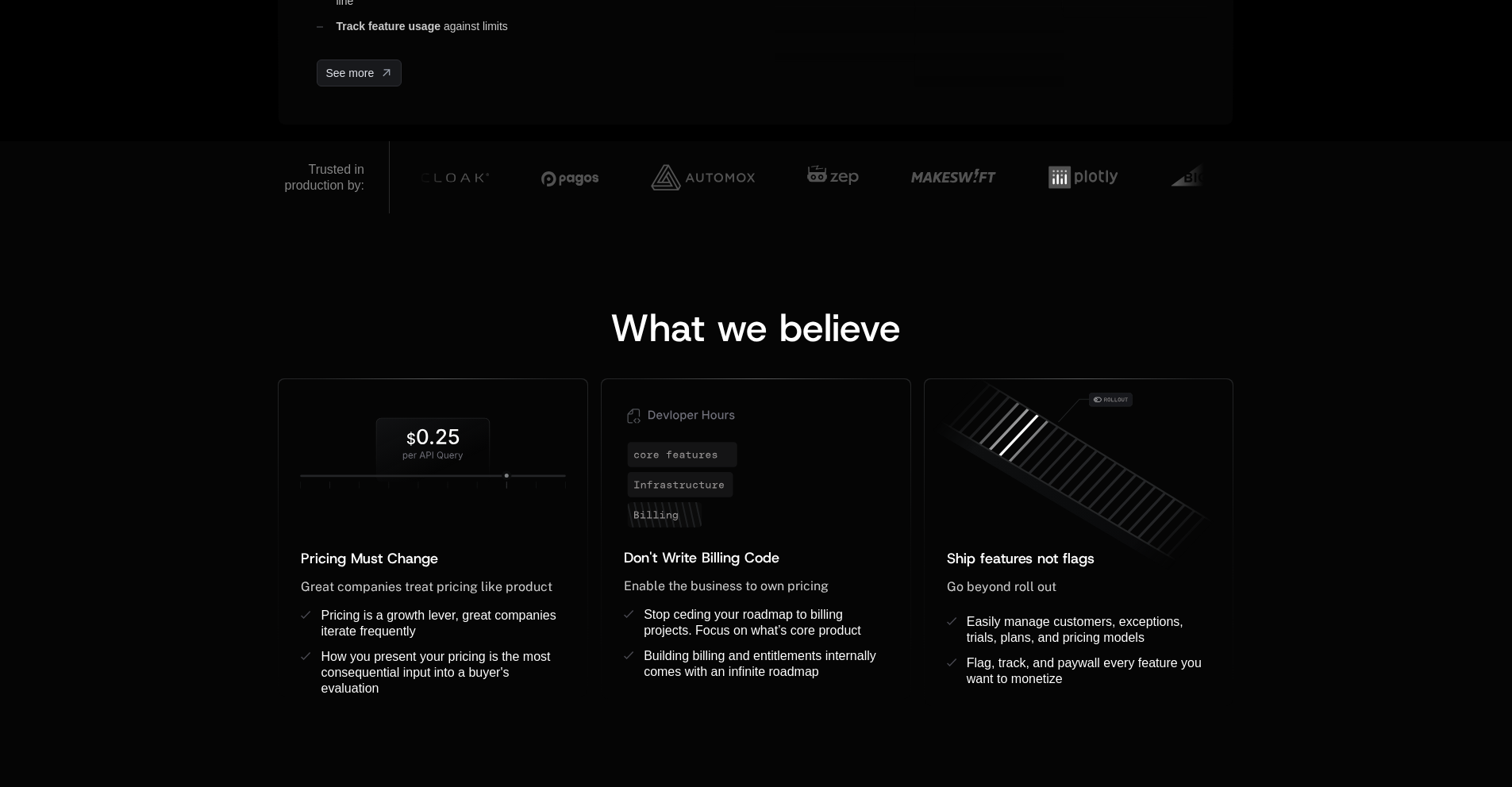
drag, startPoint x: 968, startPoint y: 243, endPoint x: 1225, endPoint y: 261, distance: 257.6
click at [1225, 261] on div "What we believe Pricing Must Change ﻿ ﻿ Great companies treat pricing like prod…" at bounding box center [756, 492] width 1512 height 557
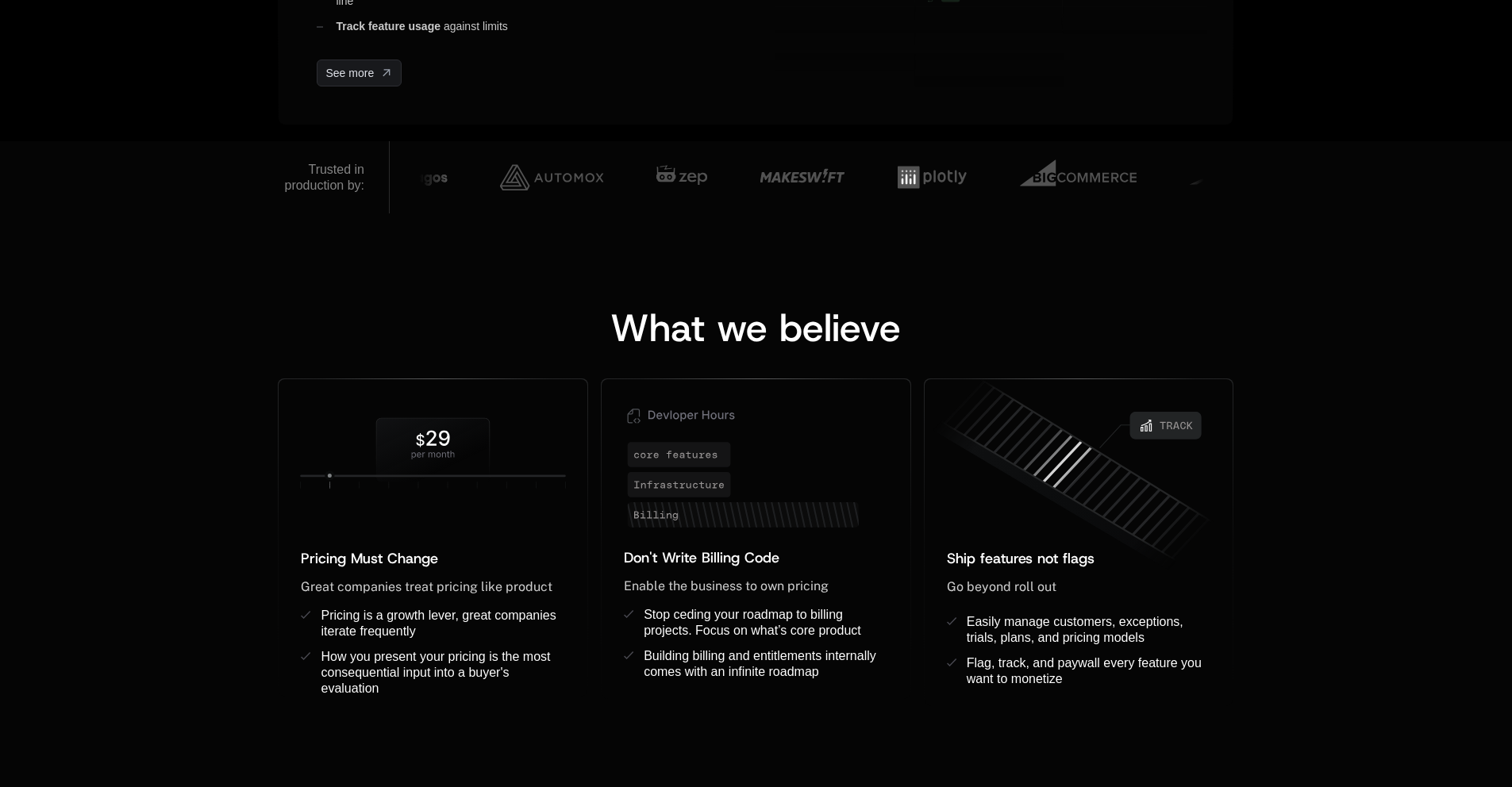
drag, startPoint x: 1172, startPoint y: 242, endPoint x: 1179, endPoint y: 227, distance: 16.6
click at [1179, 227] on div "What we believe Pricing Must Change ﻿ ﻿ Great companies treat pricing like prod…" at bounding box center [756, 492] width 1512 height 557
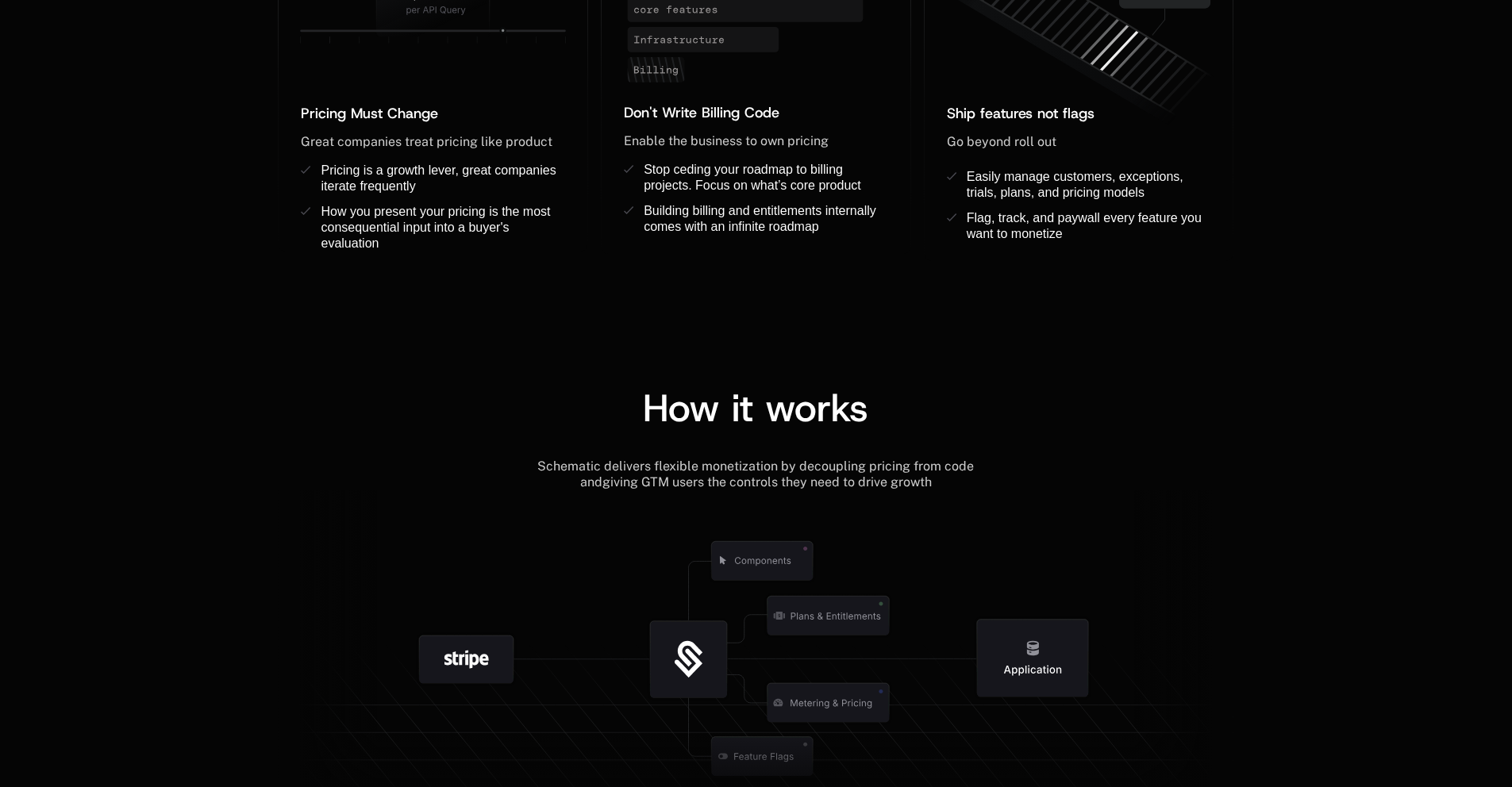
scroll to position [1919, 0]
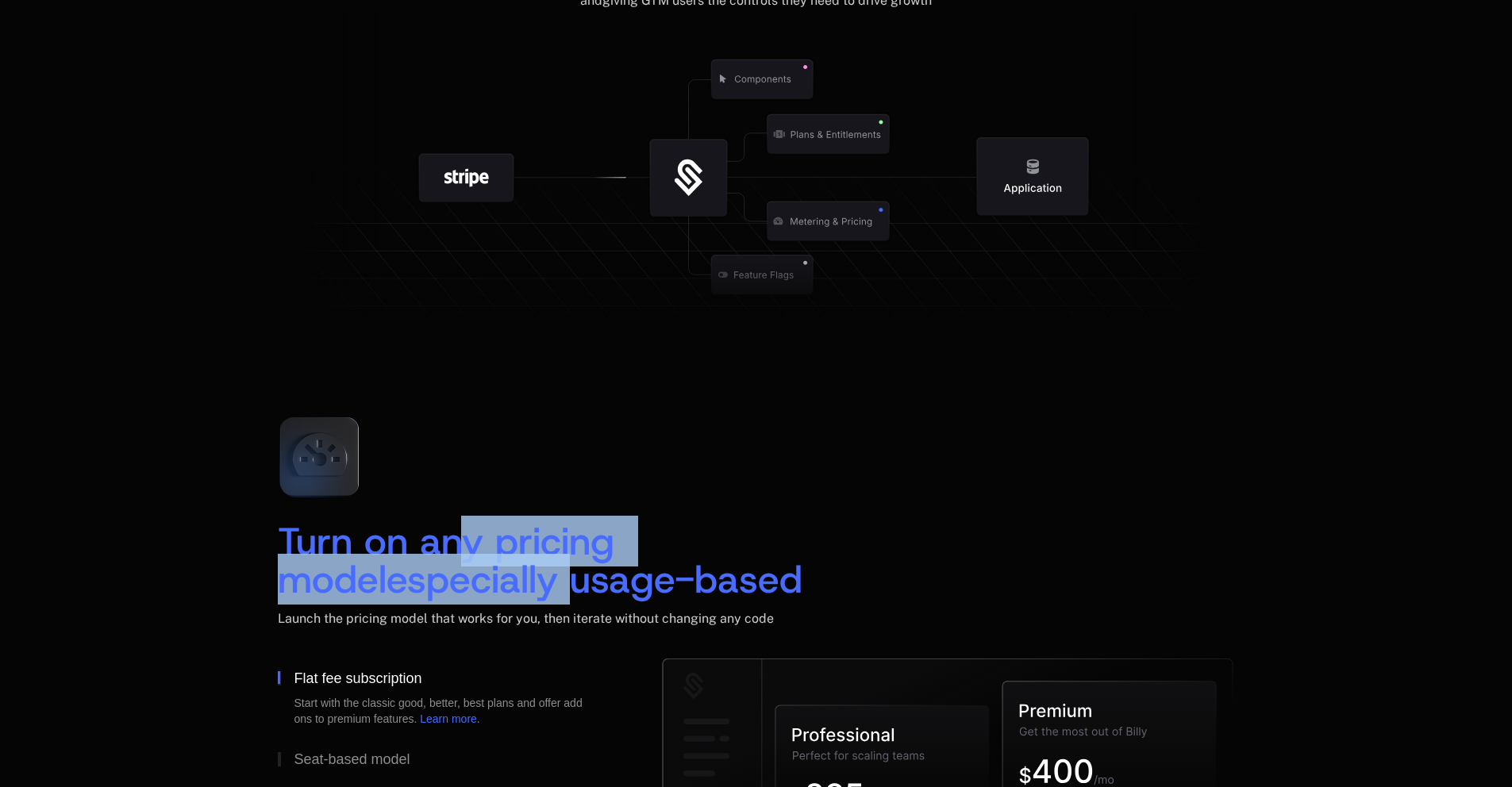
drag, startPoint x: 462, startPoint y: 542, endPoint x: 452, endPoint y: 594, distance: 53.0
click at [452, 594] on div "Turn on any pricing model especially usage-based" at bounding box center [541, 560] width 527 height 76
click at [452, 594] on span "especially usage-based" at bounding box center [594, 579] width 415 height 50
drag, startPoint x: 460, startPoint y: 583, endPoint x: 466, endPoint y: 540, distance: 43.4
click at [466, 540] on div "Turn on any pricing model especially usage-based" at bounding box center [541, 560] width 527 height 76
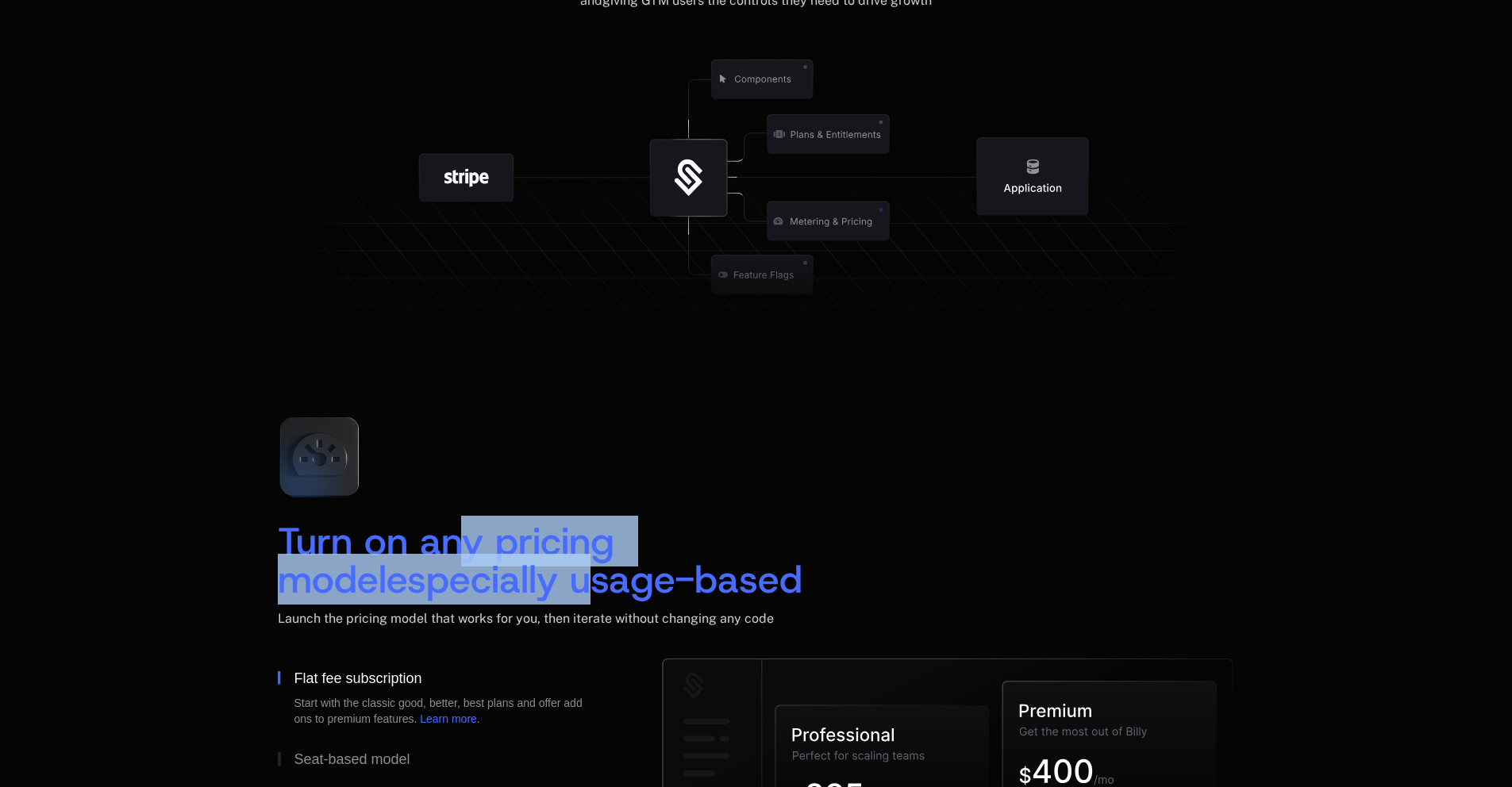
click at [466, 540] on span "Turn on any pricing model" at bounding box center [452, 560] width 348 height 89
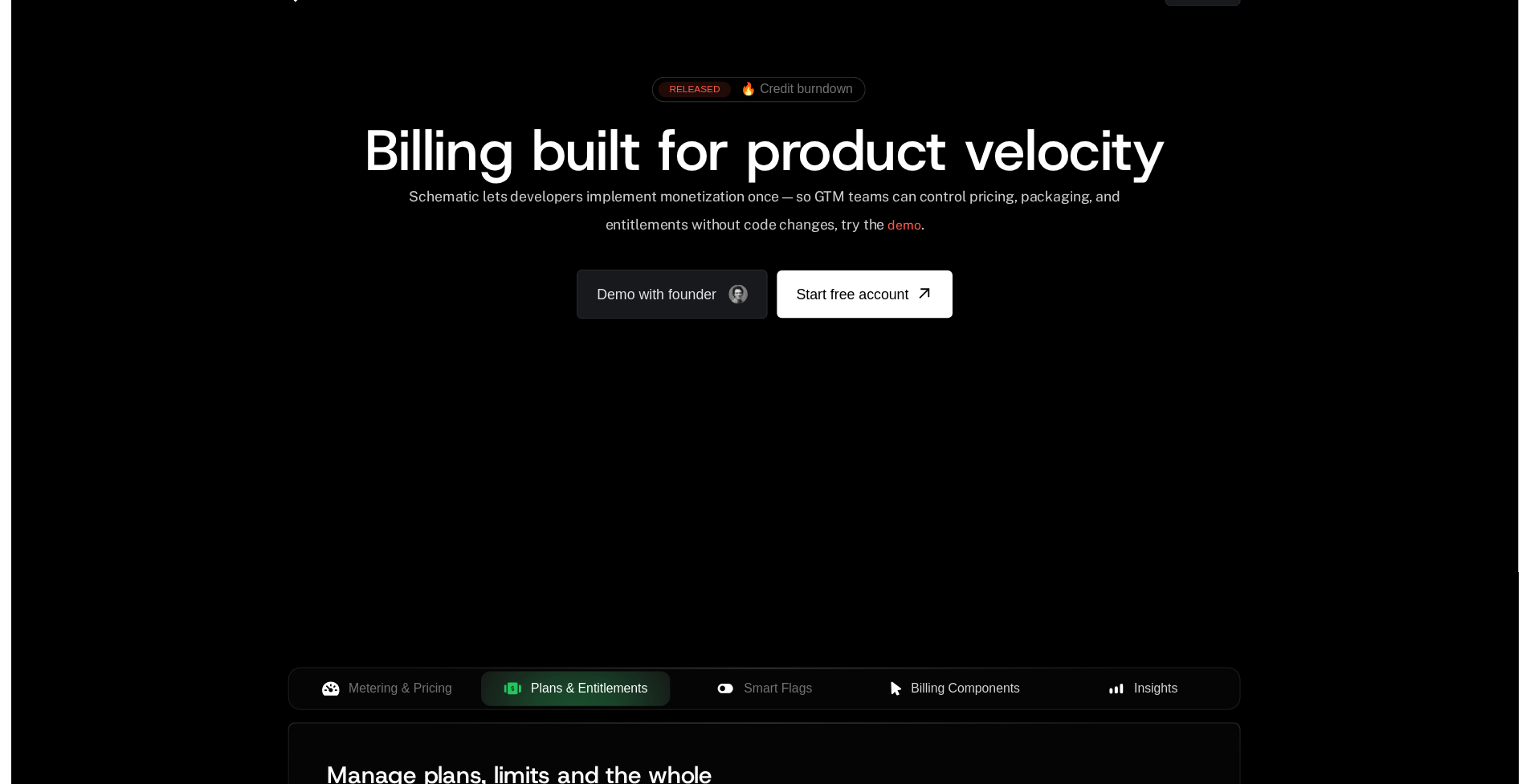
scroll to position [0, 0]
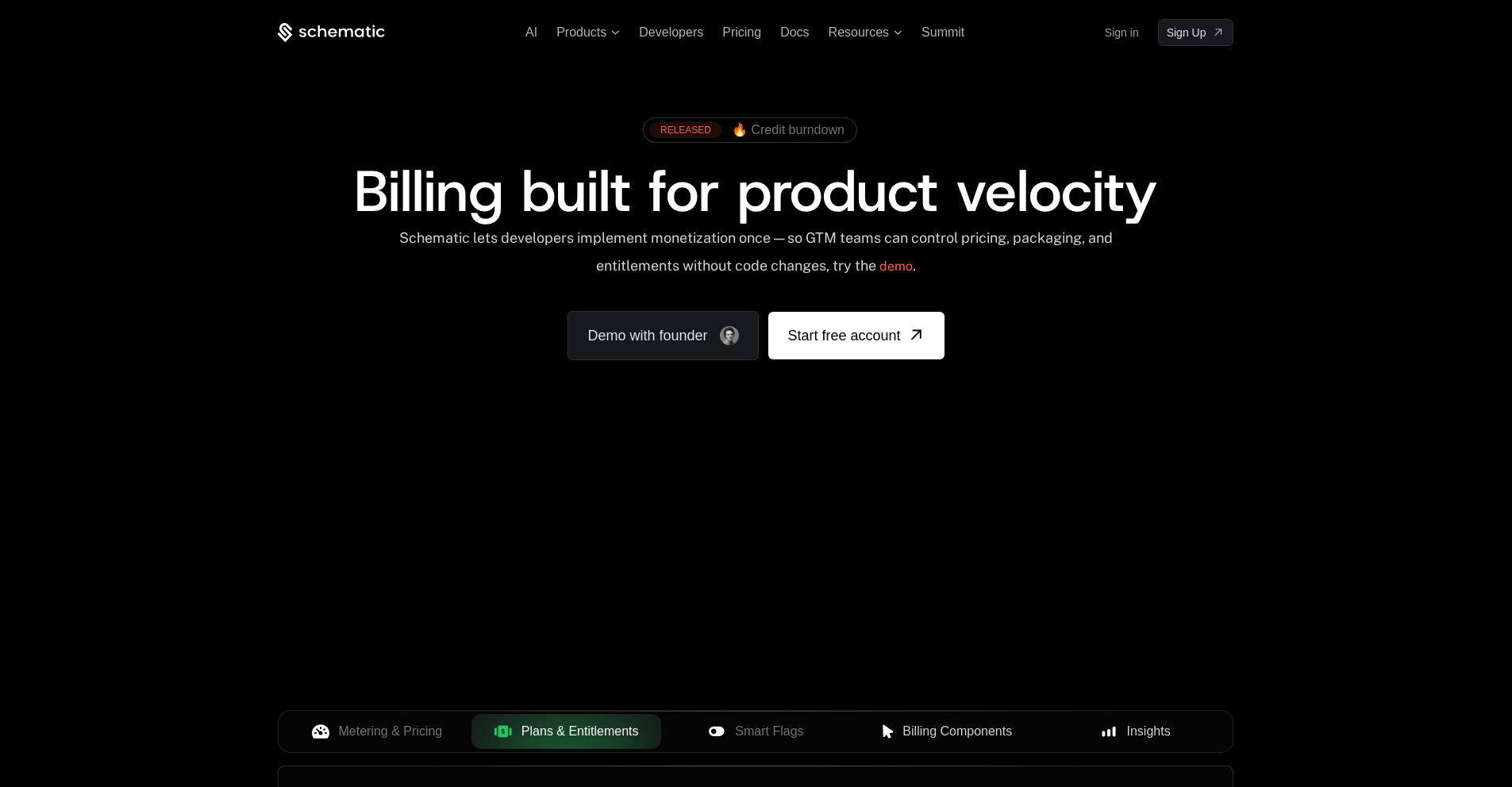
click at [726, 43] on div "AI Products Developers Pricing Docs Resources Summit Sign in Sign Up" at bounding box center [755, 32] width 955 height 27
click at [735, 35] on span "Pricing" at bounding box center [741, 31] width 39 height 13
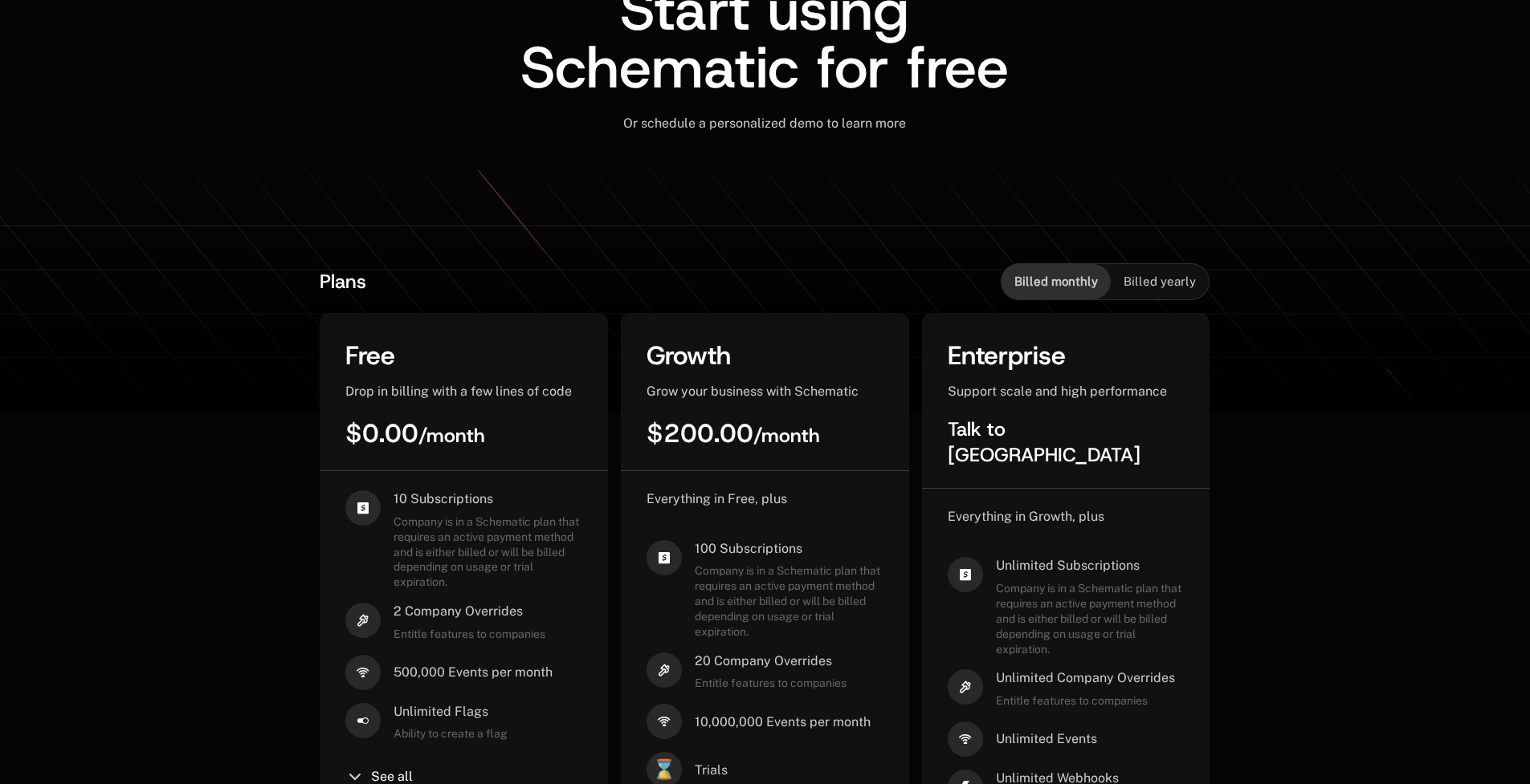
scroll to position [239, 0]
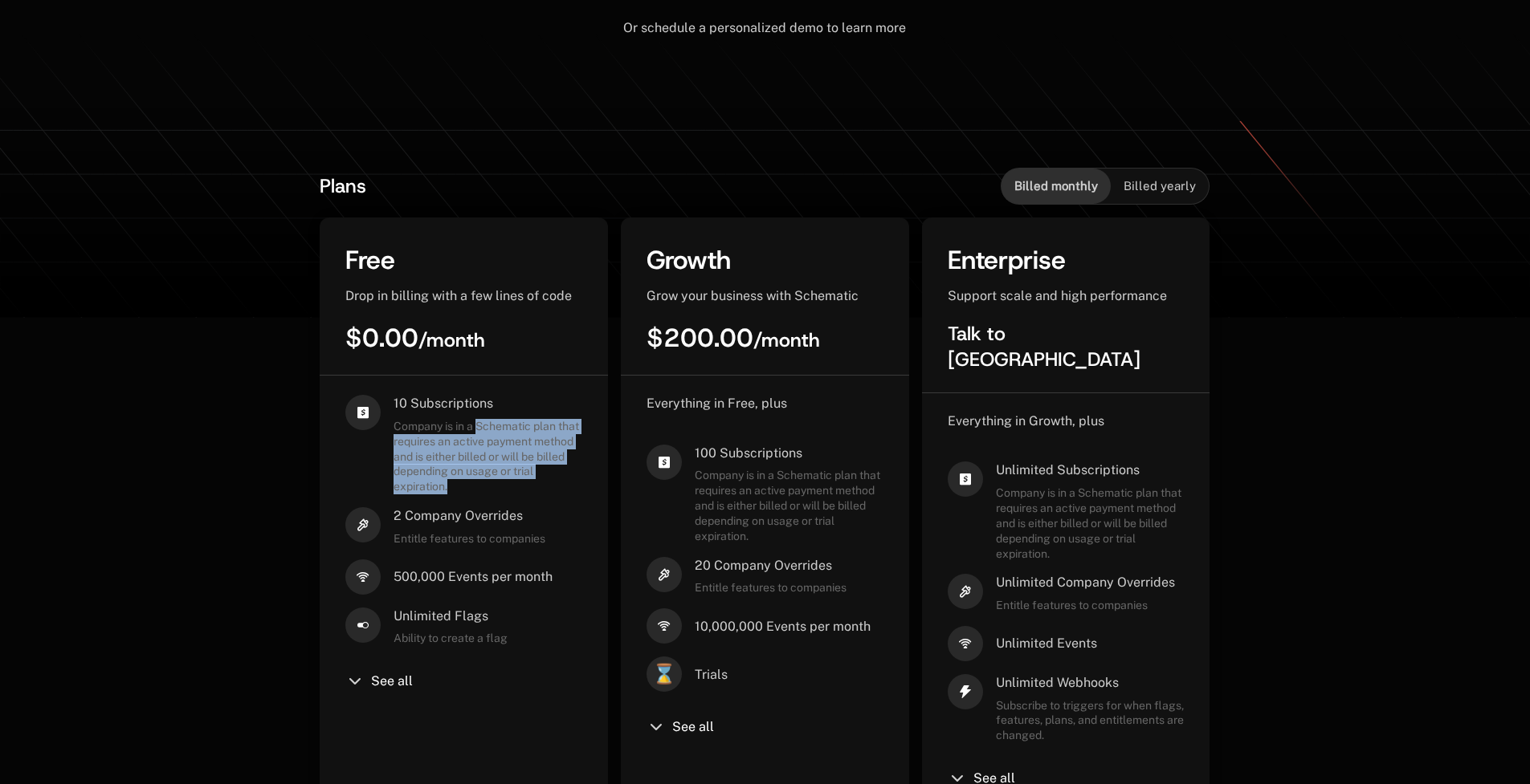
drag, startPoint x: 479, startPoint y: 422, endPoint x: 479, endPoint y: 490, distance: 68.0
click at [479, 490] on span "Company is in a Schematic plan that requires an active payment method and is ei…" at bounding box center [487, 457] width 189 height 76
drag, startPoint x: 475, startPoint y: 490, endPoint x: 472, endPoint y: 429, distance: 61.1
click at [469, 438] on span "Company is in a Schematic plan that requires an active payment method and is ei…" at bounding box center [487, 457] width 189 height 76
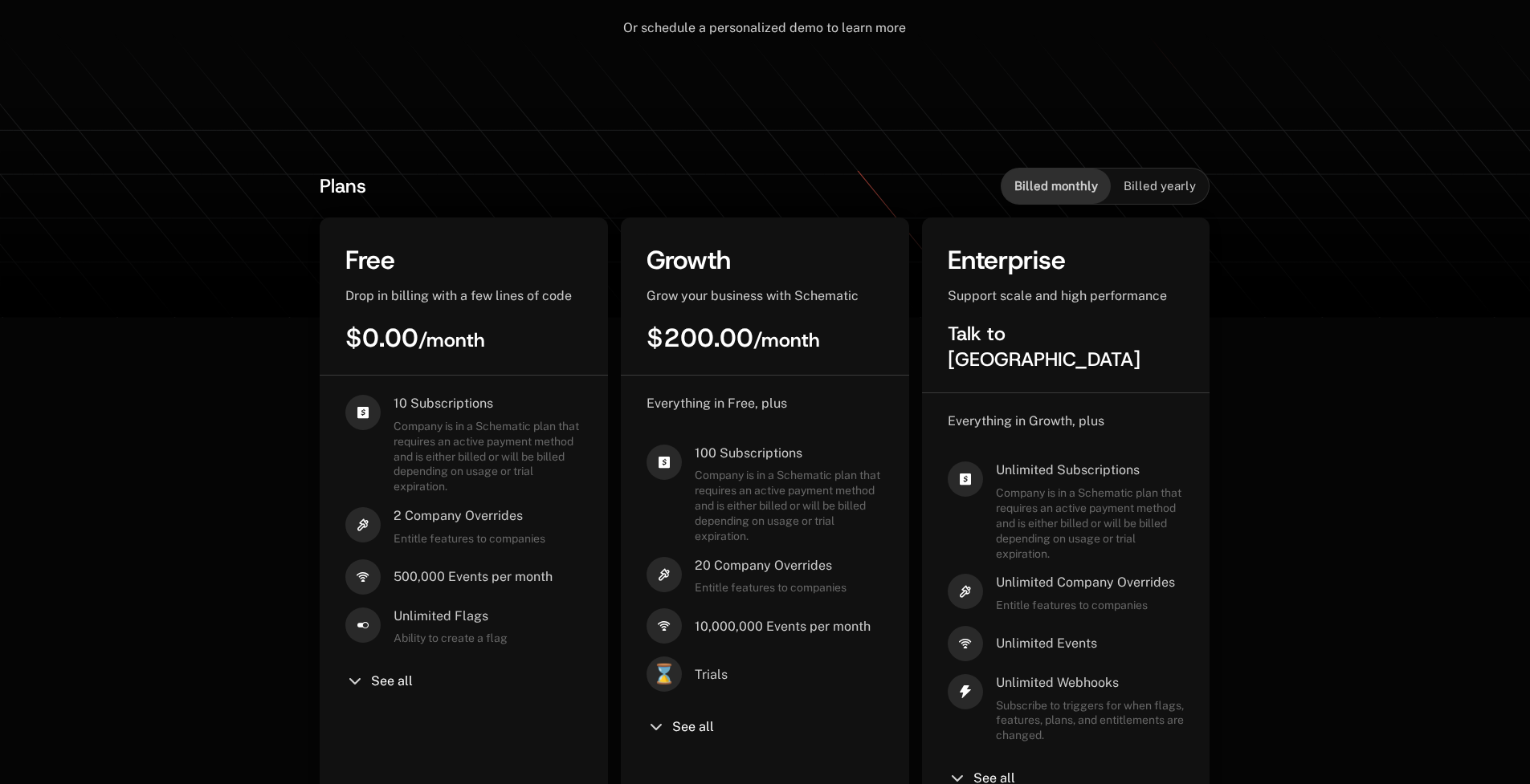
click at [472, 429] on span "Company is in a Schematic plan that requires an active payment method and is ei…" at bounding box center [487, 457] width 189 height 76
drag, startPoint x: 462, startPoint y: 426, endPoint x: 448, endPoint y: 489, distance: 64.5
click at [448, 489] on span "Company is in a Schematic plan that requires an active payment method and is ei…" at bounding box center [487, 457] width 189 height 76
drag, startPoint x: 450, startPoint y: 491, endPoint x: 448, endPoint y: 431, distance: 60.0
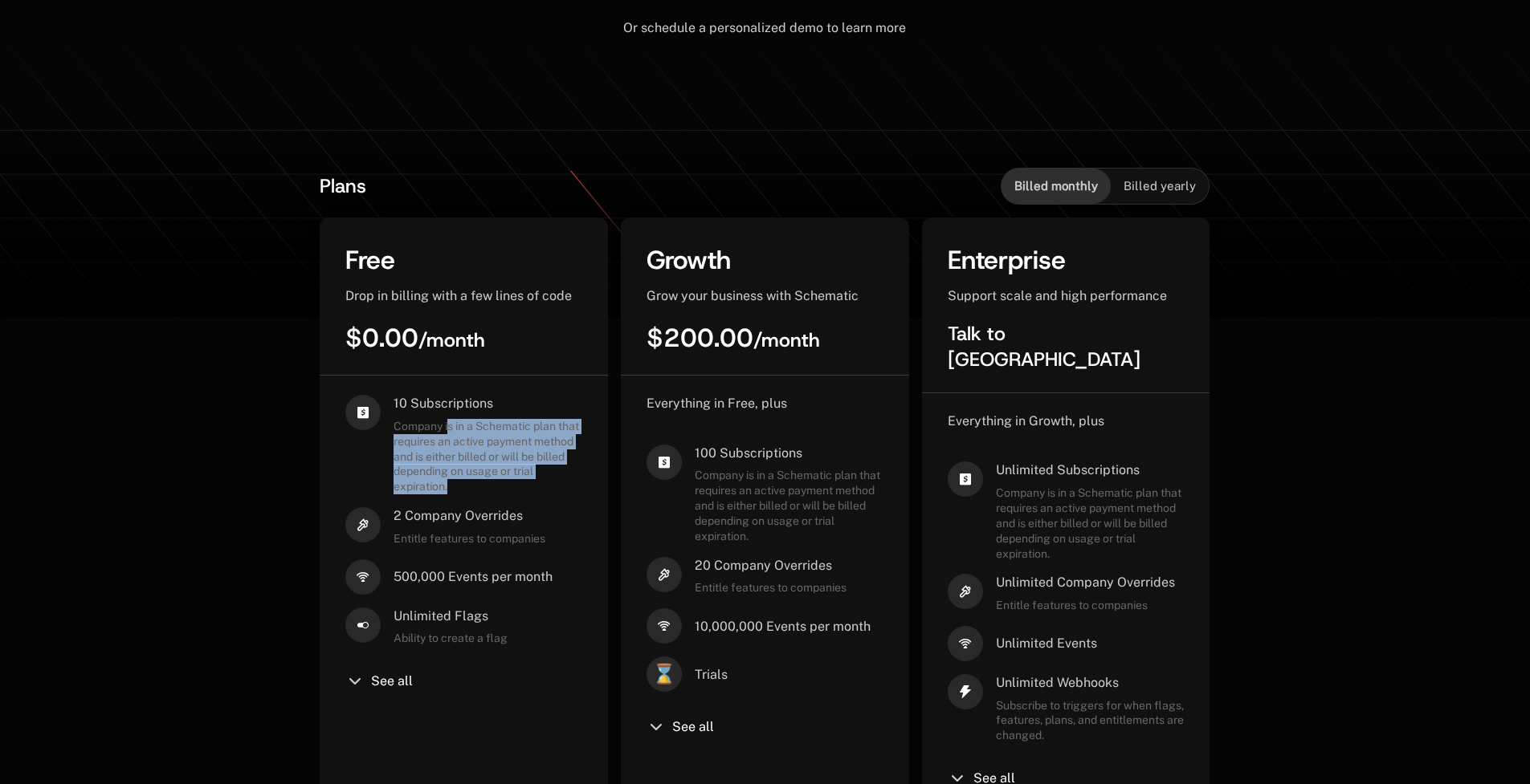
click at [448, 431] on span "Company is in a Schematic plan that requires an active payment method and is ei…" at bounding box center [487, 457] width 189 height 76
click at [449, 429] on span "Company is in a Schematic plan that requires an active payment method and is ei…" at bounding box center [487, 457] width 189 height 76
drag, startPoint x: 454, startPoint y: 426, endPoint x: 453, endPoint y: 487, distance: 61.0
click at [453, 487] on span "Company is in a Schematic plan that requires an active payment method and is ei…" at bounding box center [487, 457] width 189 height 76
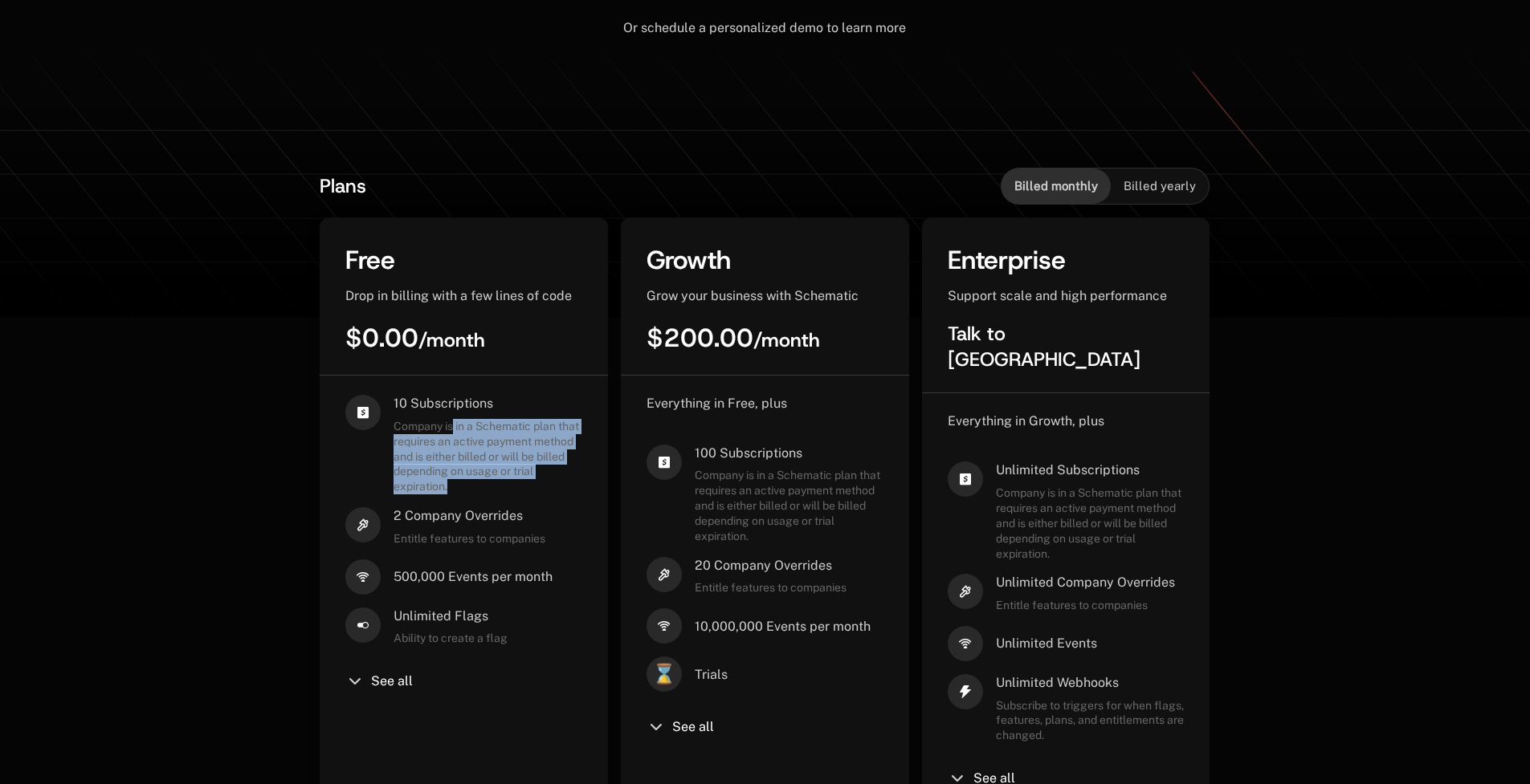
drag, startPoint x: 453, startPoint y: 492, endPoint x: 456, endPoint y: 429, distance: 63.1
click at [456, 429] on span "Company is in a Schematic plan that requires an active payment method and is ei…" at bounding box center [487, 457] width 189 height 76
drag, startPoint x: 458, startPoint y: 425, endPoint x: 447, endPoint y: 488, distance: 64.0
click at [447, 488] on span "Company is in a Schematic plan that requires an active payment method and is ei…" at bounding box center [487, 457] width 189 height 76
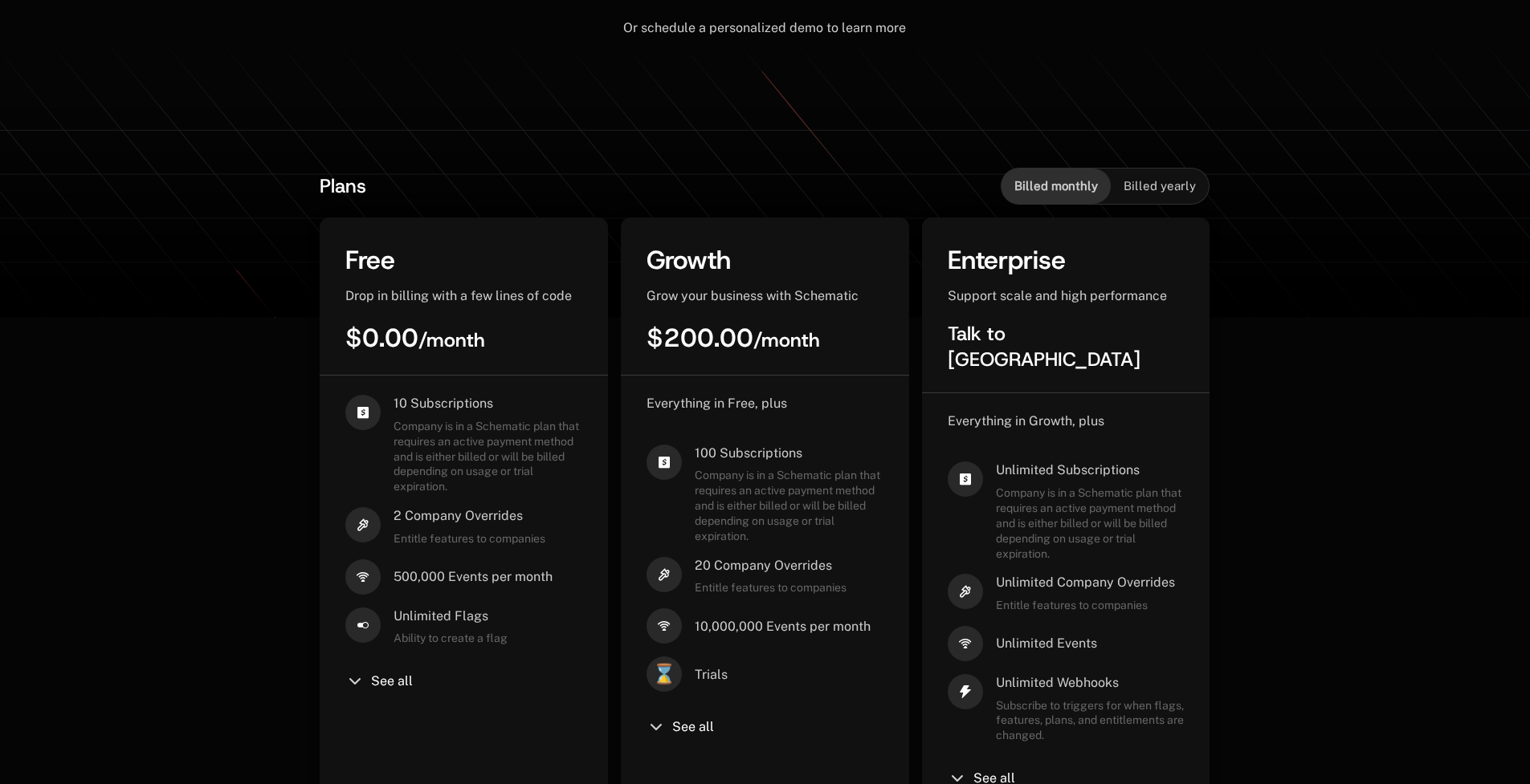
click at [447, 488] on span "Company is in a Schematic plan that requires an active payment method and is ei…" at bounding box center [487, 457] width 189 height 76
drag, startPoint x: 448, startPoint y: 493, endPoint x: 455, endPoint y: 425, distance: 68.4
click at [454, 426] on span "Company is in a Schematic plan that requires an active payment method and is ei…" at bounding box center [487, 457] width 189 height 76
click at [456, 425] on span "Company is in a Schematic plan that requires an active payment method and is ei…" at bounding box center [487, 457] width 189 height 76
drag, startPoint x: 457, startPoint y: 436, endPoint x: 448, endPoint y: 507, distance: 71.6
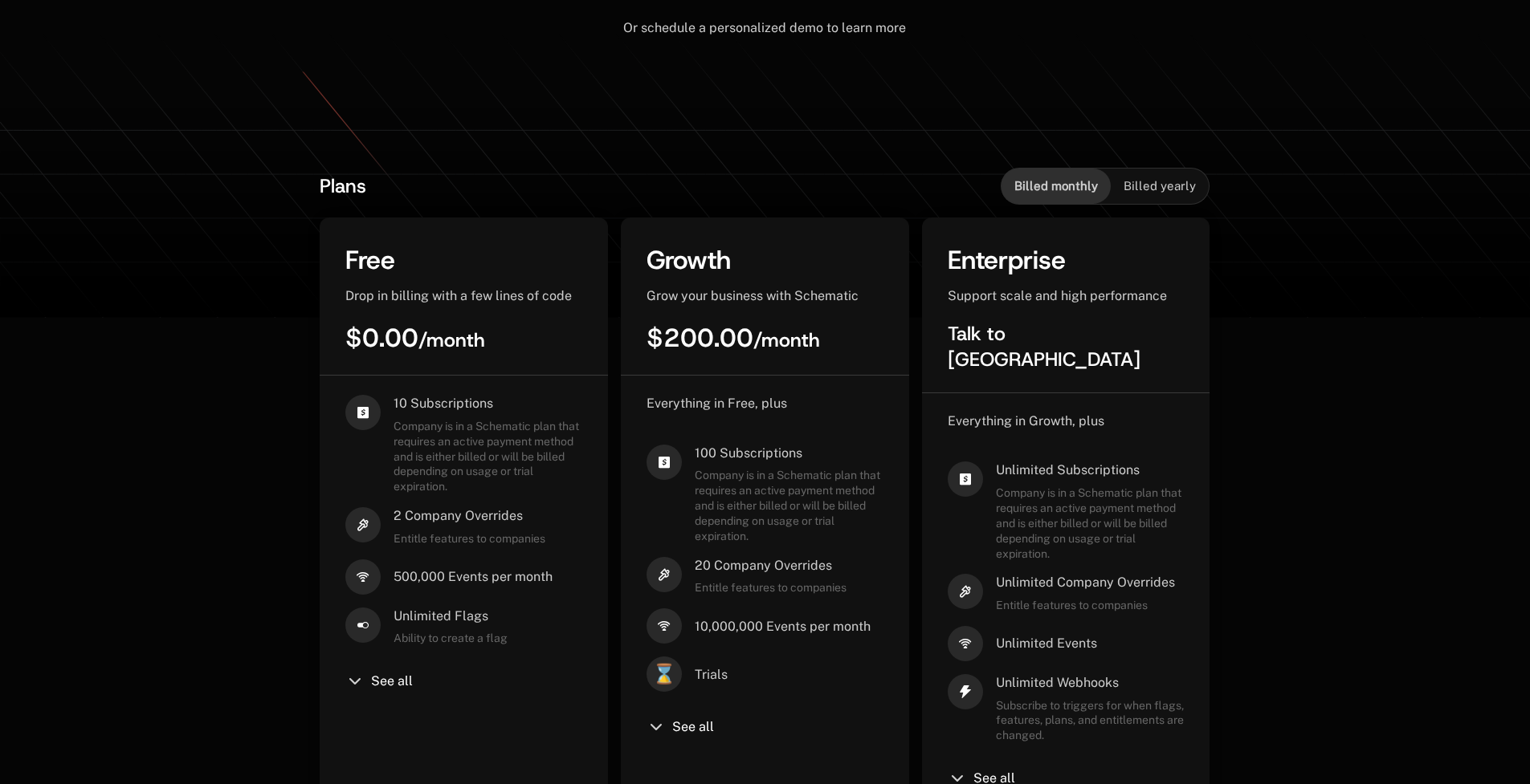
click at [448, 507] on div "10 Subscriptions Company is in a Schematic plan that requires an active payment…" at bounding box center [464, 591] width 237 height 393
drag, startPoint x: 459, startPoint y: 495, endPoint x: 456, endPoint y: 429, distance: 66.1
click at [456, 431] on span "Company is in a Schematic plan that requires an active payment method and is ei…" at bounding box center [487, 457] width 189 height 76
click at [456, 429] on span "Company is in a Schematic plan that requires an active payment method and is ei…" at bounding box center [487, 457] width 189 height 76
drag, startPoint x: 457, startPoint y: 438, endPoint x: 451, endPoint y: 503, distance: 65.3
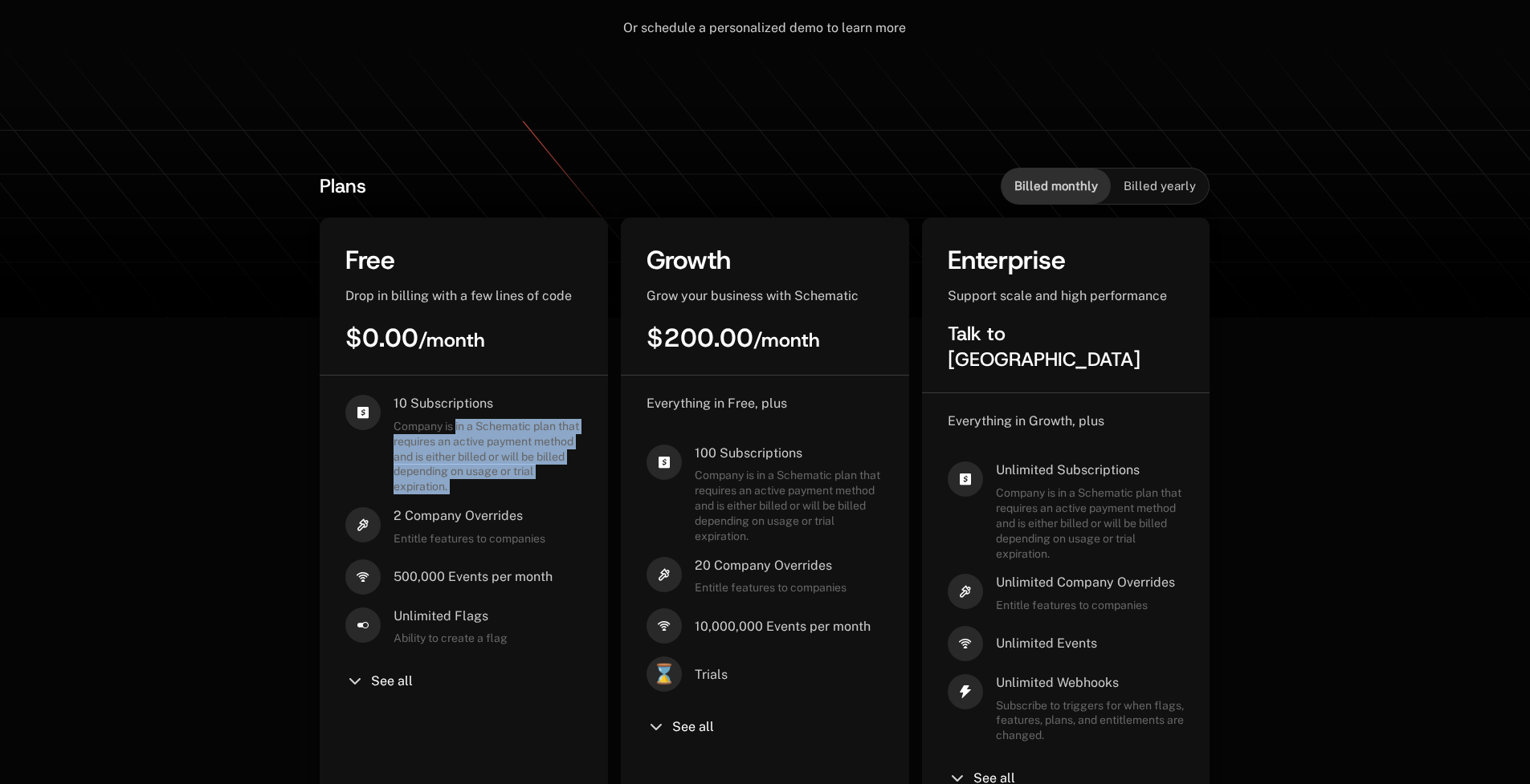
click at [451, 504] on div "10 Subscriptions Company is in a Schematic plan that requires an active payment…" at bounding box center [464, 591] width 237 height 393
click at [451, 503] on div "10 Subscriptions Company is in a Schematic plan that requires an active payment…" at bounding box center [464, 591] width 237 height 393
drag, startPoint x: 453, startPoint y: 496, endPoint x: 455, endPoint y: 431, distance: 65.0
click at [455, 432] on div "10 Subscriptions Company is in a Schematic plan that requires an active payment…" at bounding box center [464, 591] width 237 height 393
click at [455, 431] on span "Company is in a Schematic plan that requires an active payment method and is ei…" at bounding box center [487, 457] width 189 height 76
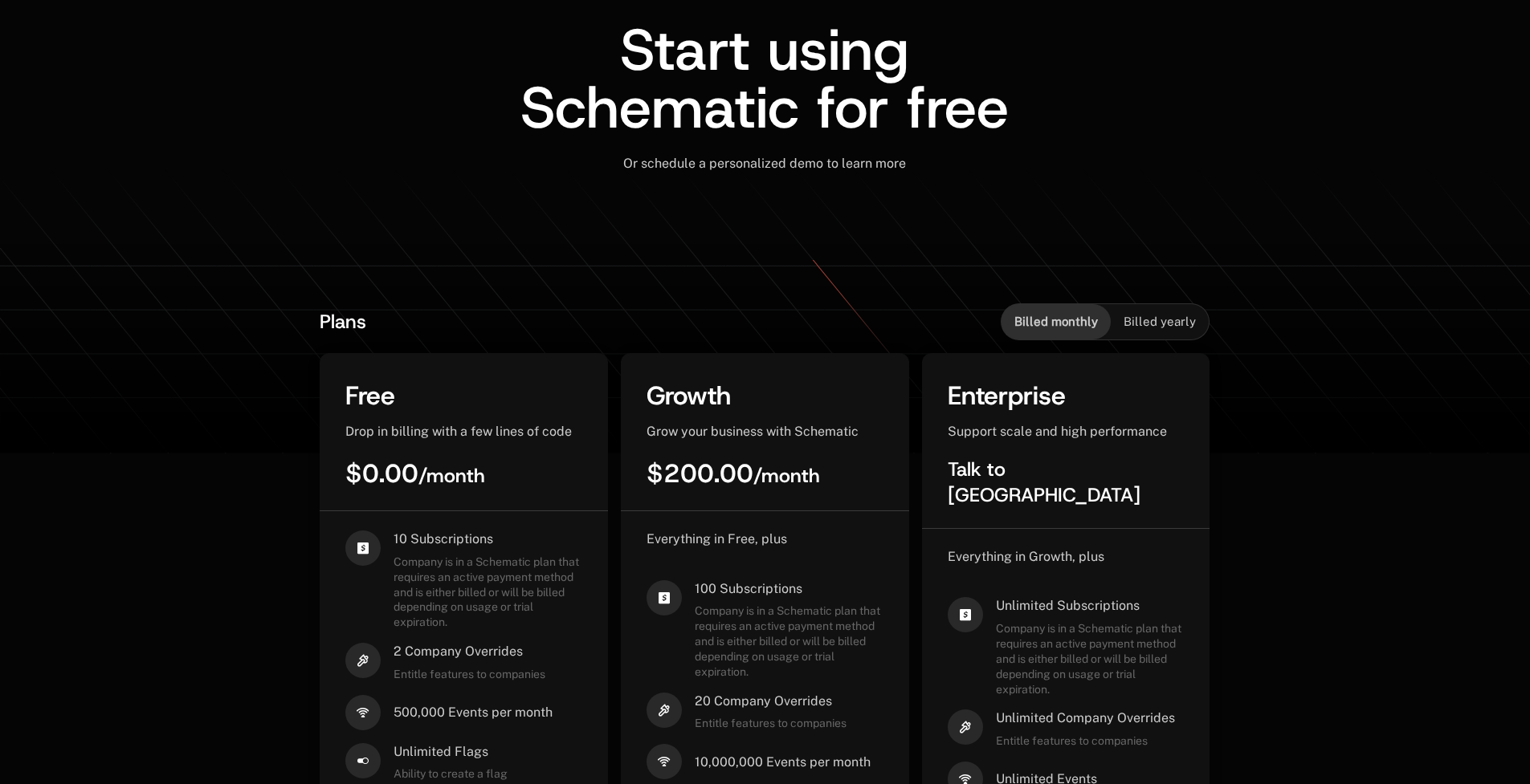
scroll to position [0, 0]
